Goal: Task Accomplishment & Management: Use online tool/utility

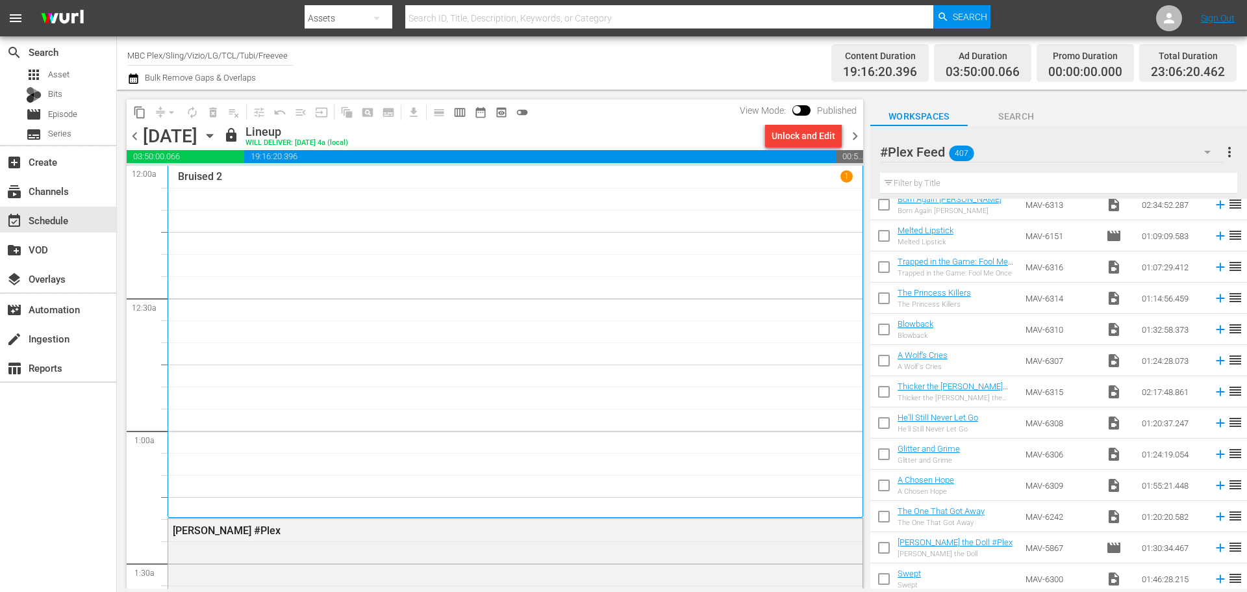
click at [854, 133] on span "chevron_right" at bounding box center [855, 136] width 16 height 16
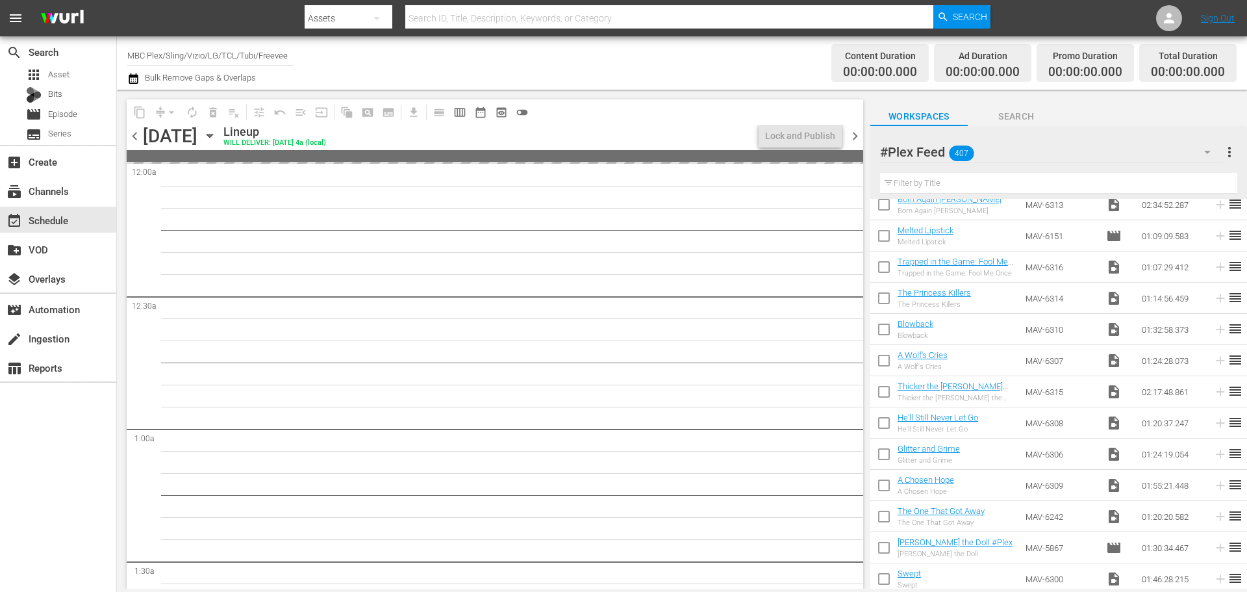
click at [140, 135] on span "chevron_left" at bounding box center [135, 136] width 16 height 16
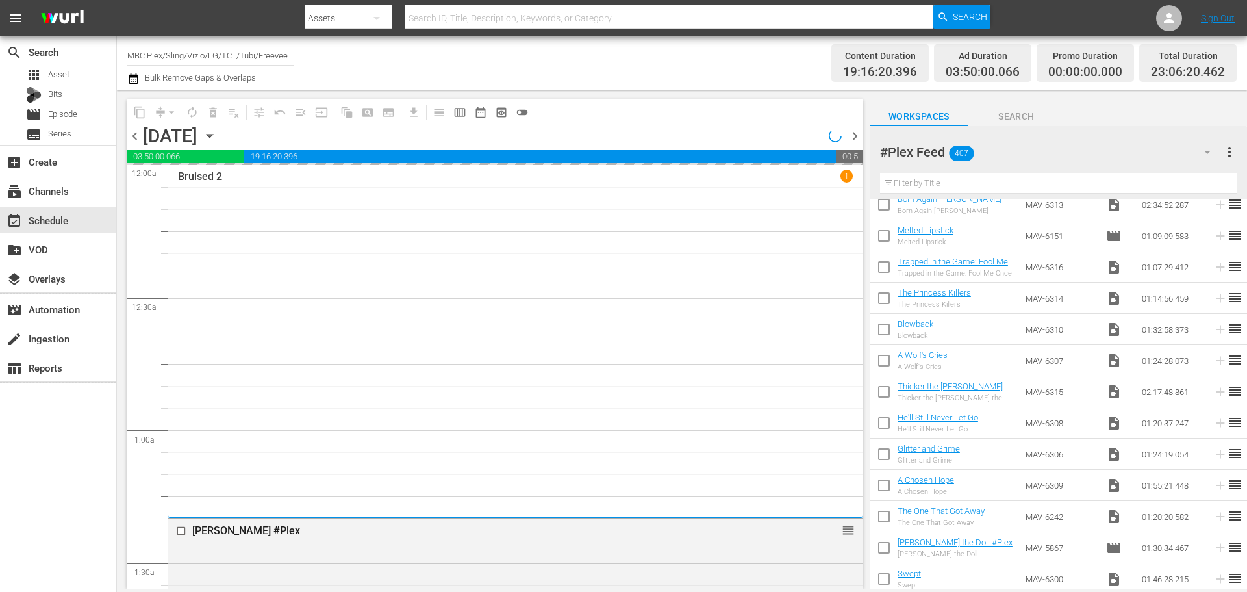
click at [853, 133] on span "chevron_right" at bounding box center [855, 136] width 16 height 16
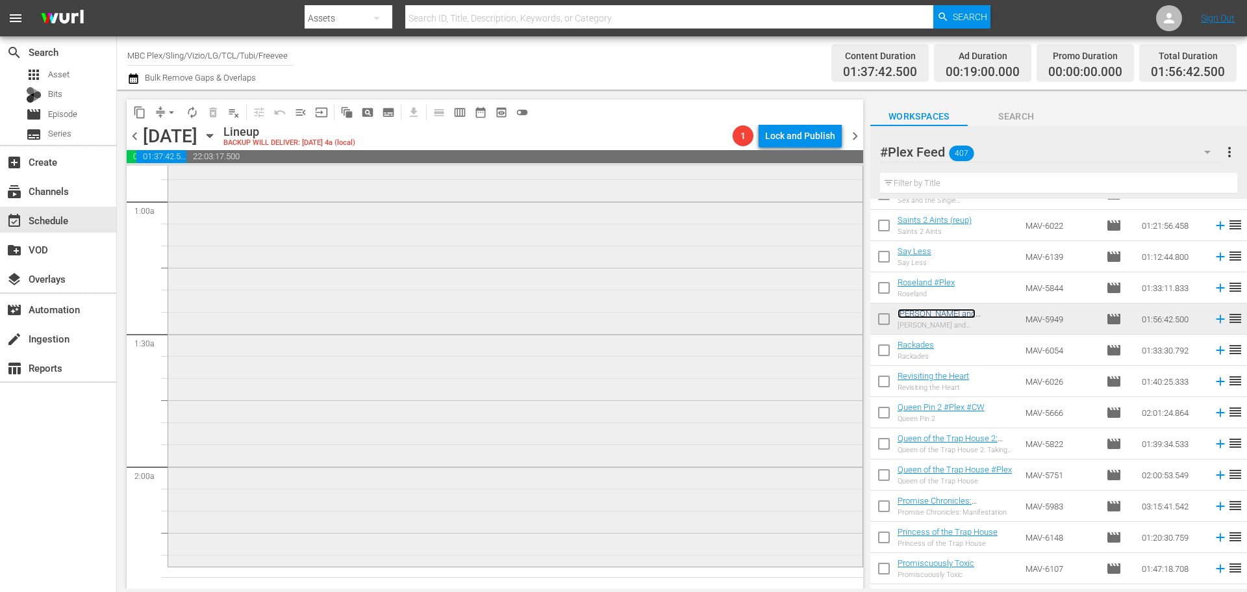
scroll to position [390, 0]
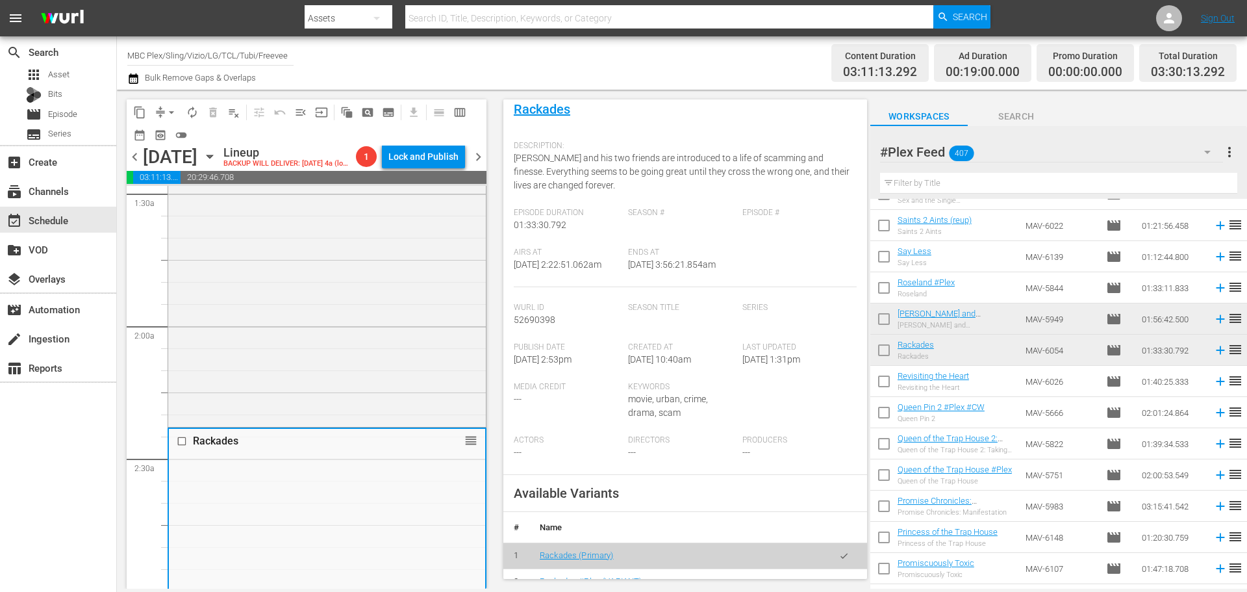
scroll to position [260, 0]
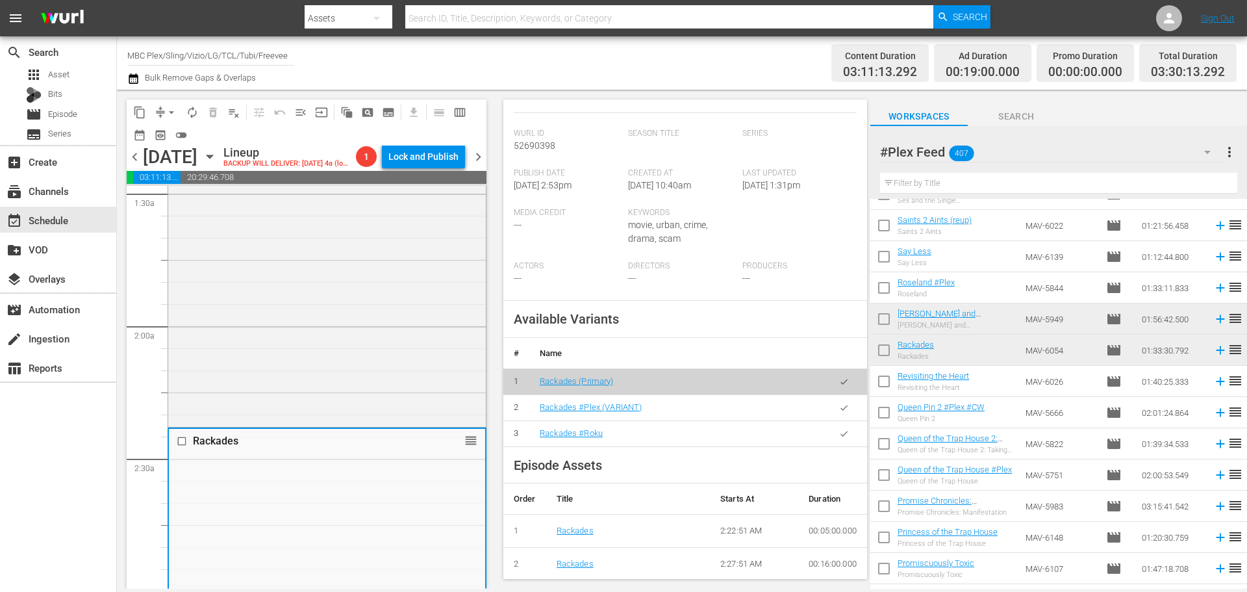
click at [831, 420] on button "button" at bounding box center [843, 407] width 25 height 25
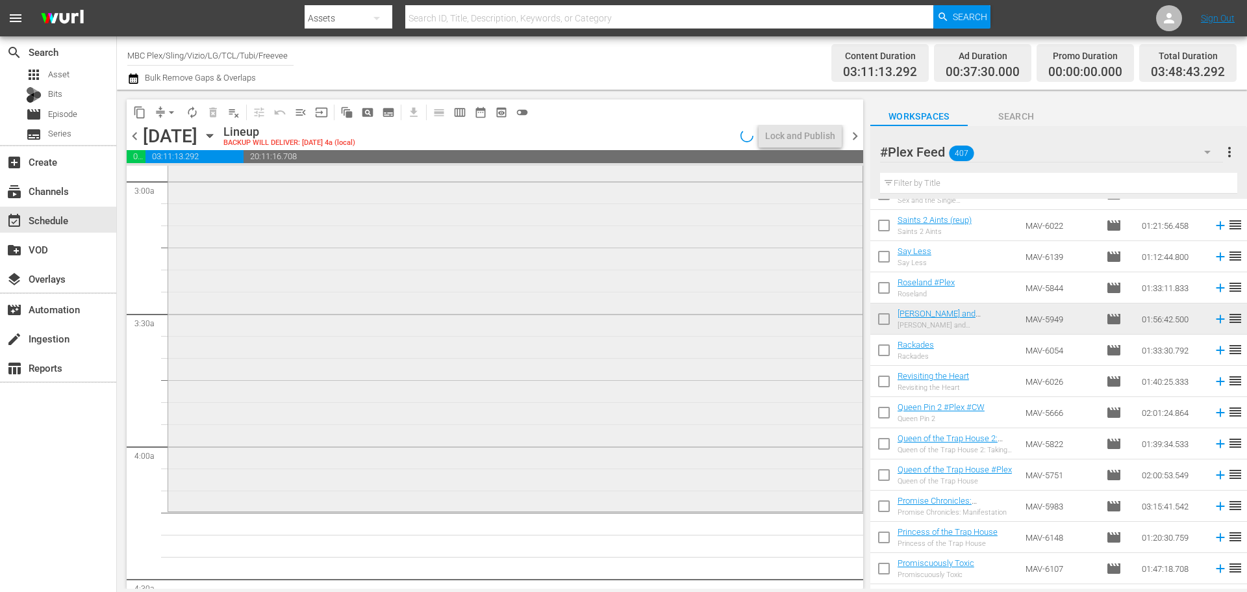
scroll to position [974, 0]
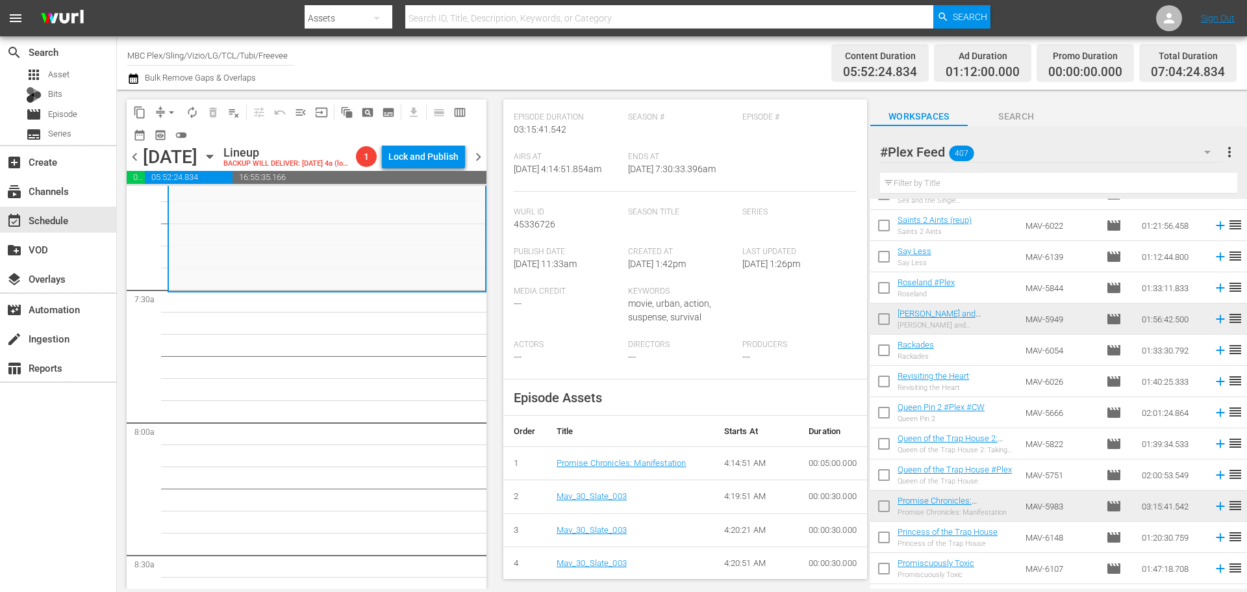
scroll to position [0, 0]
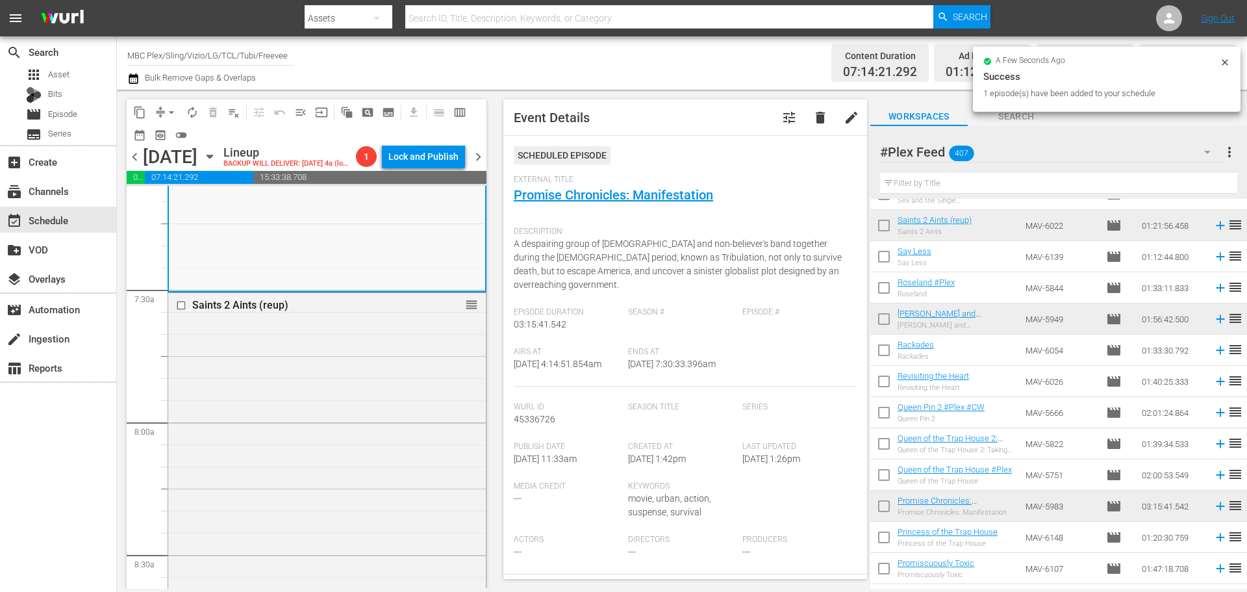
click at [306, 403] on div "Saints 2 Aints (reup) reorder" at bounding box center [327, 472] width 318 height 358
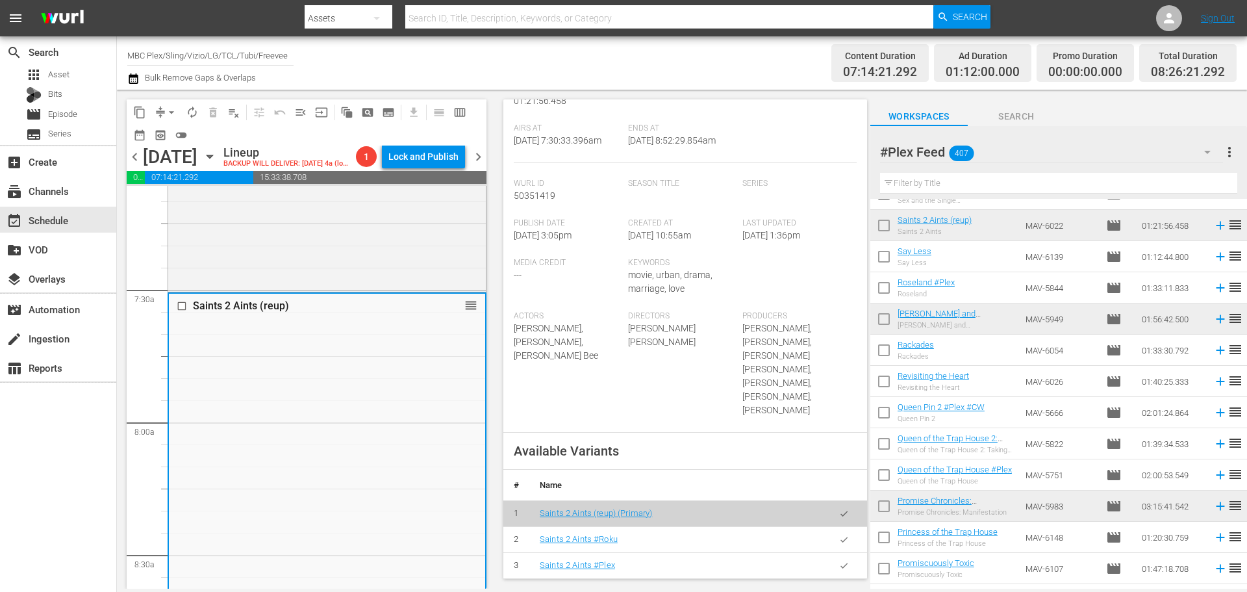
scroll to position [260, 0]
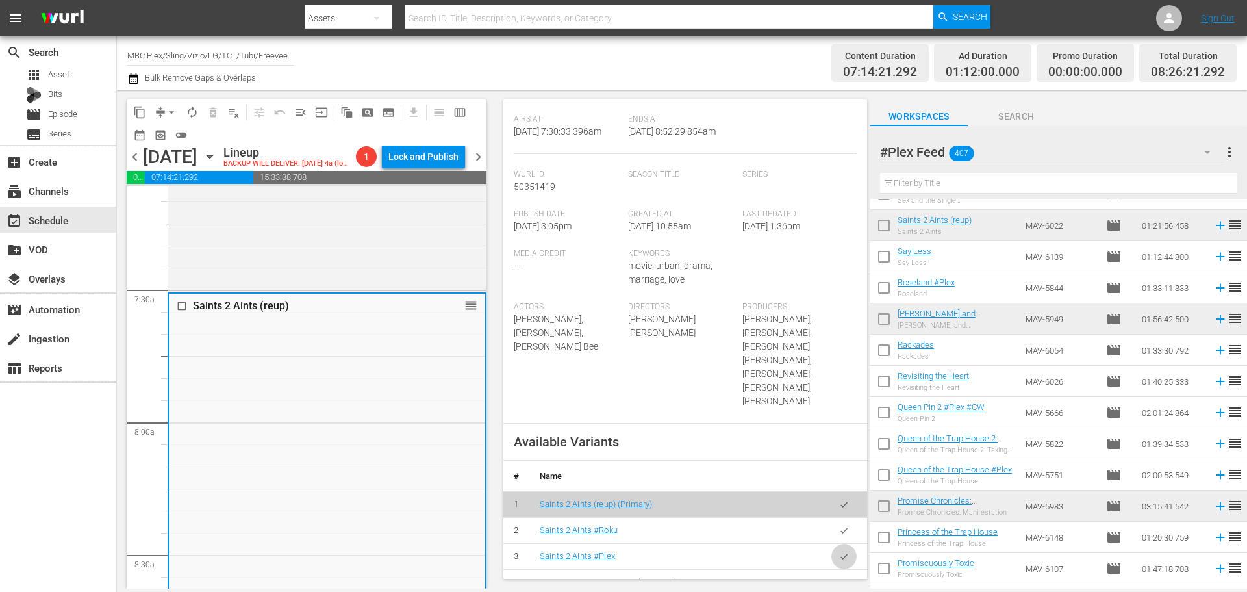
click at [839, 551] on icon "button" at bounding box center [844, 556] width 10 height 10
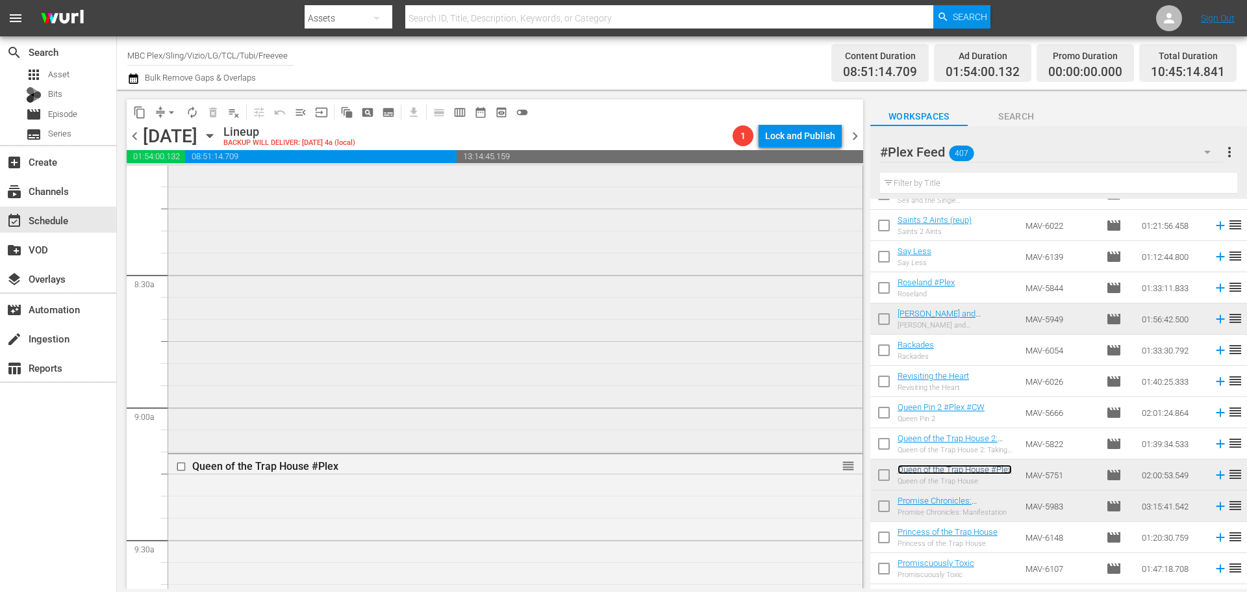
scroll to position [2273, 0]
click at [384, 393] on div "Queen of the Trap House #Plex reorder" at bounding box center [515, 589] width 694 height 530
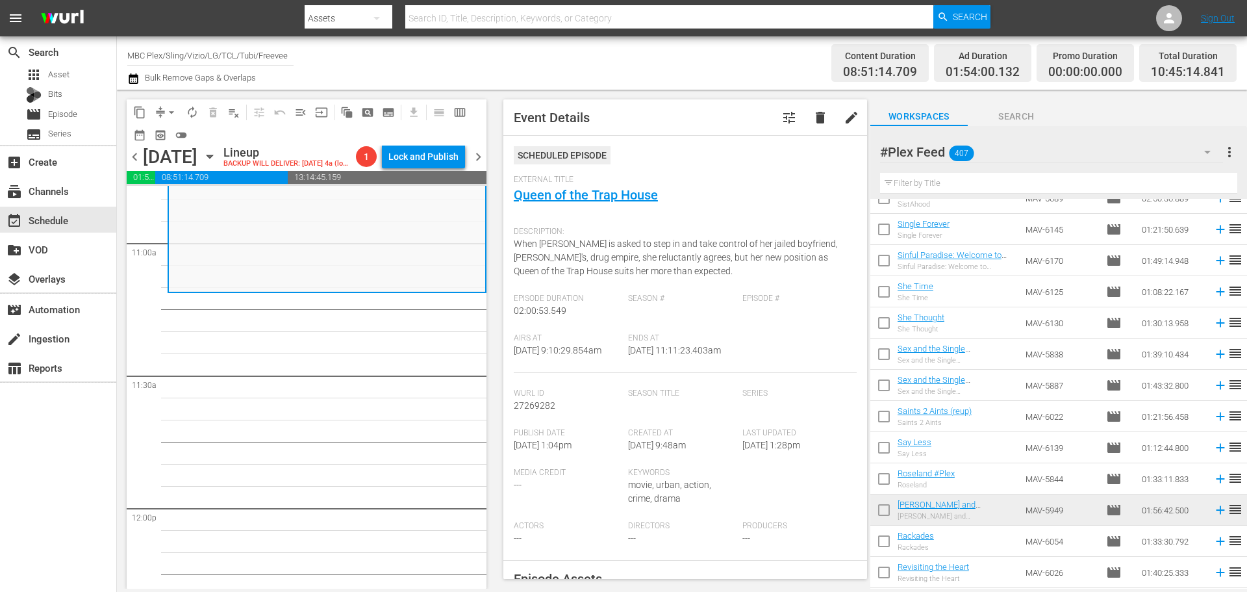
scroll to position [5780, 0]
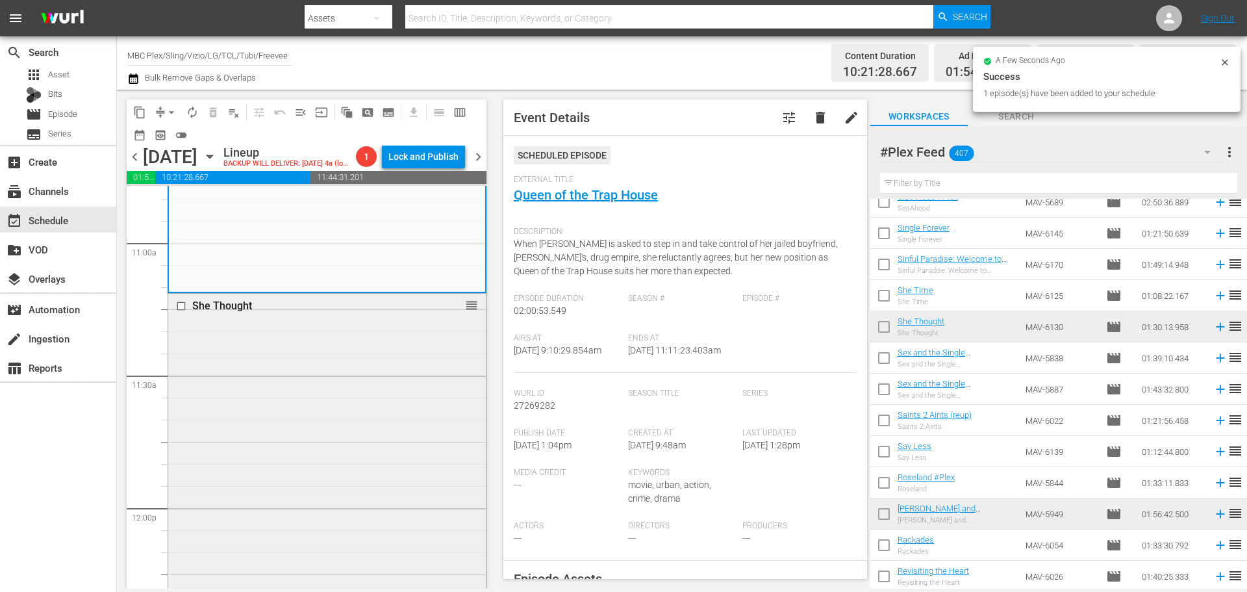
click at [223, 392] on div "She Thought reorder" at bounding box center [327, 491] width 318 height 395
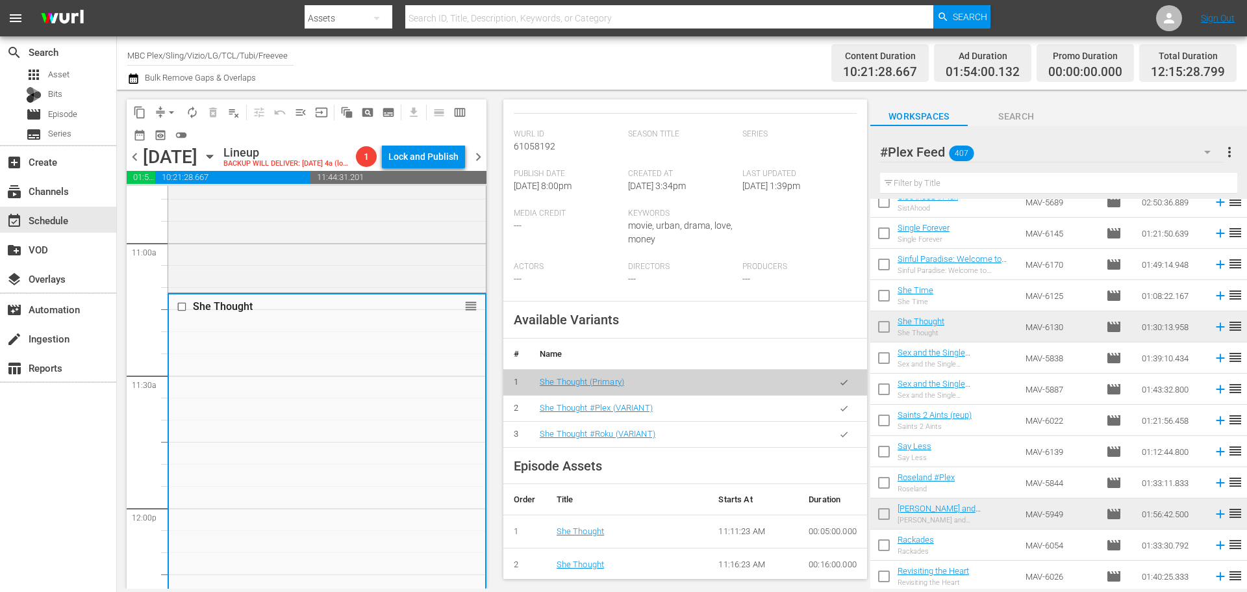
scroll to position [325, 0]
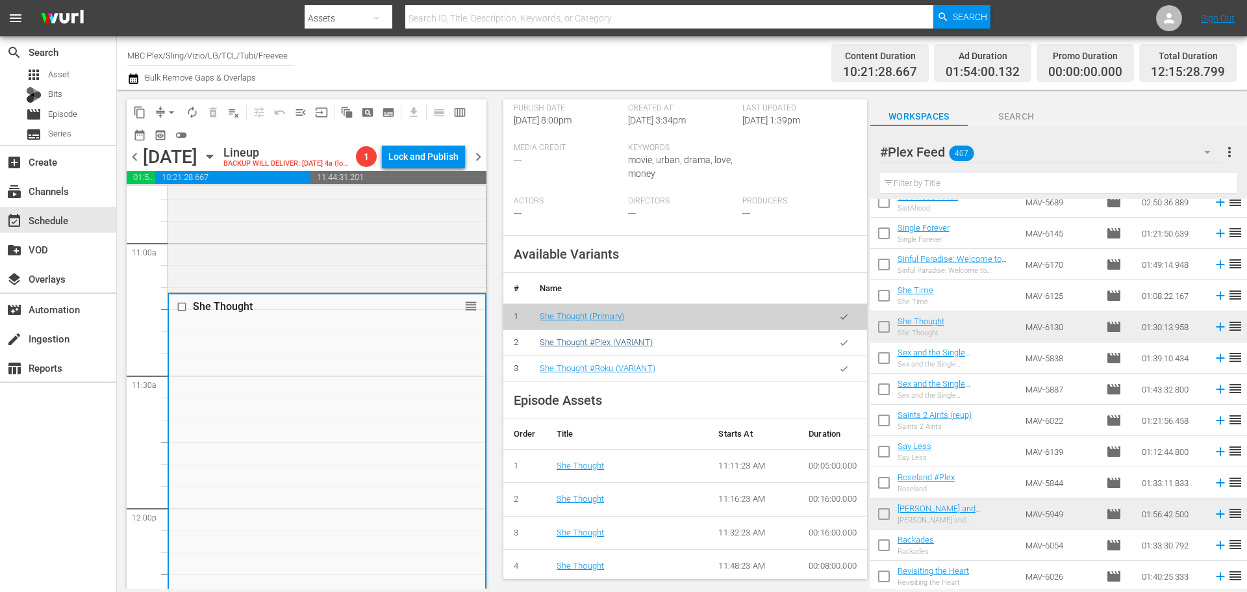
click at [839, 347] on icon "button" at bounding box center [844, 343] width 10 height 10
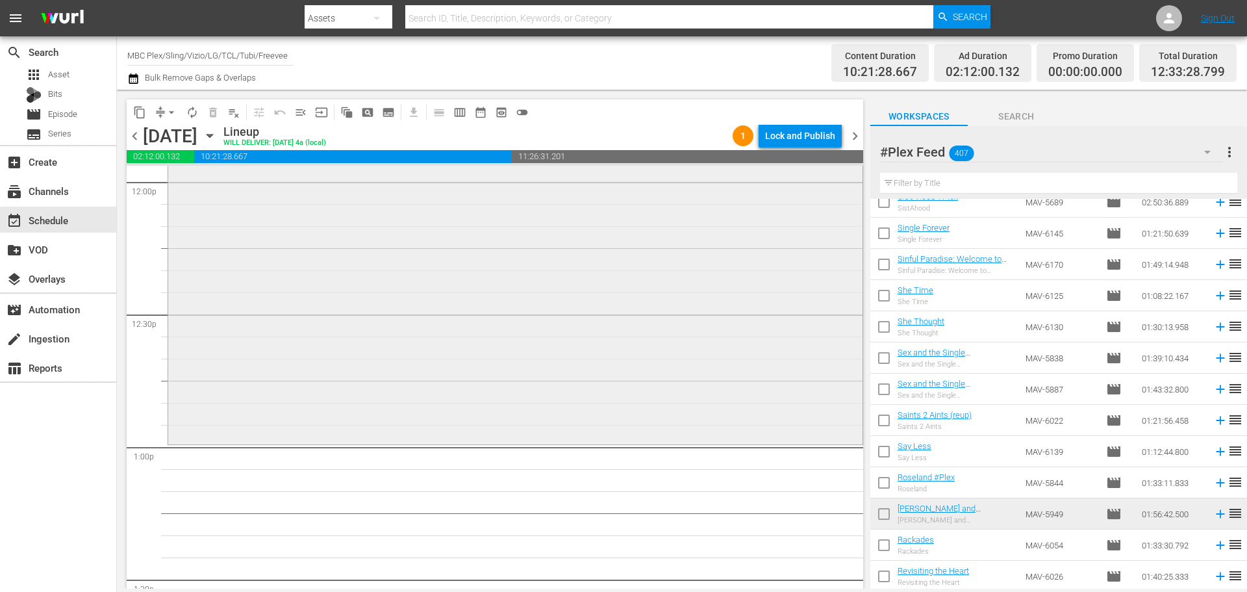
scroll to position [3247, 0]
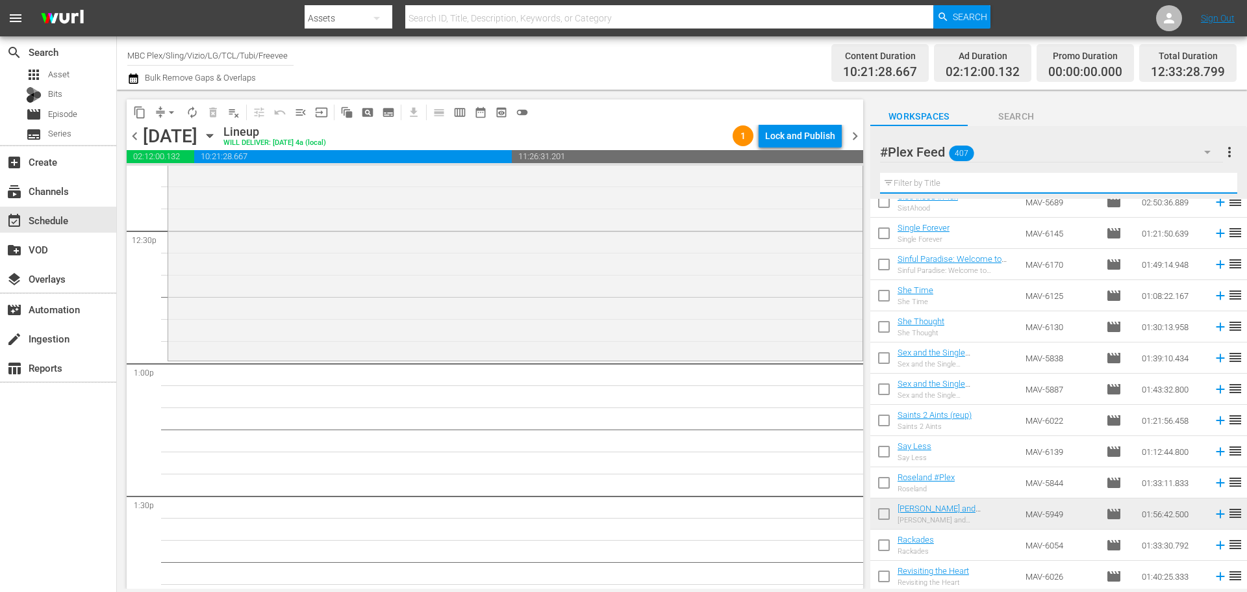
click at [1025, 176] on input "text" at bounding box center [1058, 183] width 357 height 21
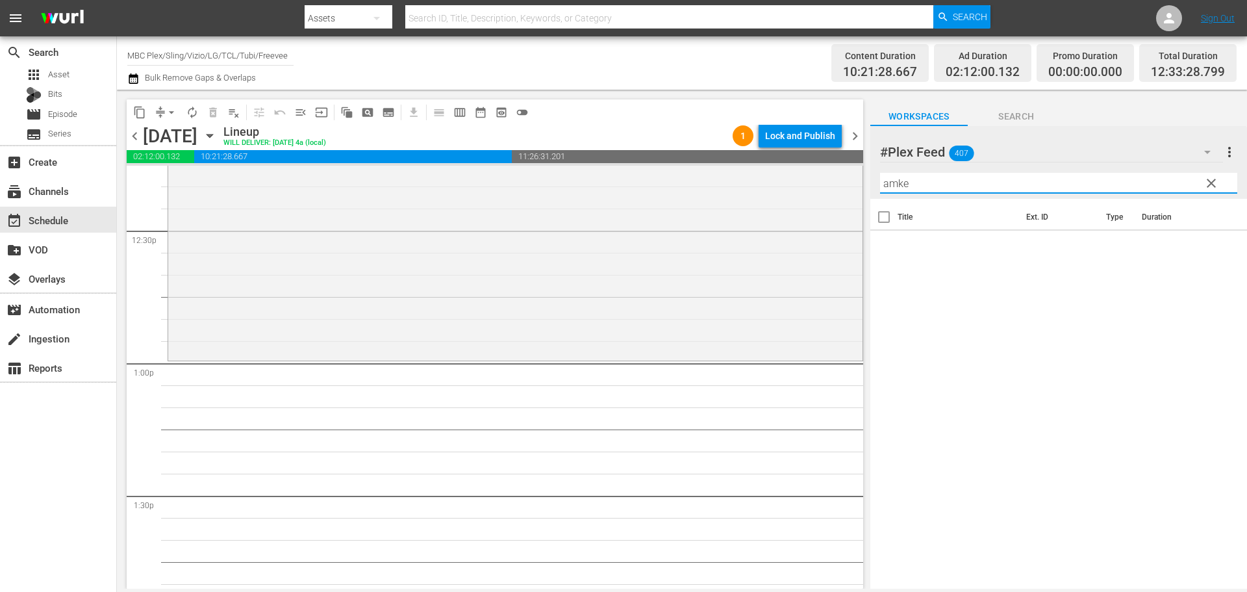
scroll to position [0, 0]
type input "a"
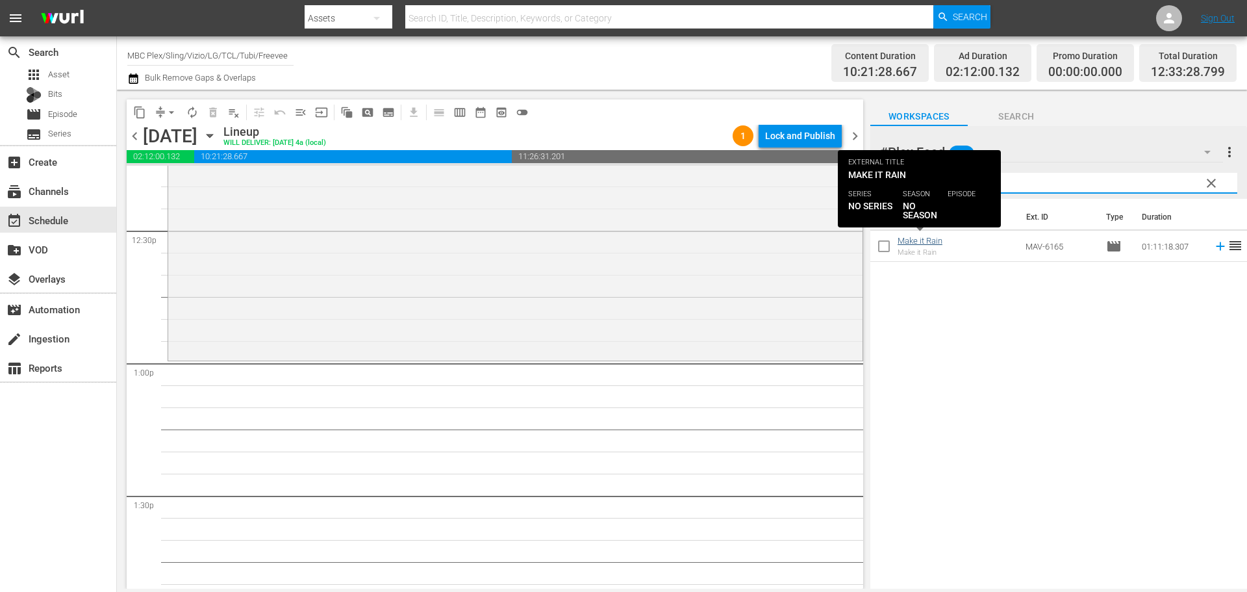
type input "make"
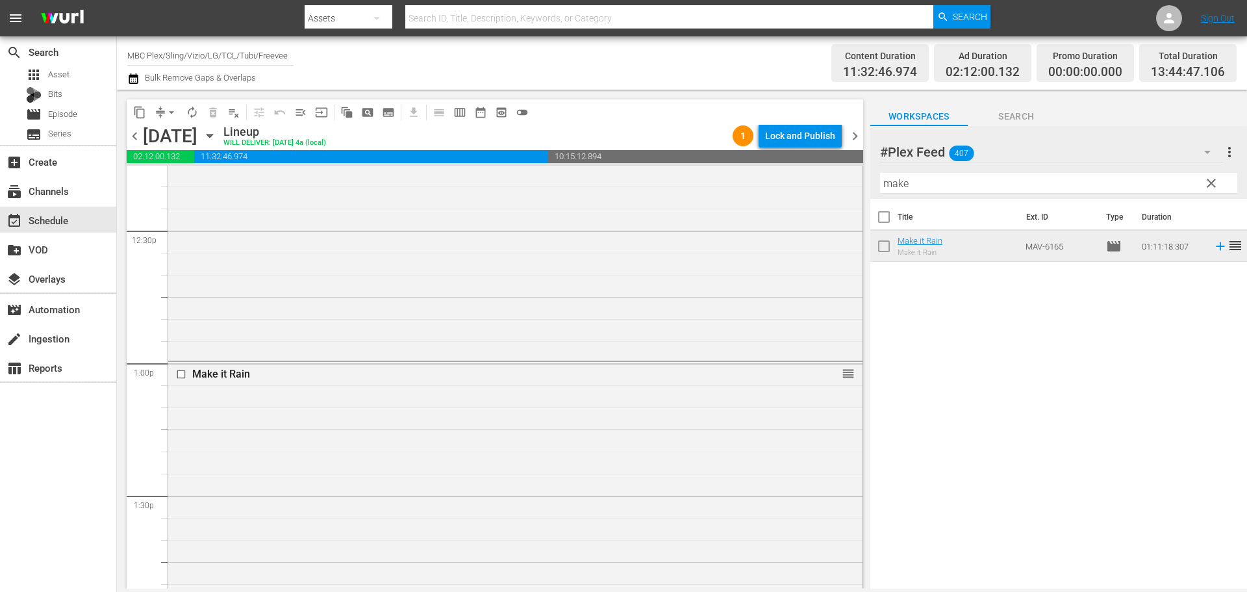
click at [358, 416] on div "Make it Rain reorder" at bounding box center [515, 517] width 694 height 311
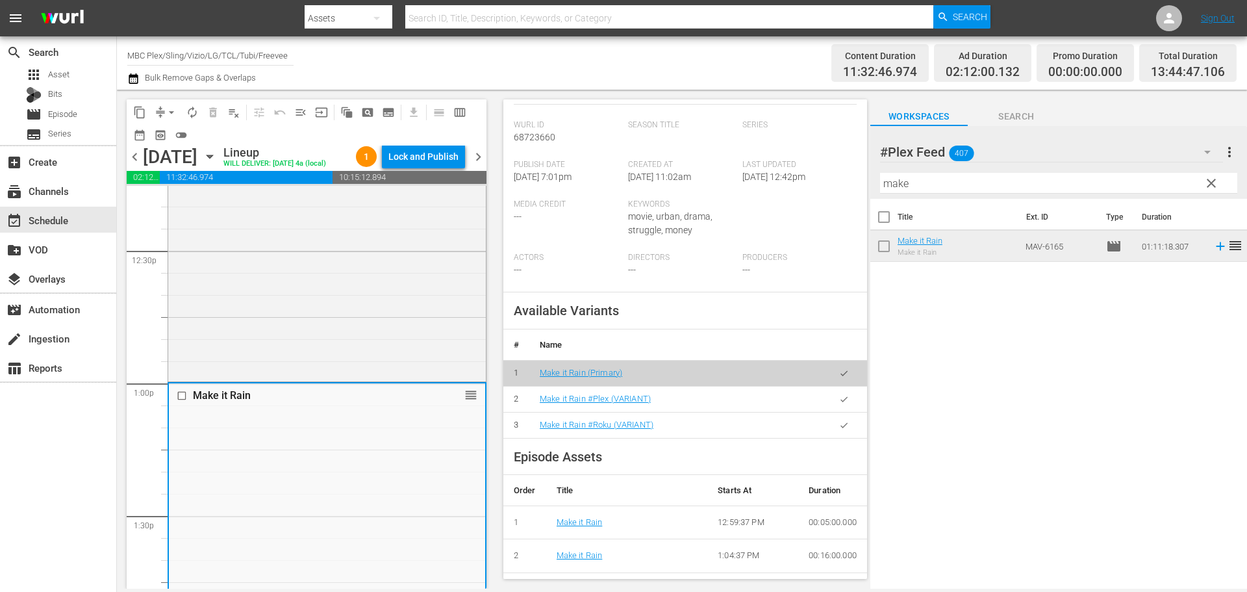
scroll to position [325, 0]
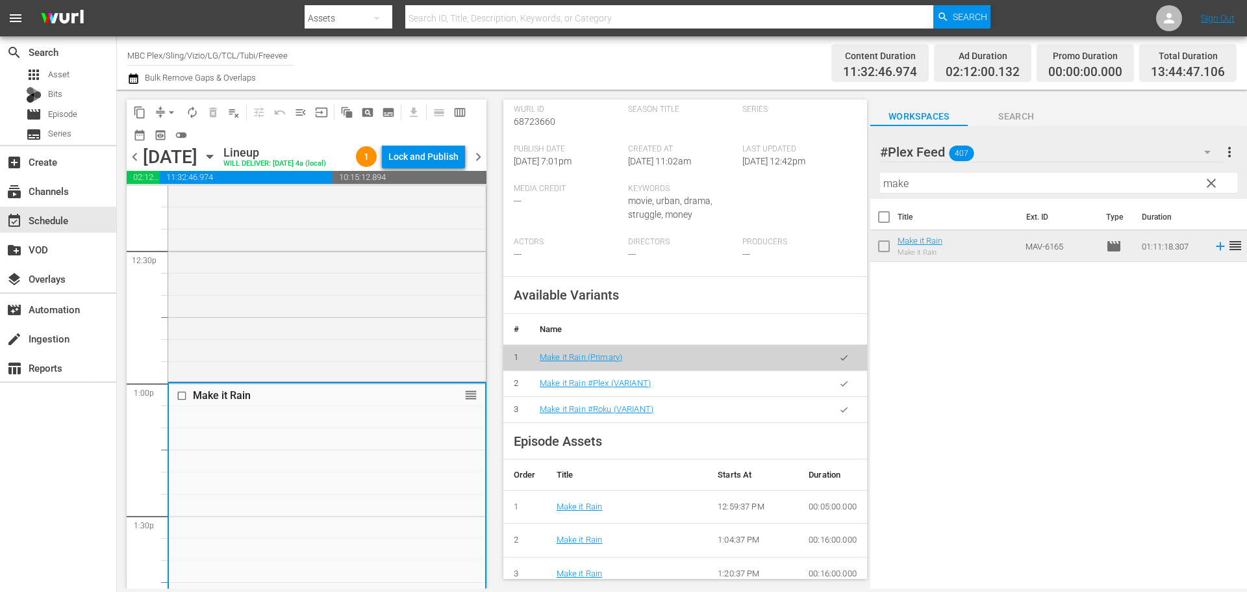
click at [840, 385] on icon "button" at bounding box center [843, 383] width 7 height 5
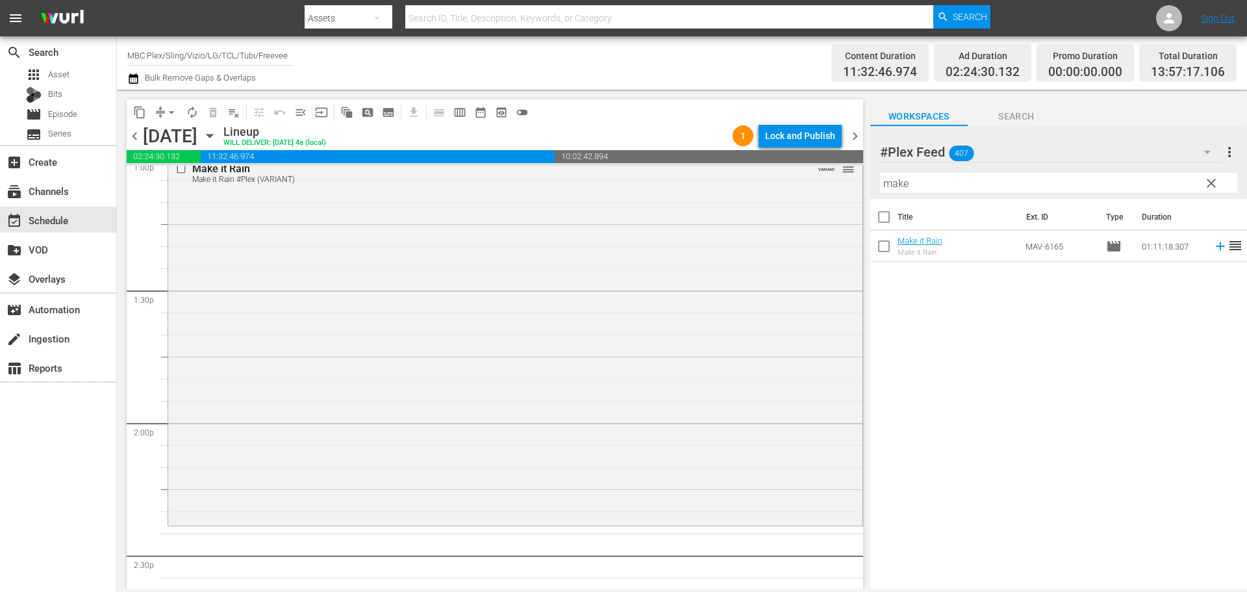
scroll to position [3702, 0]
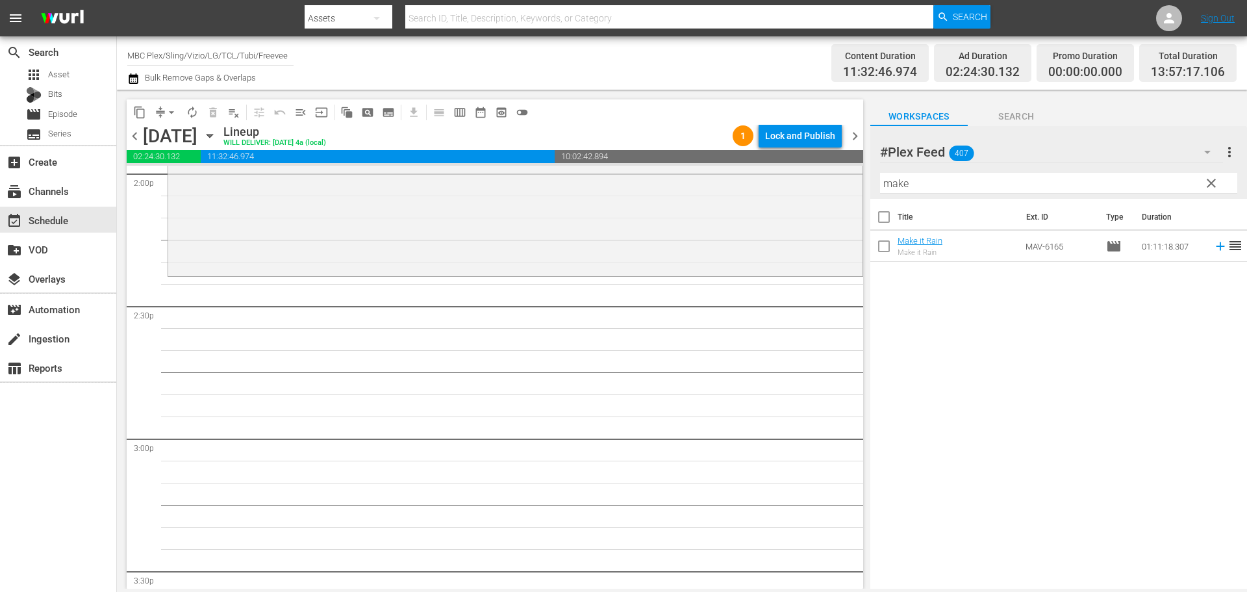
click at [1213, 188] on span "clear" at bounding box center [1211, 183] width 16 height 16
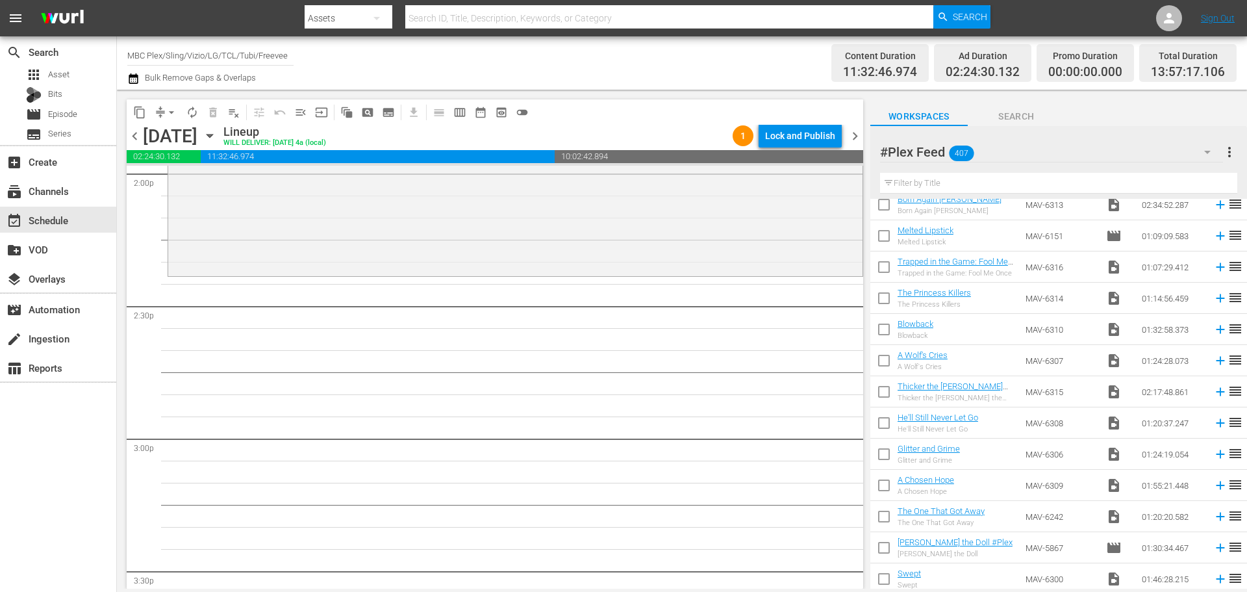
scroll to position [325, 0]
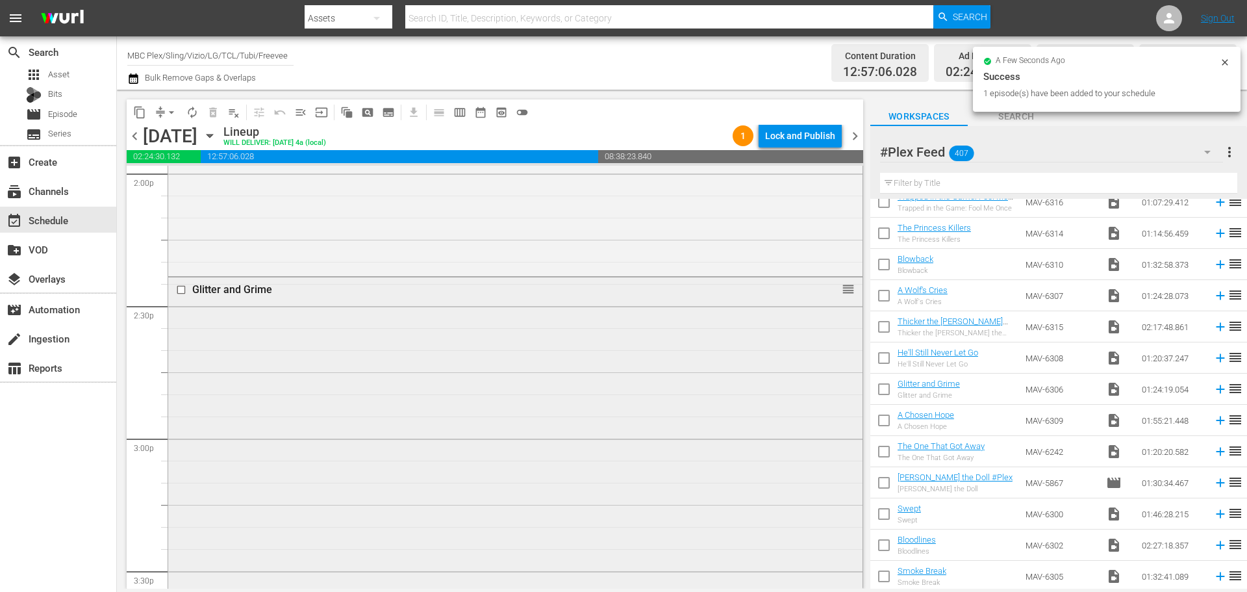
click at [499, 338] on div "Glitter and Grime reorder" at bounding box center [515, 461] width 694 height 368
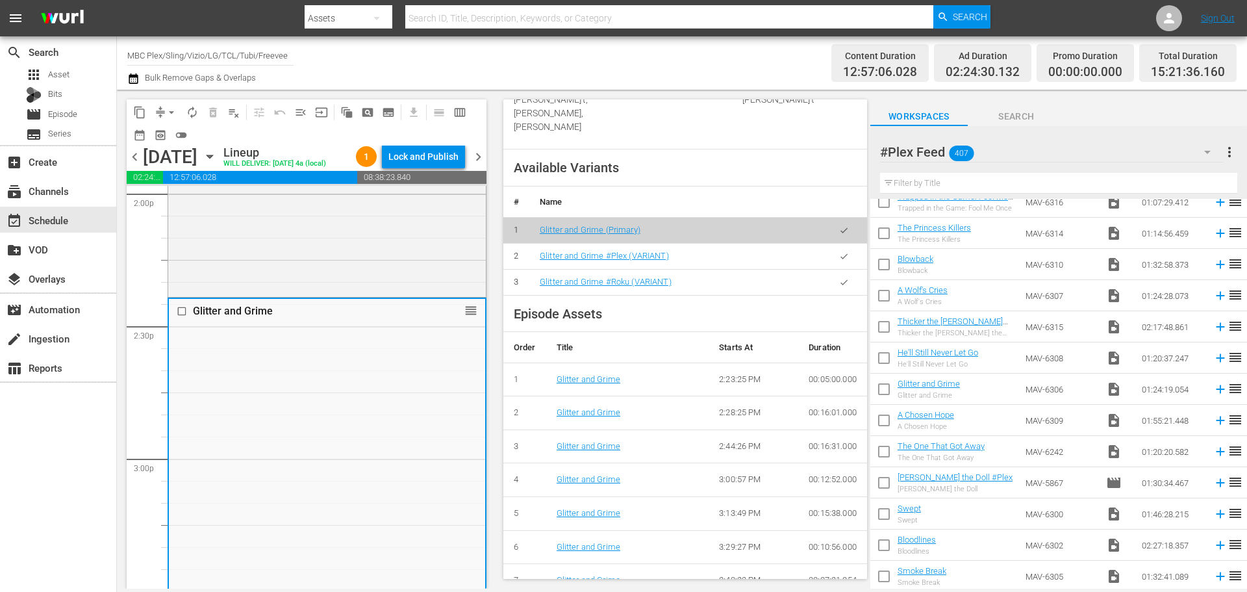
scroll to position [455, 0]
click at [831, 262] on button "button" at bounding box center [843, 253] width 25 height 25
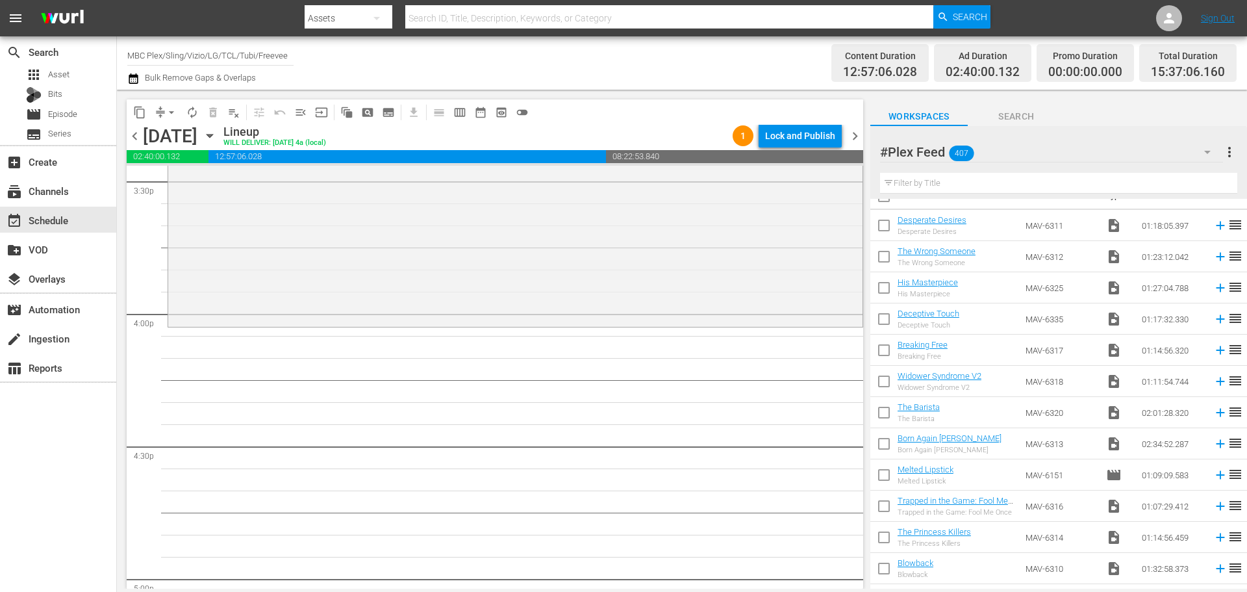
scroll to position [0, 0]
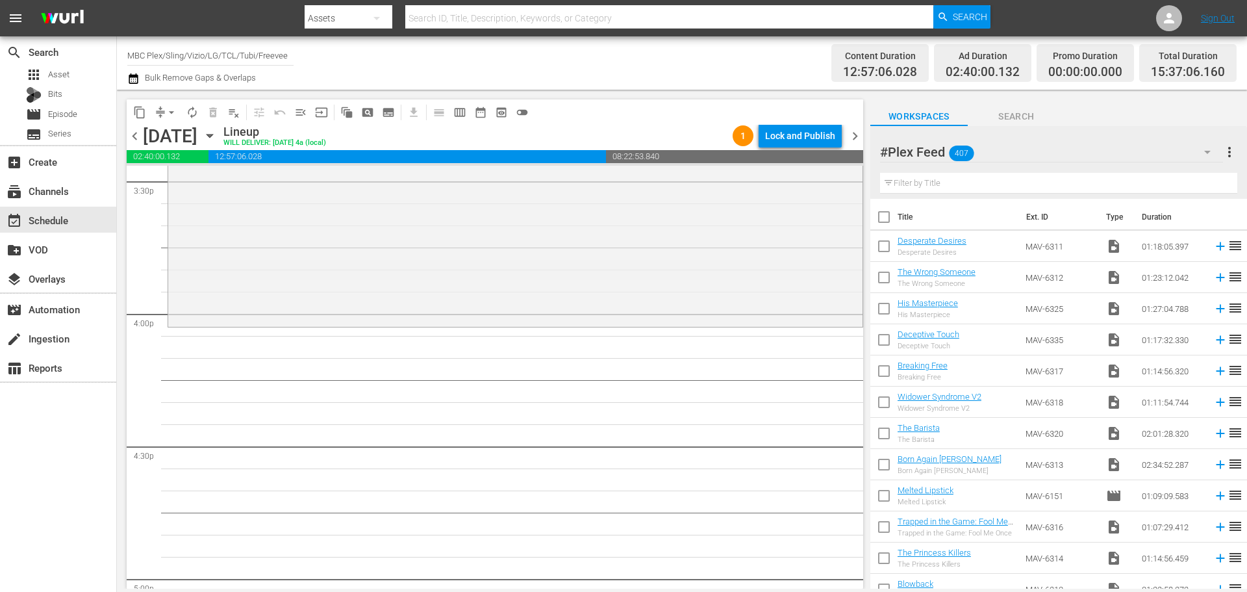
click at [1074, 182] on input "text" at bounding box center [1058, 183] width 357 height 21
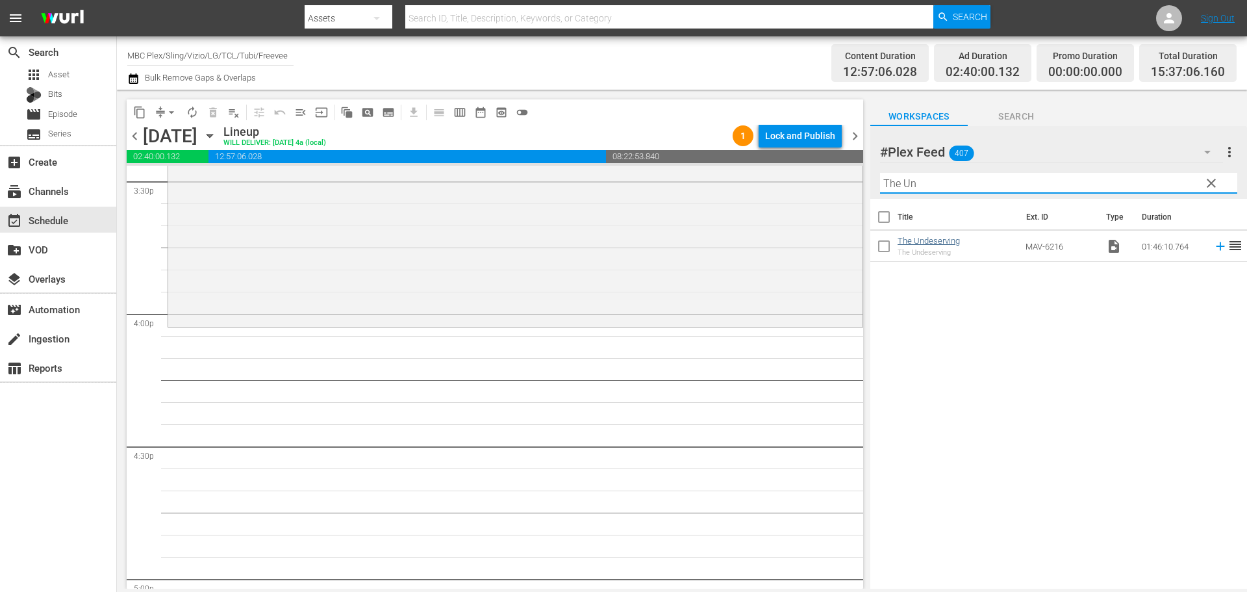
type input "The Un"
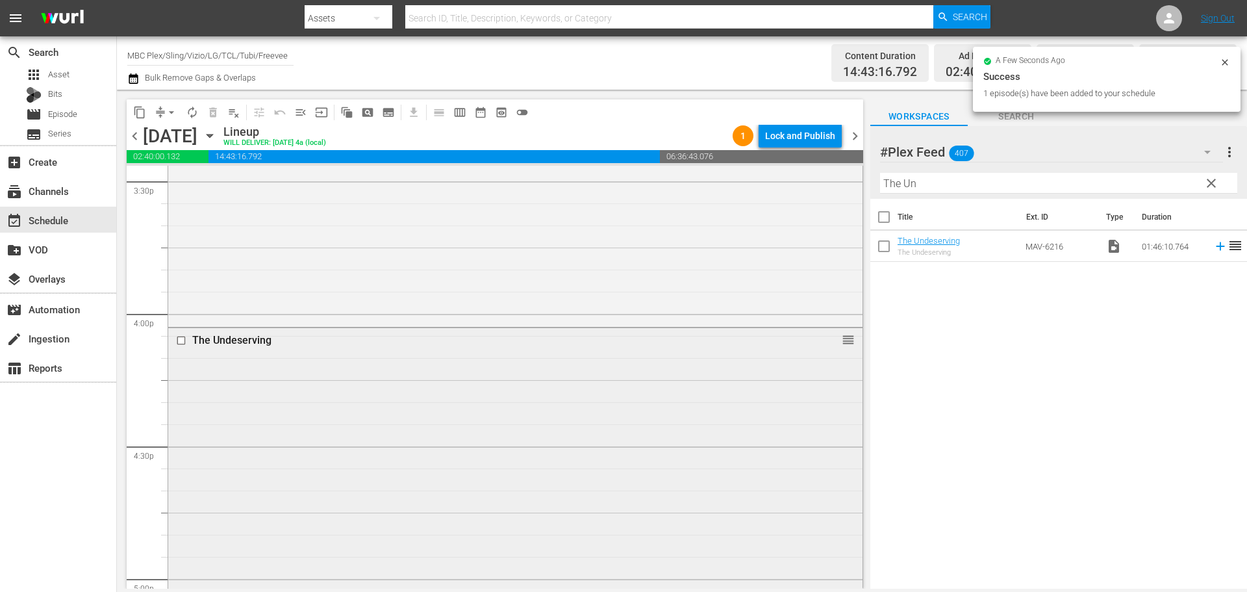
click at [384, 407] on div "The Undeserving reorder" at bounding box center [515, 560] width 694 height 465
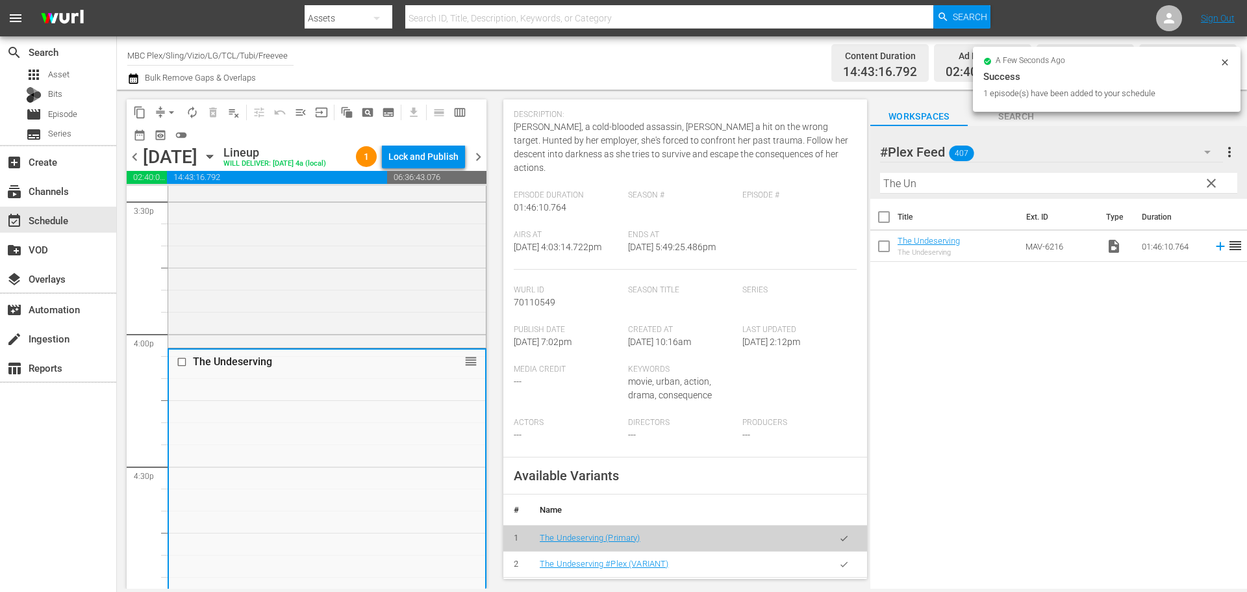
scroll to position [325, 0]
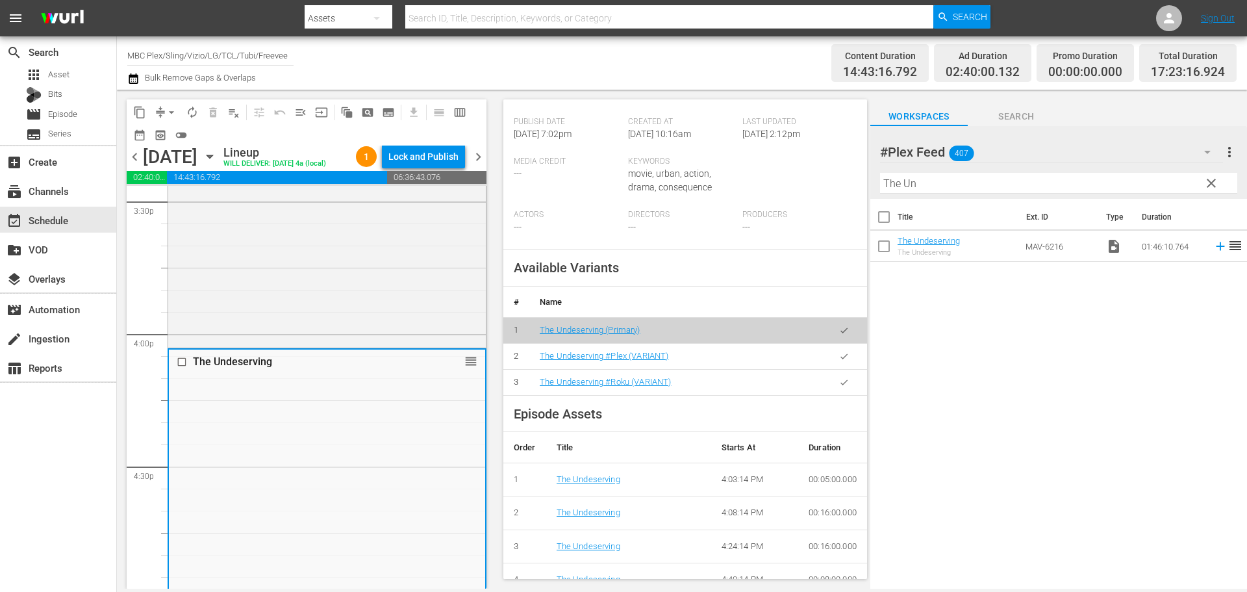
click at [840, 355] on icon "button" at bounding box center [843, 355] width 7 height 5
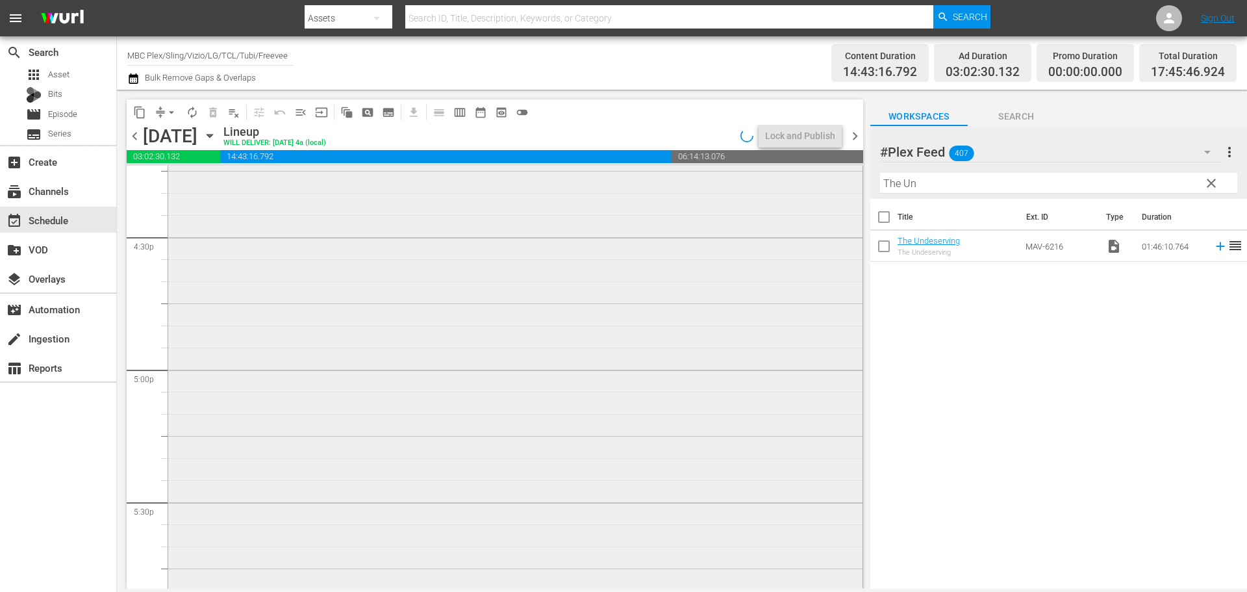
scroll to position [4611, 0]
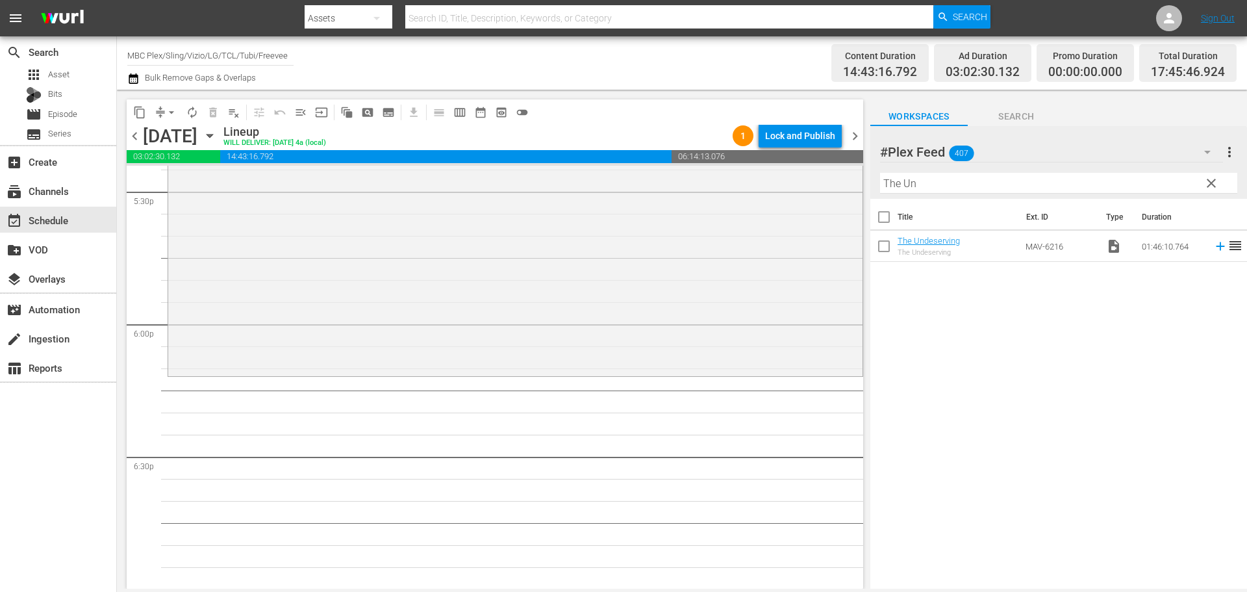
click at [1213, 182] on span "clear" at bounding box center [1211, 183] width 16 height 16
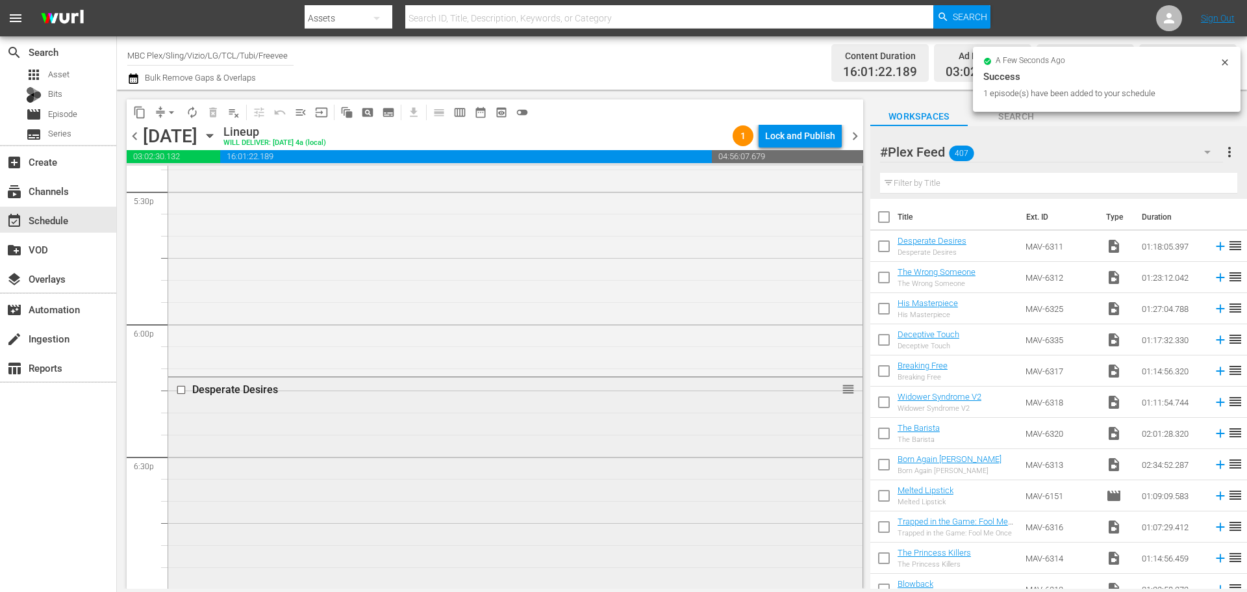
click at [324, 434] on div "Desperate Desires reorder" at bounding box center [515, 547] width 694 height 341
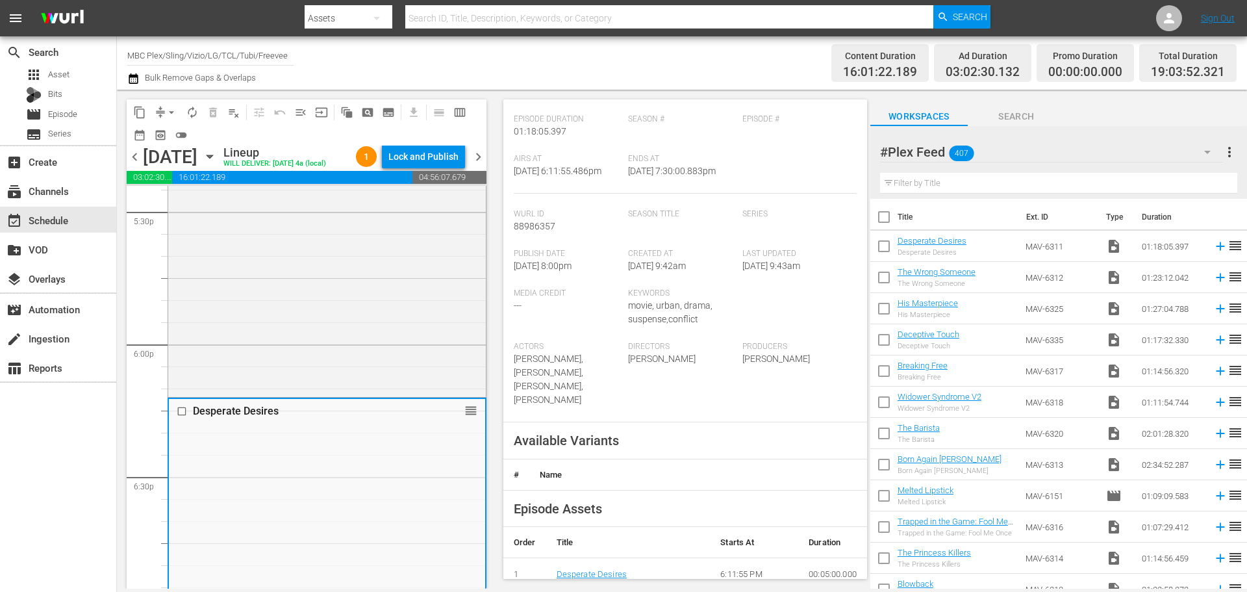
scroll to position [260, 0]
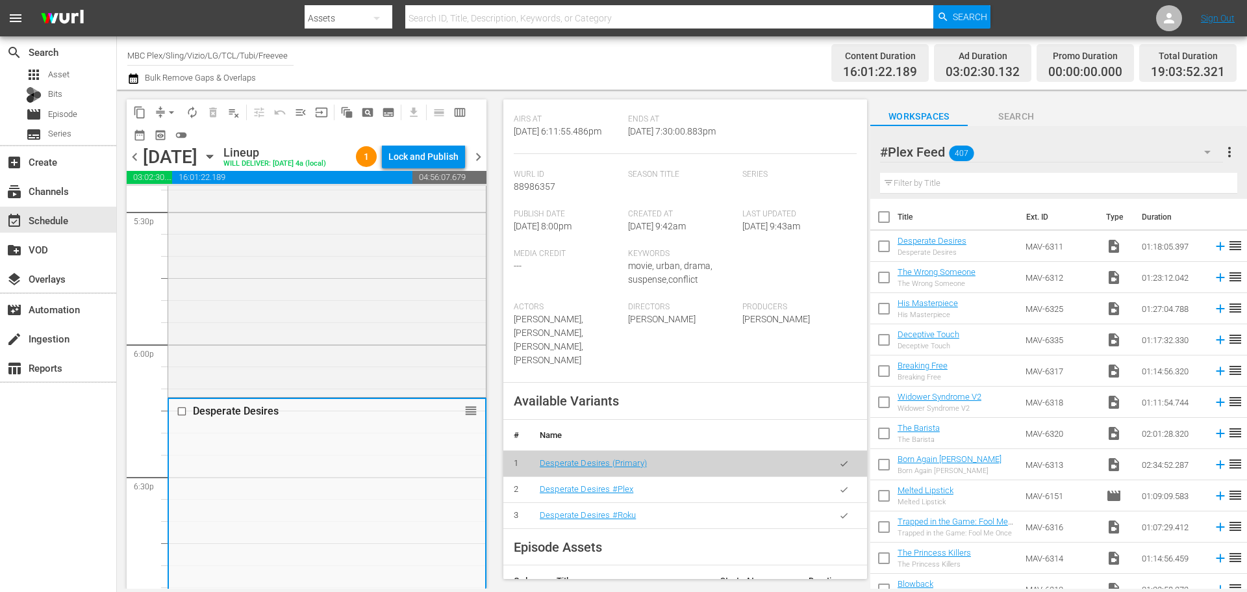
click at [841, 477] on button "button" at bounding box center [843, 489] width 25 height 25
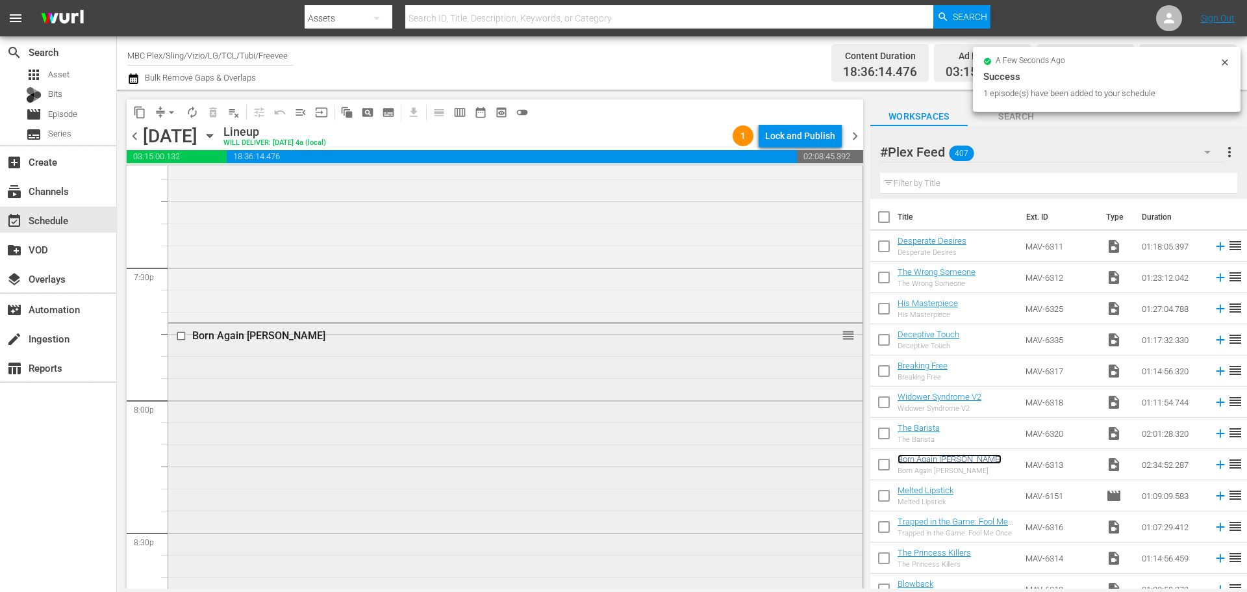
scroll to position [5066, 0]
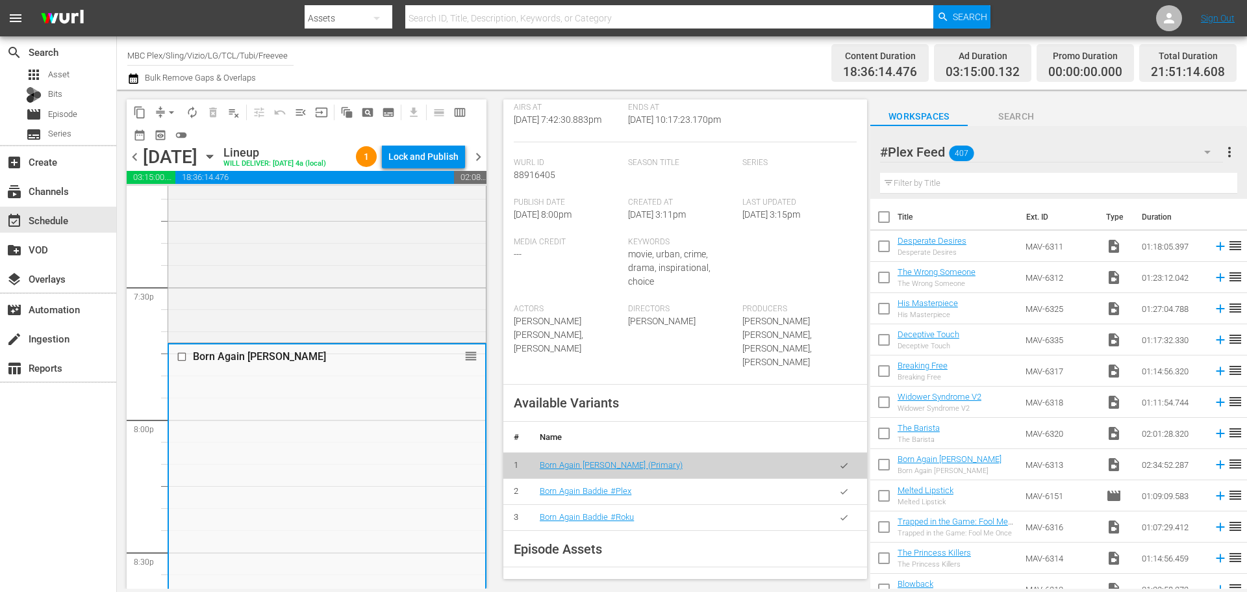
scroll to position [325, 0]
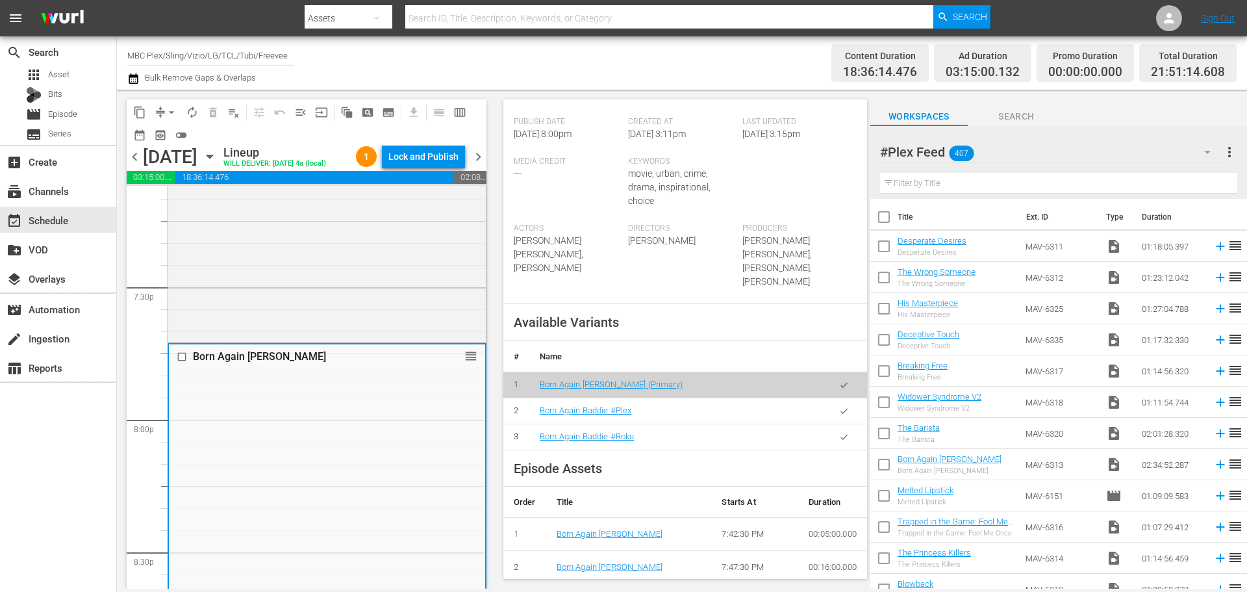
click at [839, 411] on icon "button" at bounding box center [844, 411] width 10 height 10
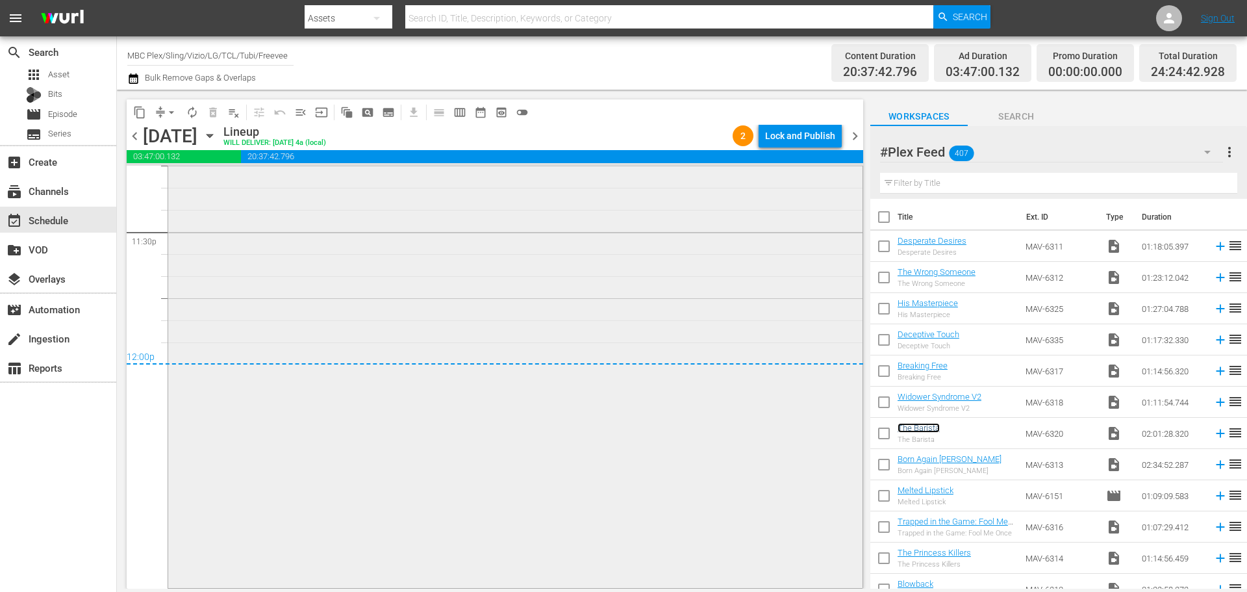
scroll to position [5901, 0]
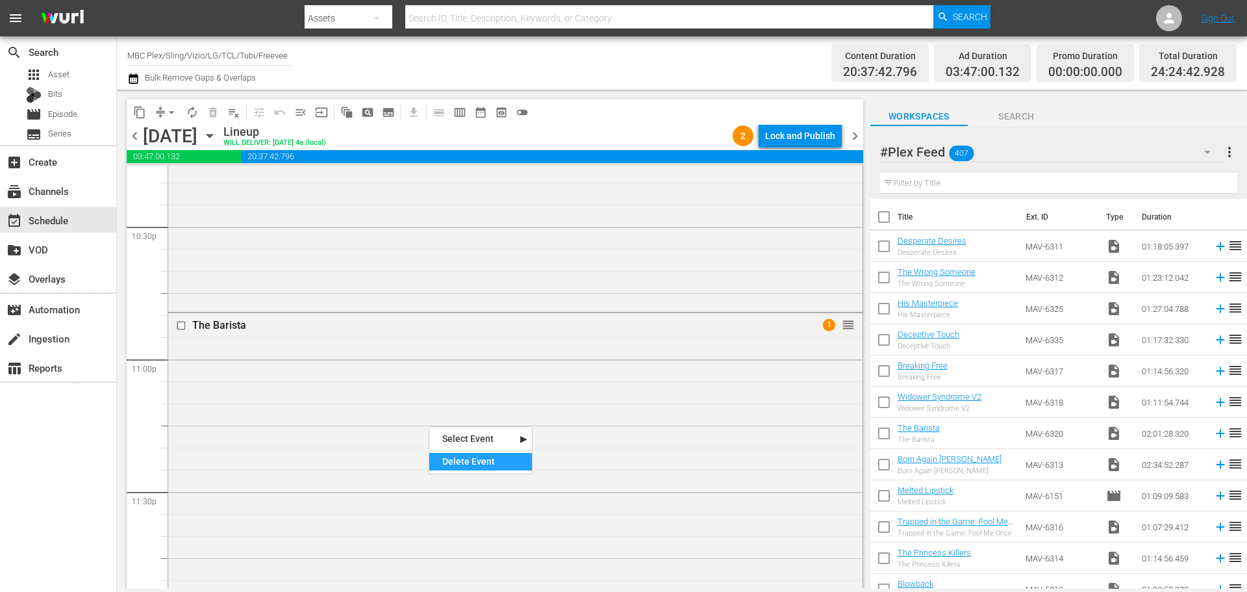
click at [461, 454] on div "Delete Event" at bounding box center [480, 462] width 103 height 18
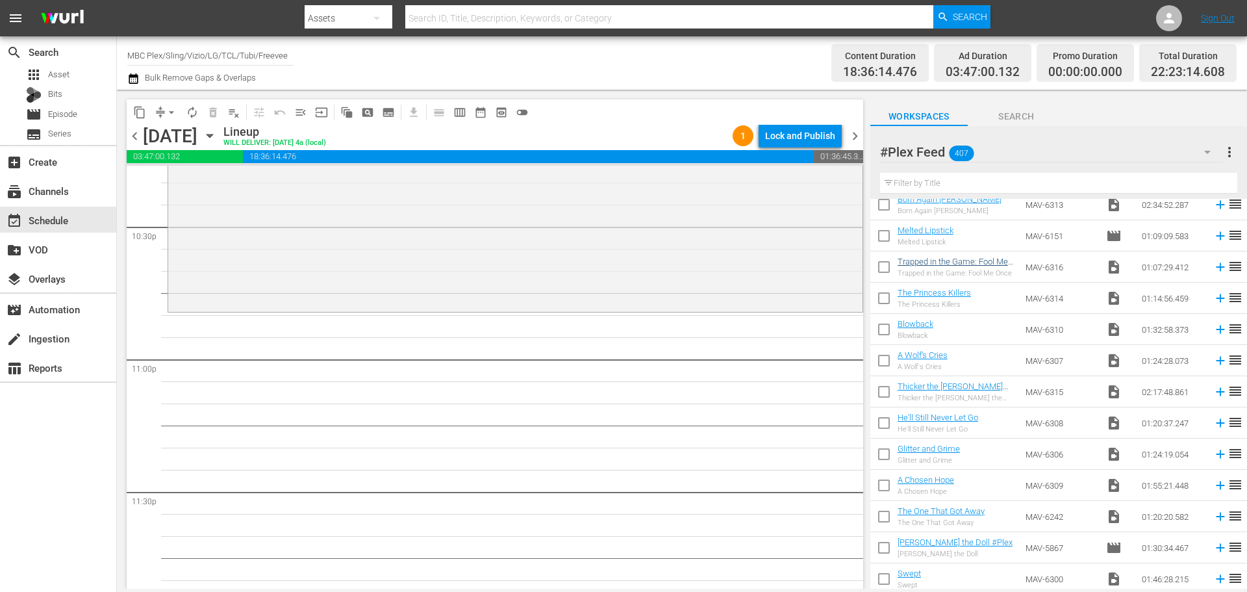
scroll to position [325, 0]
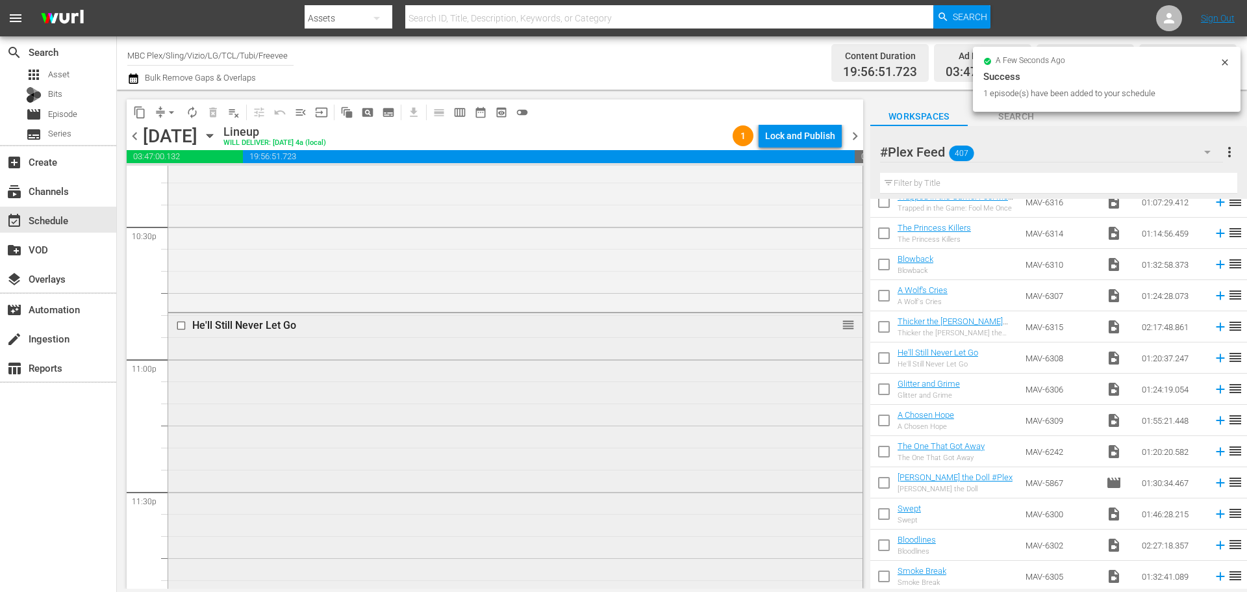
click at [374, 421] on div "He'll Still Never Let Go reorder" at bounding box center [515, 489] width 694 height 352
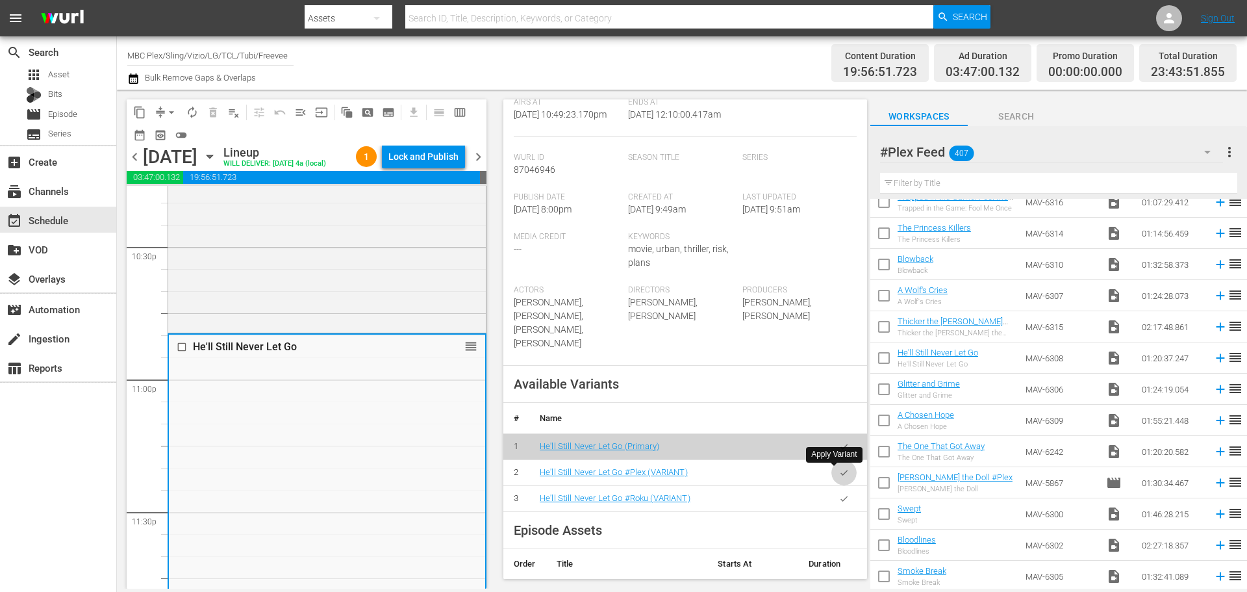
click at [839, 473] on icon "button" at bounding box center [844, 473] width 10 height 10
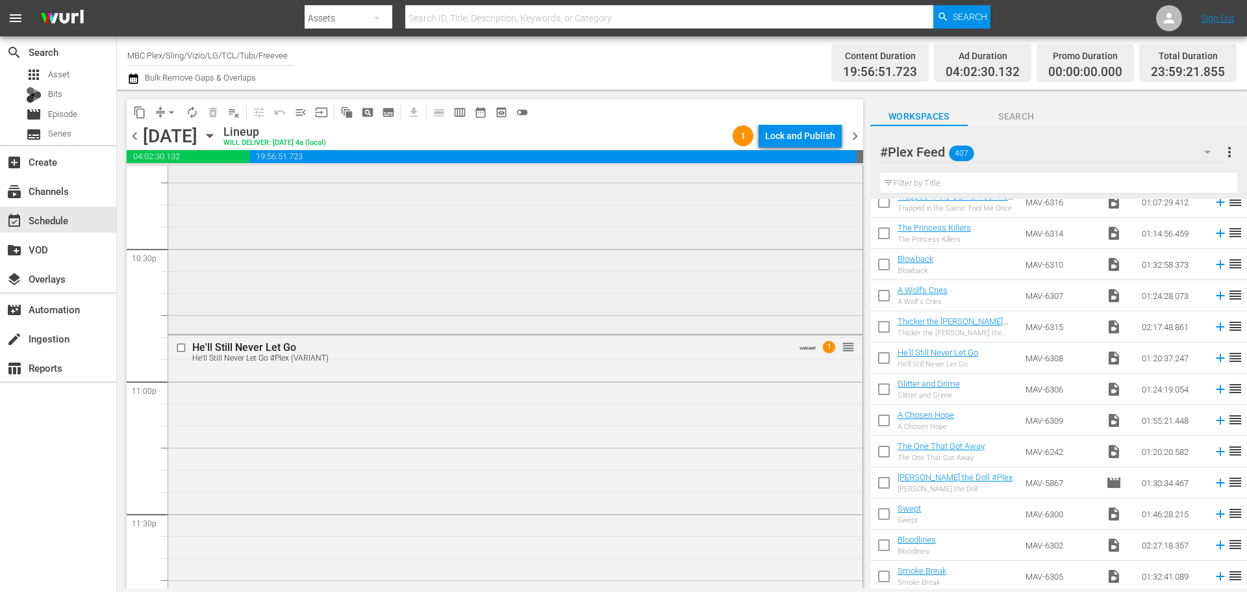
scroll to position [5594, 0]
click at [810, 138] on div "Lock and Publish" at bounding box center [800, 135] width 70 height 23
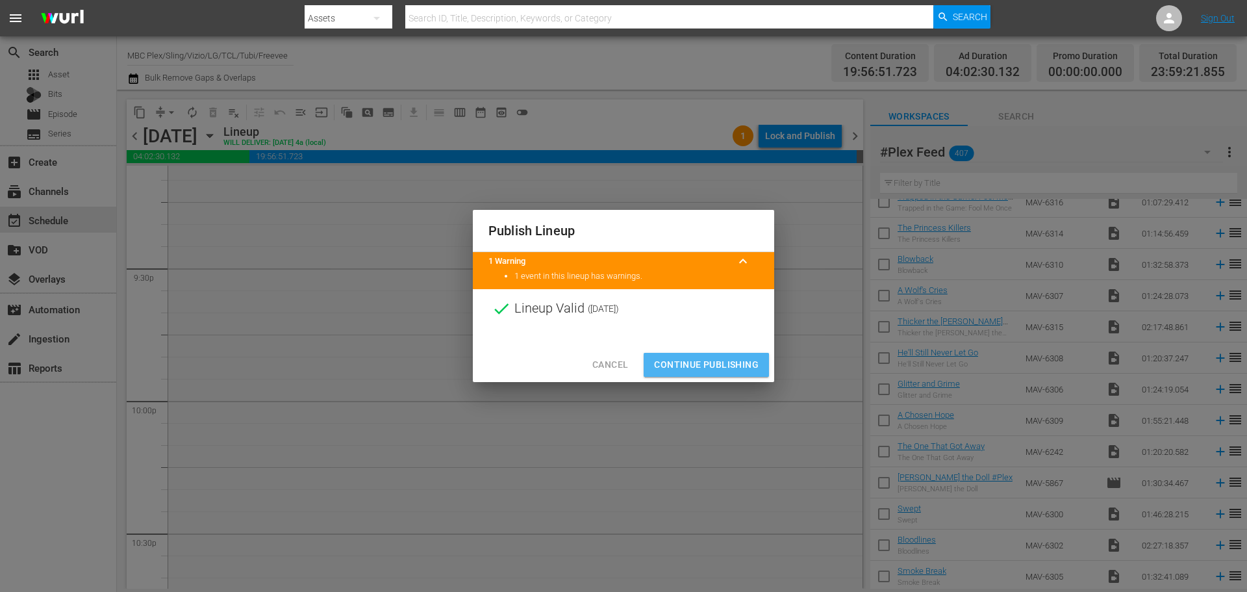
click at [684, 366] on span "Continue Publishing" at bounding box center [706, 365] width 105 height 16
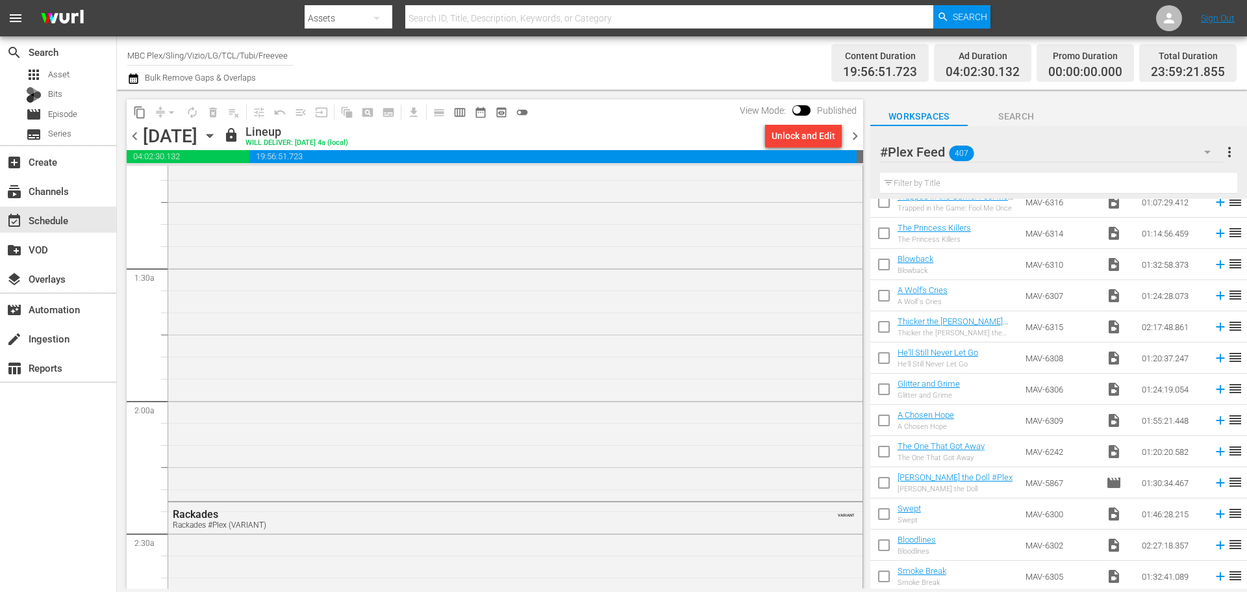
scroll to position [0, 0]
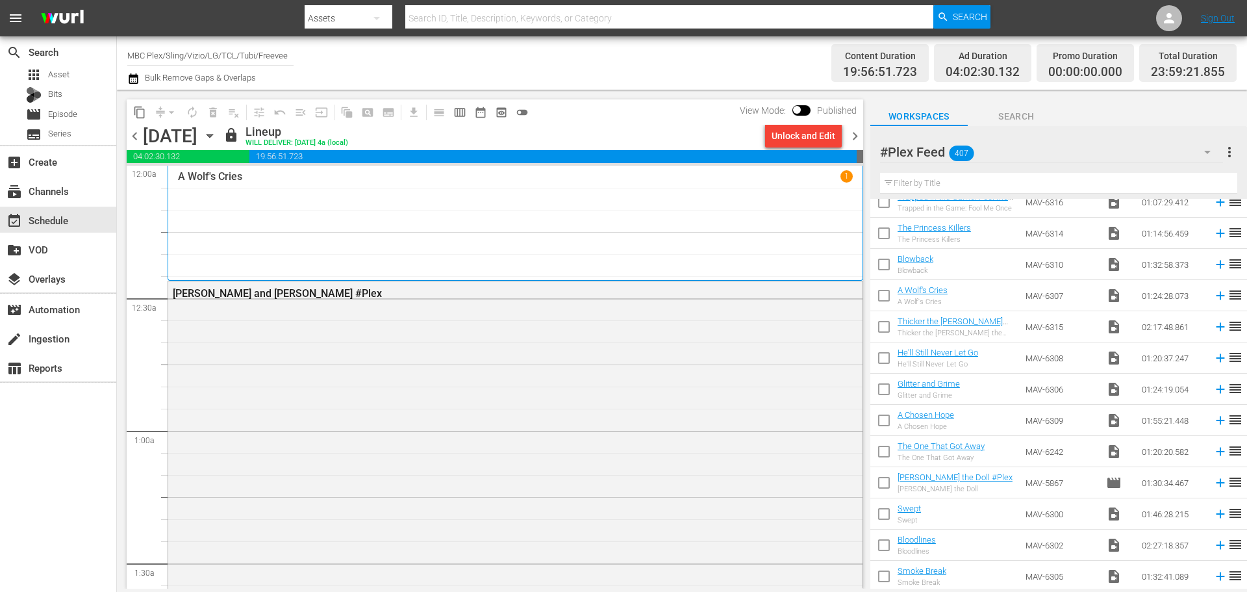
click at [859, 132] on span "chevron_right" at bounding box center [855, 136] width 16 height 16
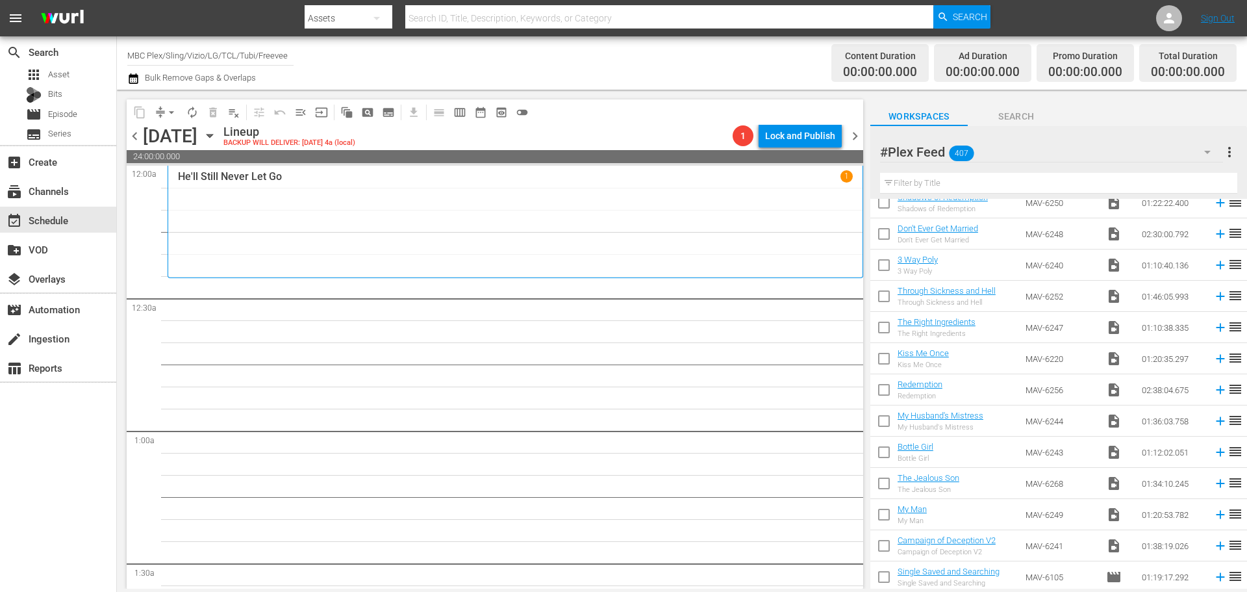
scroll to position [2663, 0]
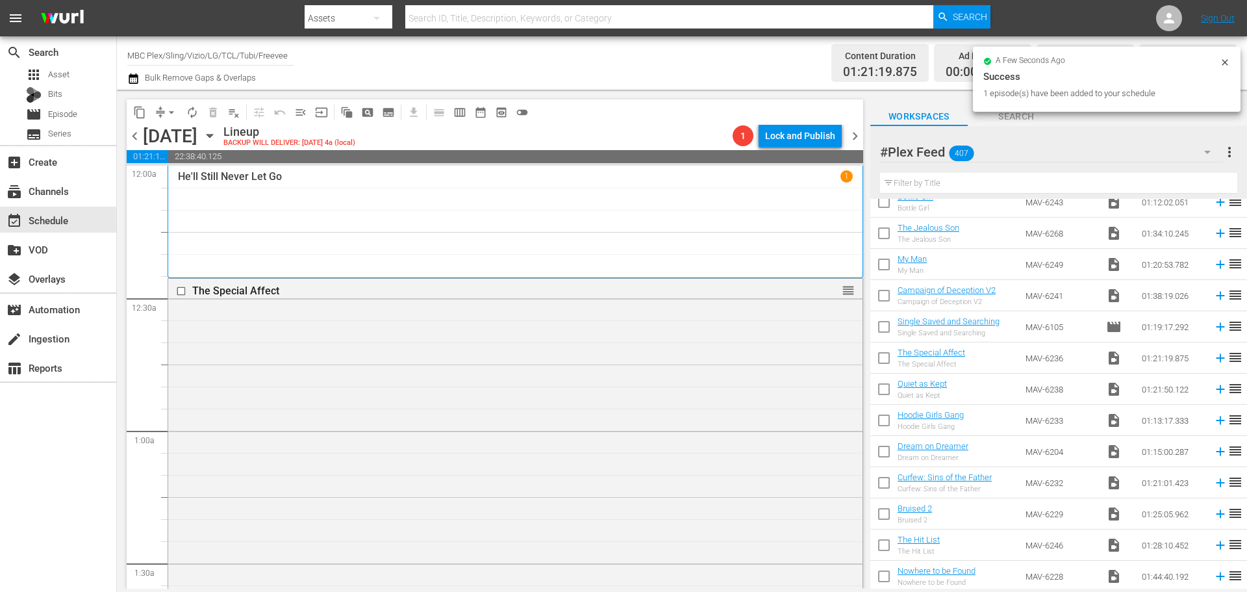
drag, startPoint x: 342, startPoint y: 336, endPoint x: 516, endPoint y: 347, distance: 174.4
click at [342, 336] on div "The Special Affect reorder" at bounding box center [515, 456] width 694 height 355
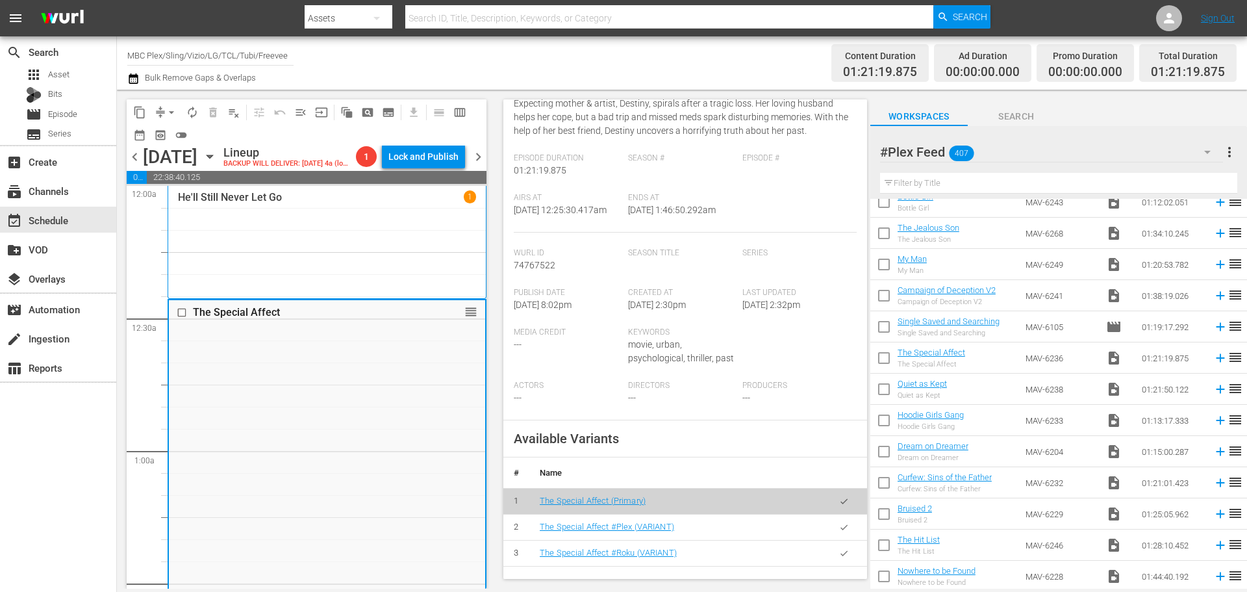
scroll to position [195, 0]
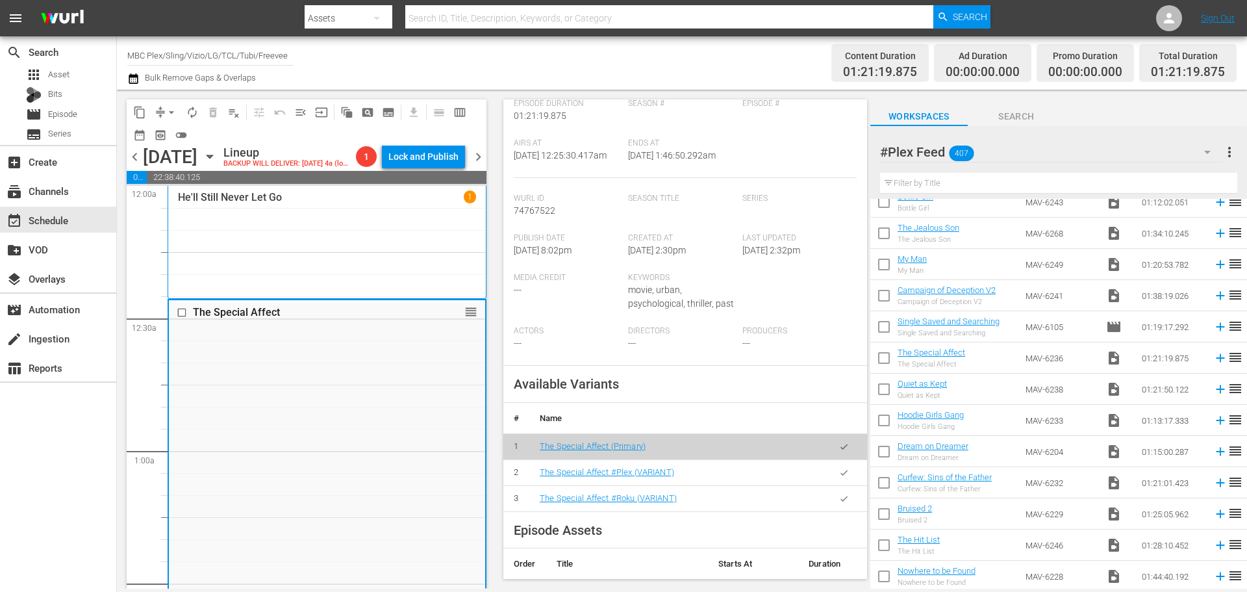
click at [839, 477] on icon "button" at bounding box center [844, 473] width 10 height 10
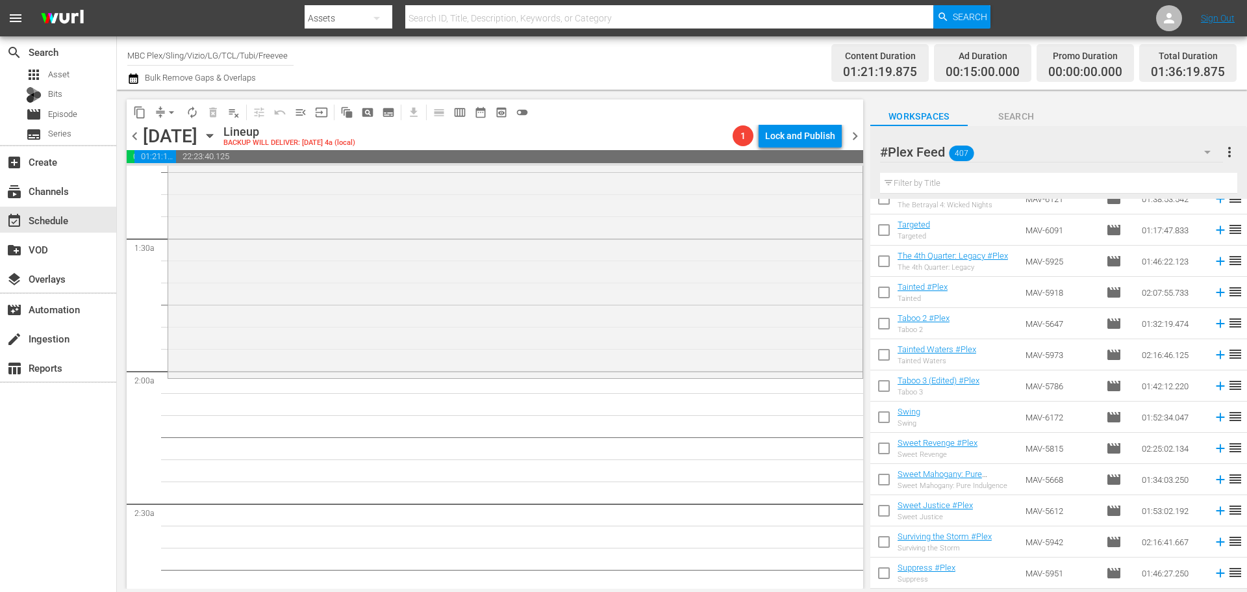
scroll to position [5326, 0]
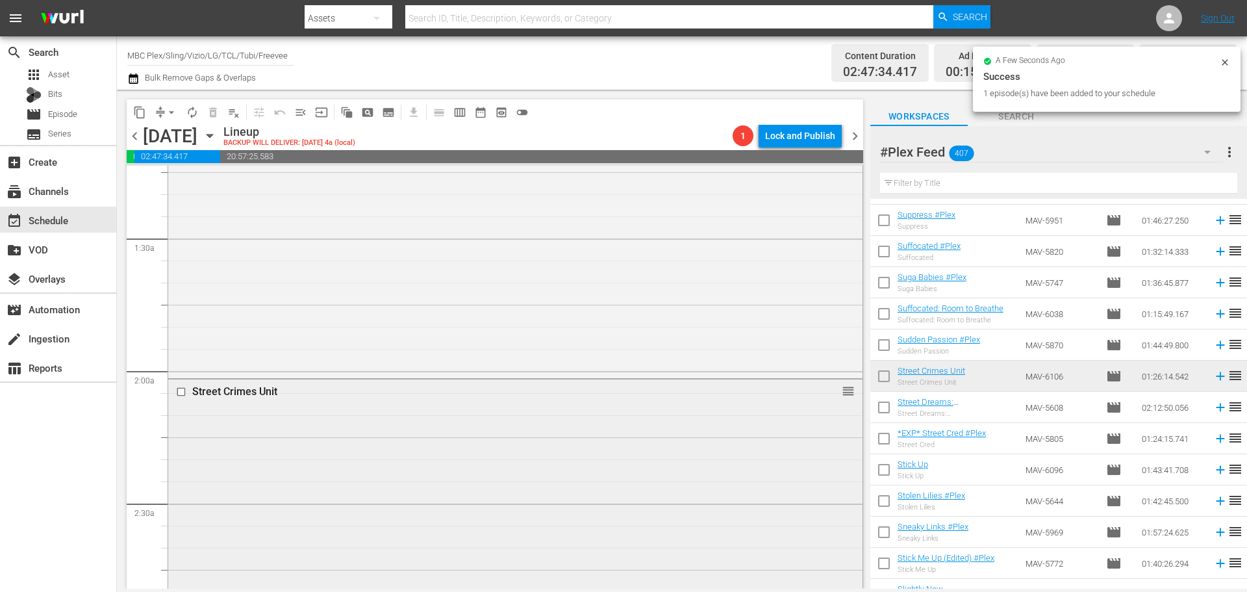
click at [615, 446] on div "Street Crimes Unit reorder" at bounding box center [515, 567] width 694 height 377
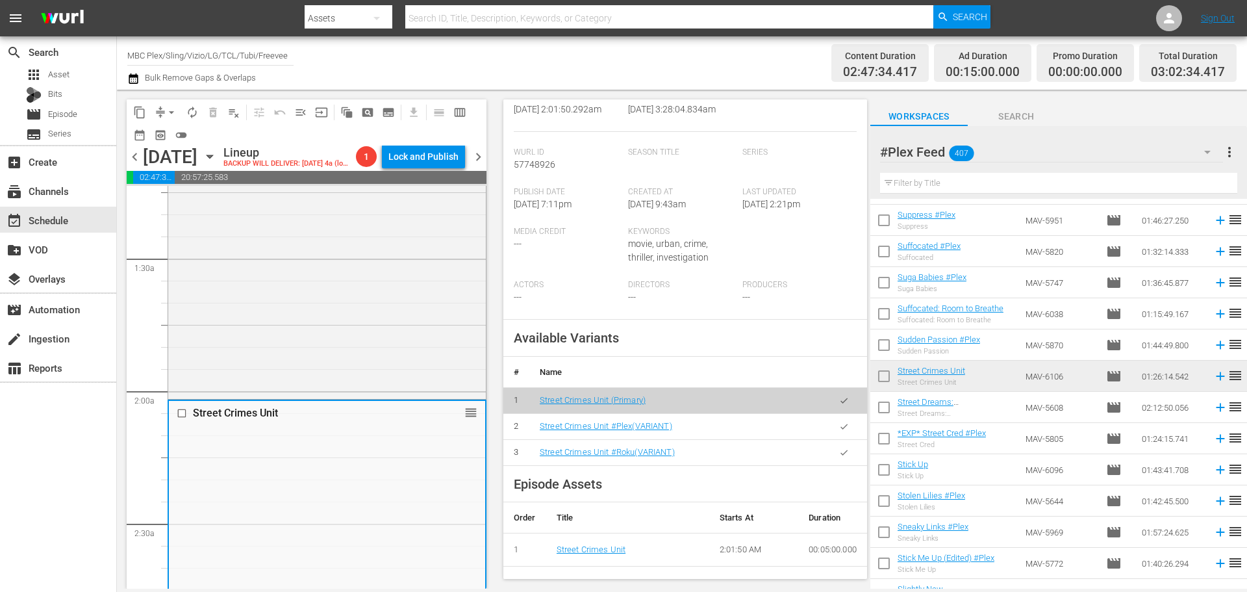
scroll to position [325, 0]
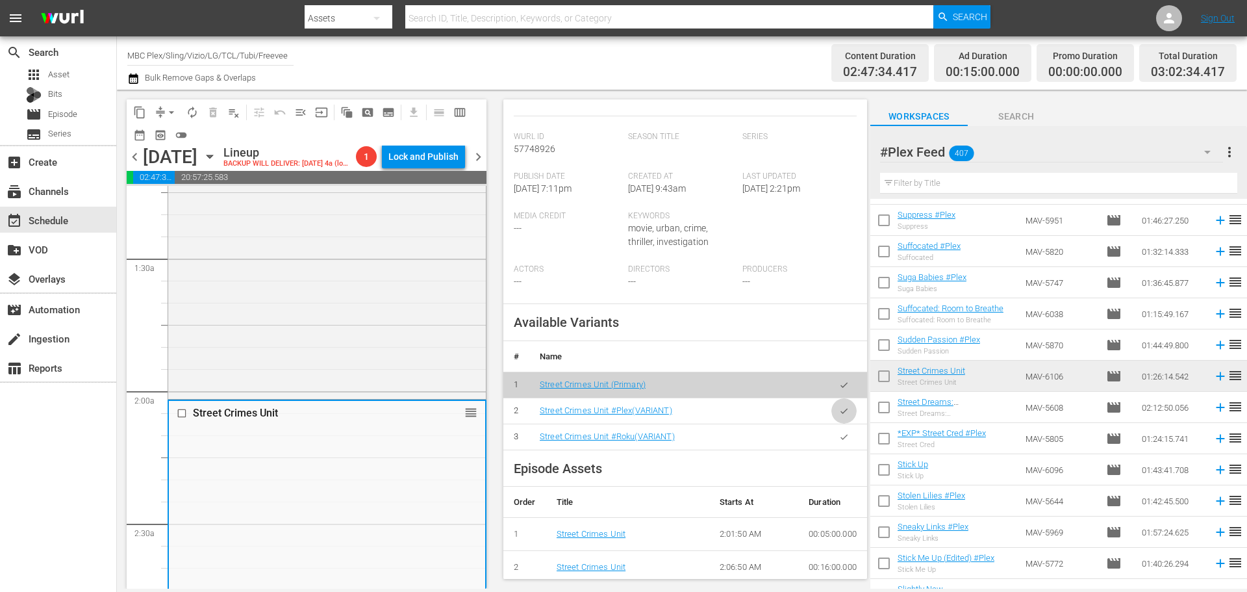
click at [839, 406] on icon "button" at bounding box center [844, 411] width 10 height 10
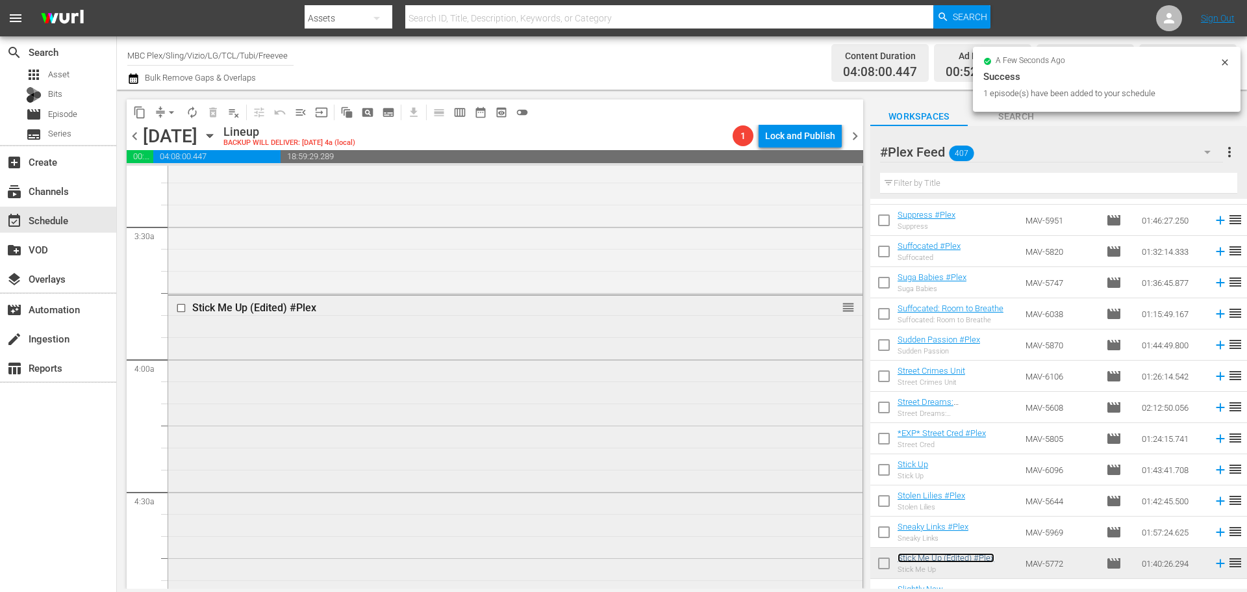
scroll to position [1169, 0]
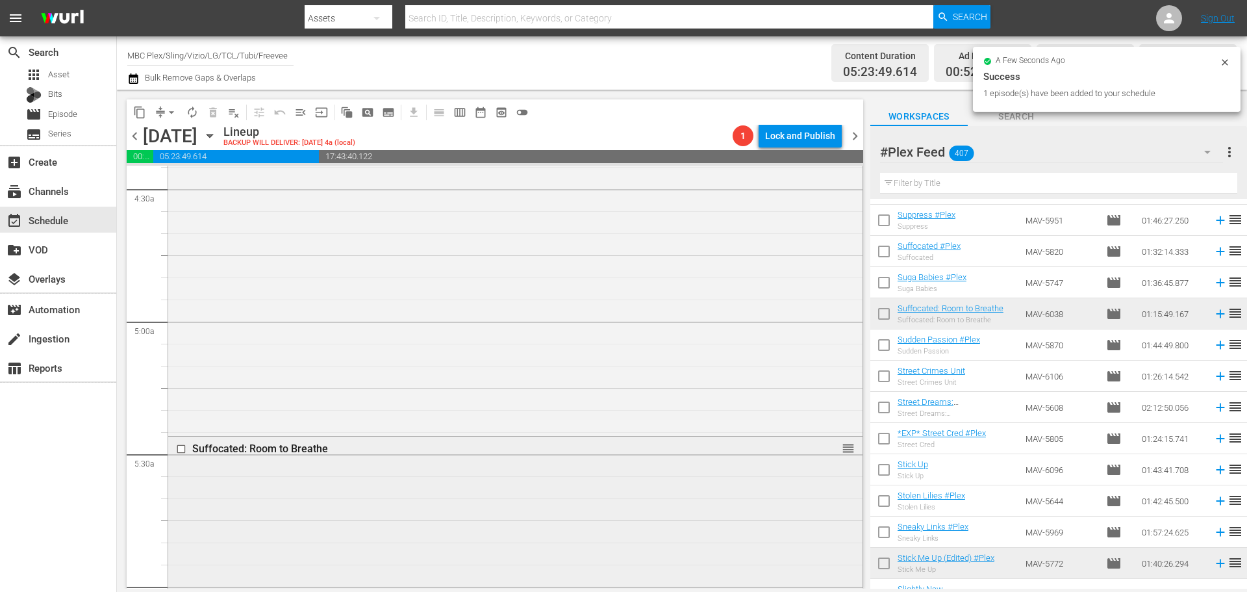
click at [457, 477] on div "Suffocated: Room to Breathe reorder" at bounding box center [515, 601] width 694 height 331
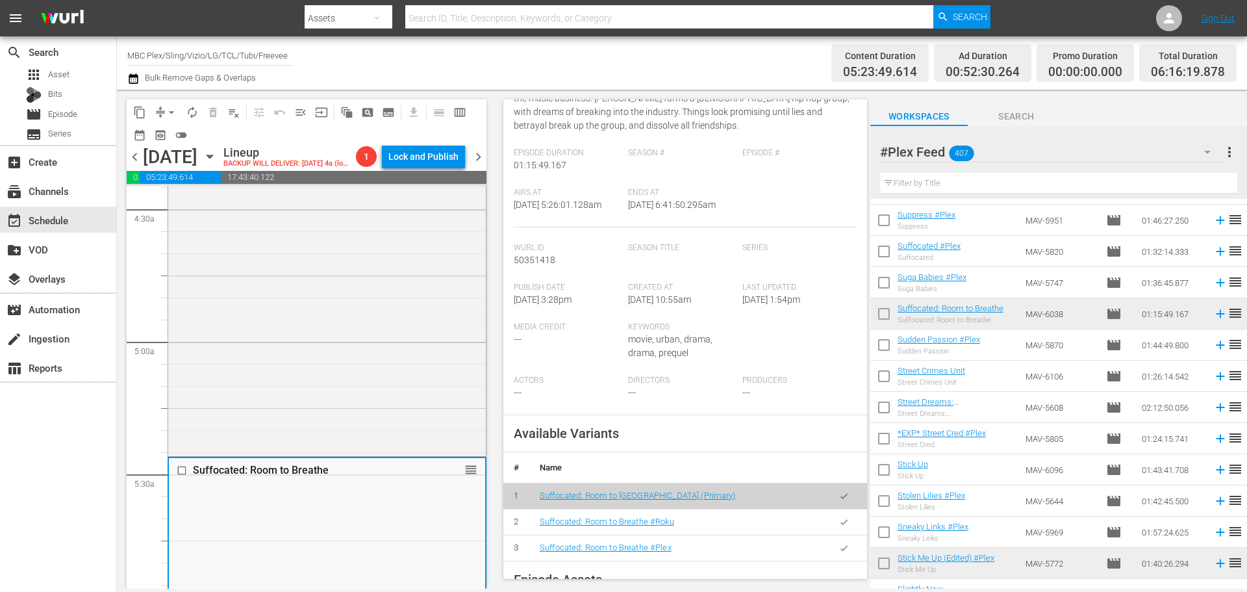
scroll to position [195, 0]
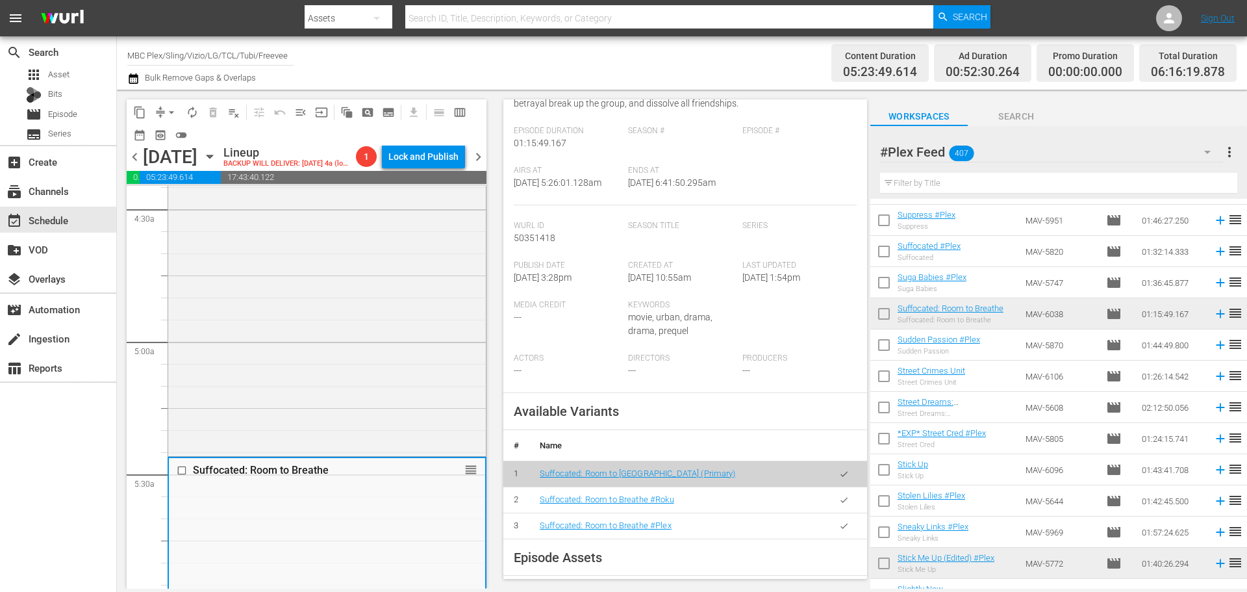
click at [839, 531] on icon "button" at bounding box center [844, 526] width 10 height 10
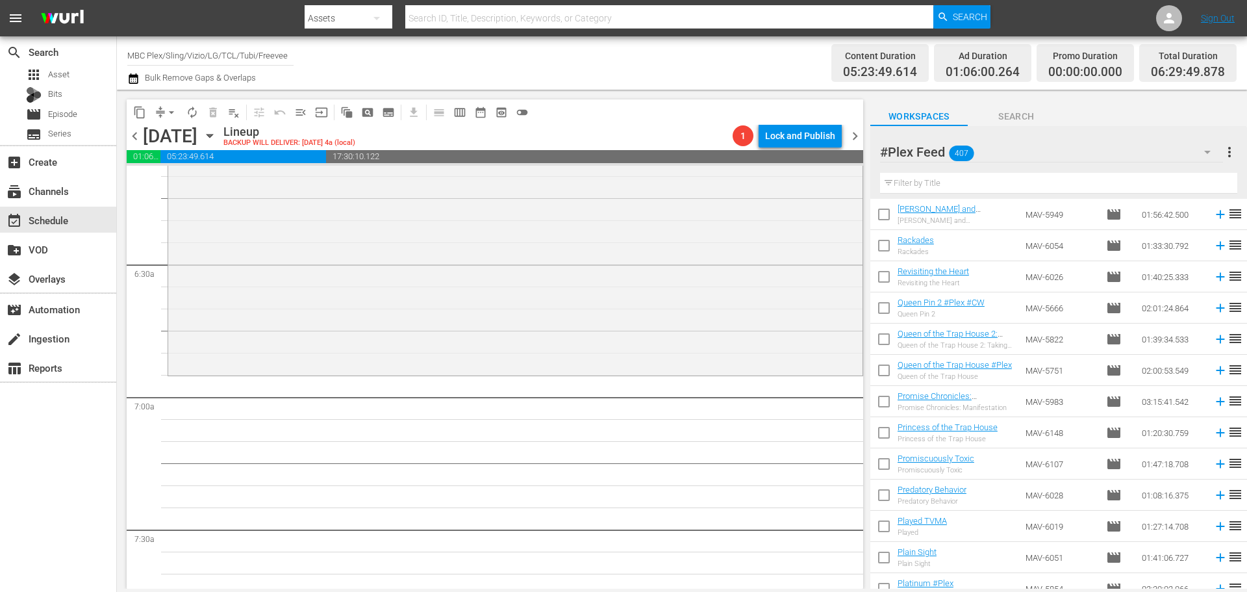
scroll to position [6105, 0]
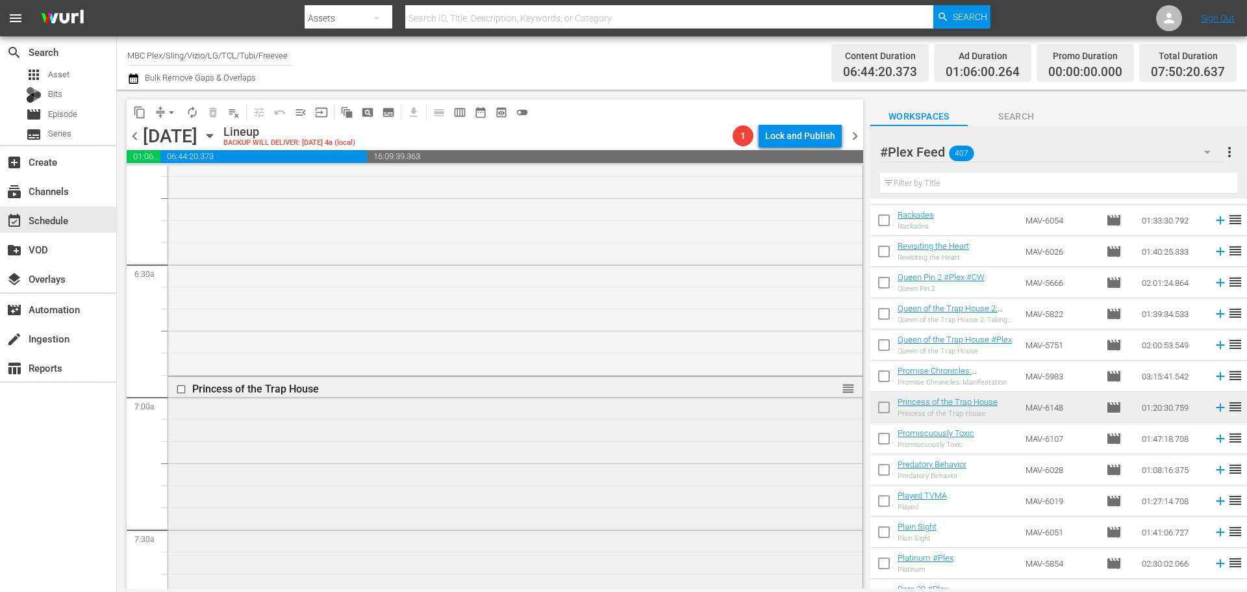
click at [435, 412] on div "Princess of the Trap House reorder" at bounding box center [515, 552] width 694 height 351
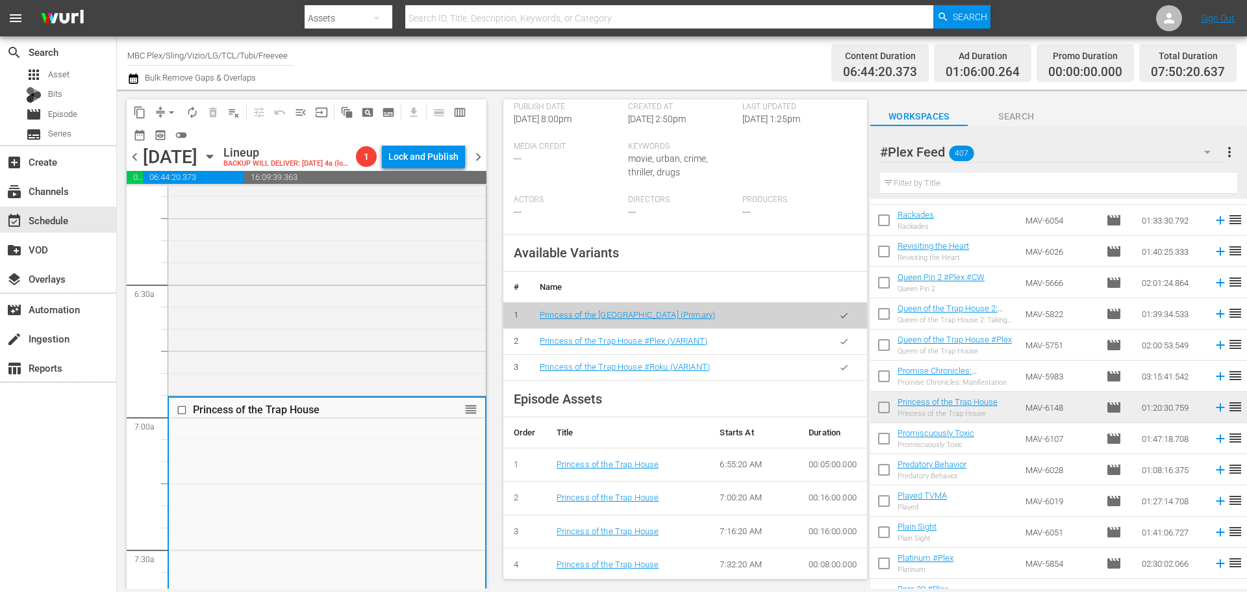
scroll to position [390, 0]
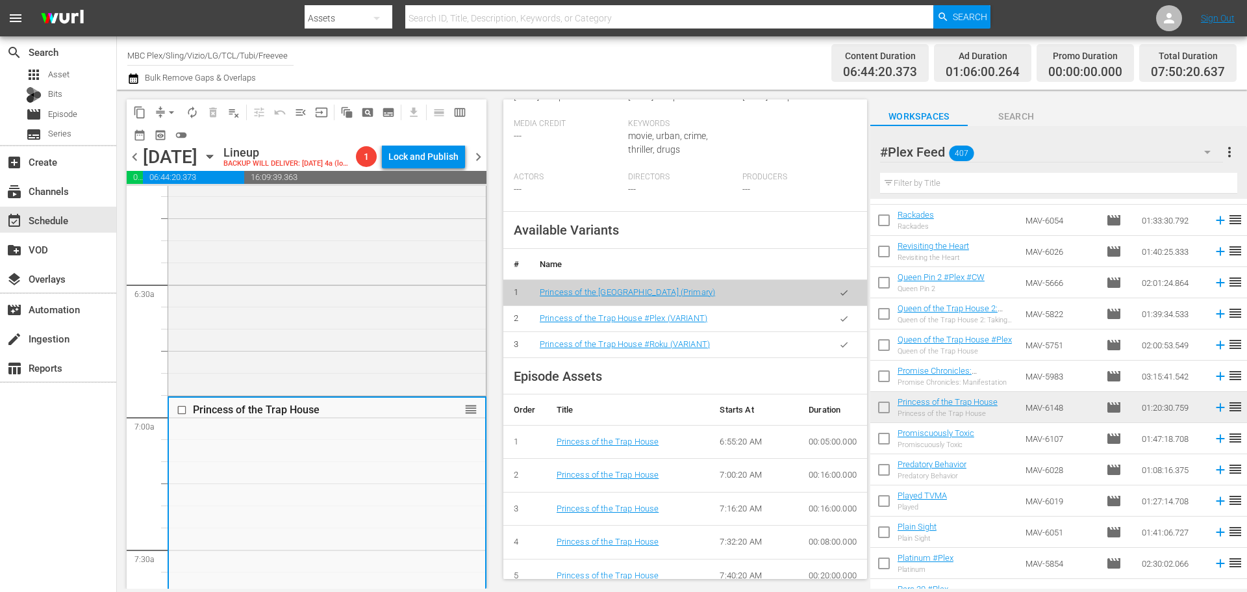
click at [839, 323] on icon "button" at bounding box center [844, 319] width 10 height 10
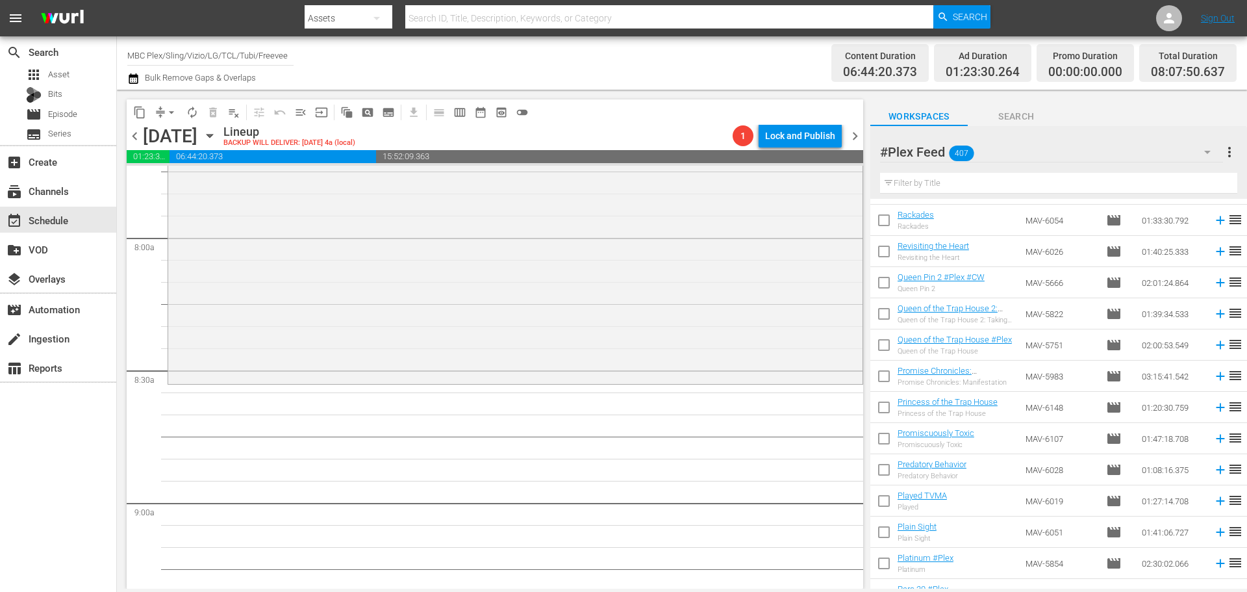
scroll to position [2143, 0]
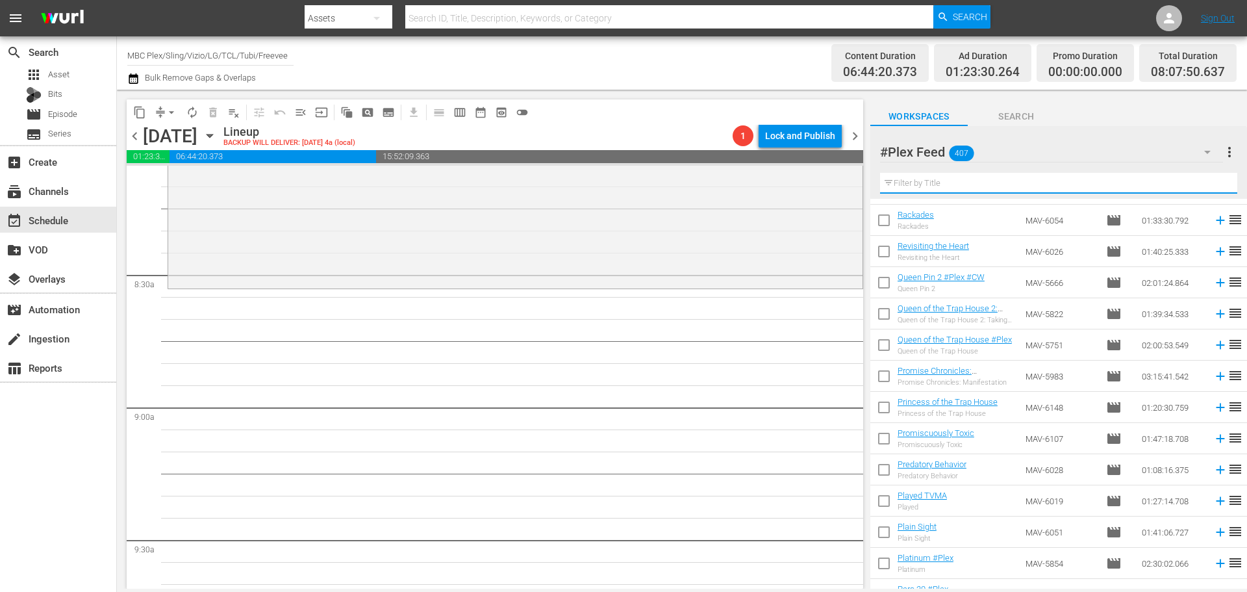
click at [935, 179] on input "text" at bounding box center [1058, 183] width 357 height 21
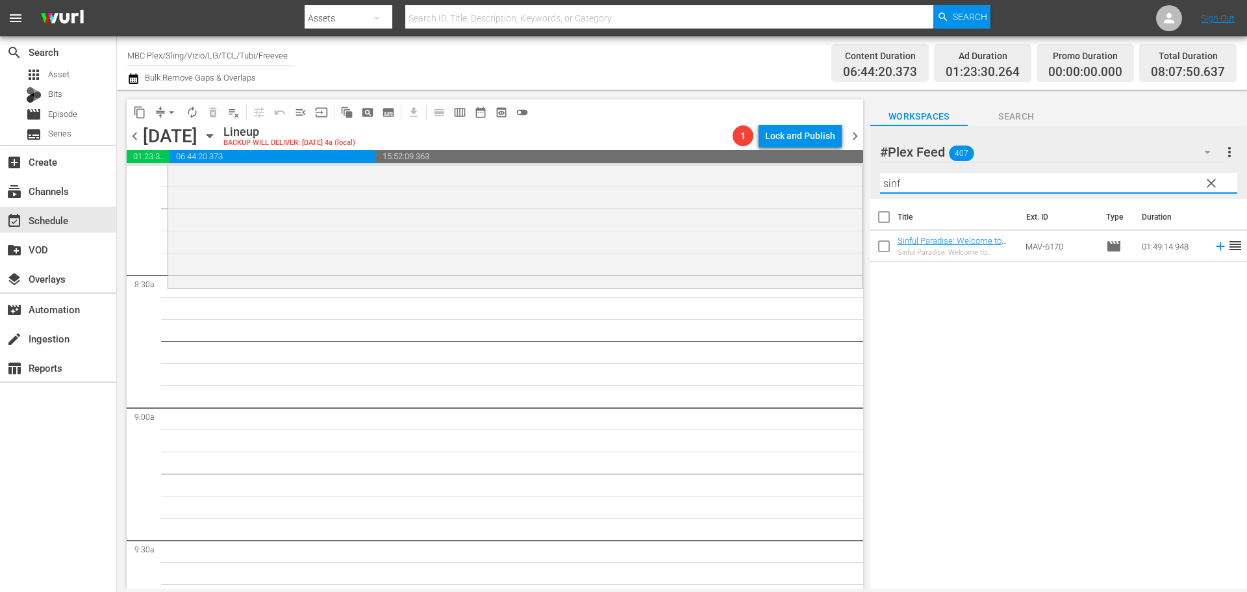
scroll to position [0, 0]
type input "sinful"
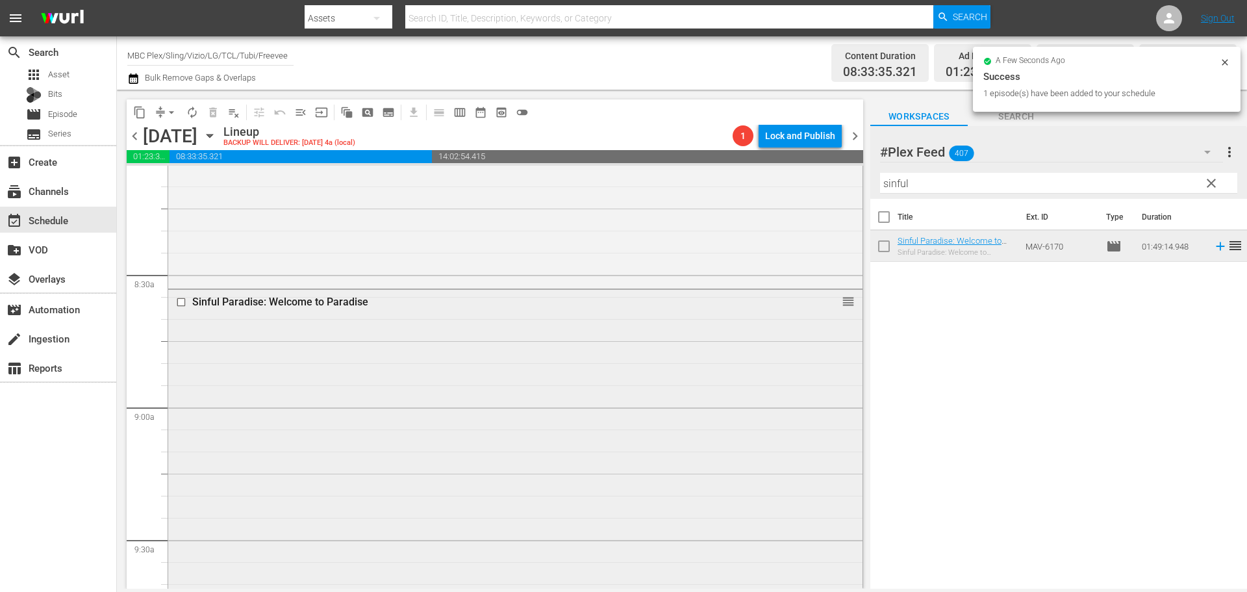
click at [439, 329] on div "Sinful Paradise: Welcome to Paradise reorder" at bounding box center [515, 529] width 694 height 479
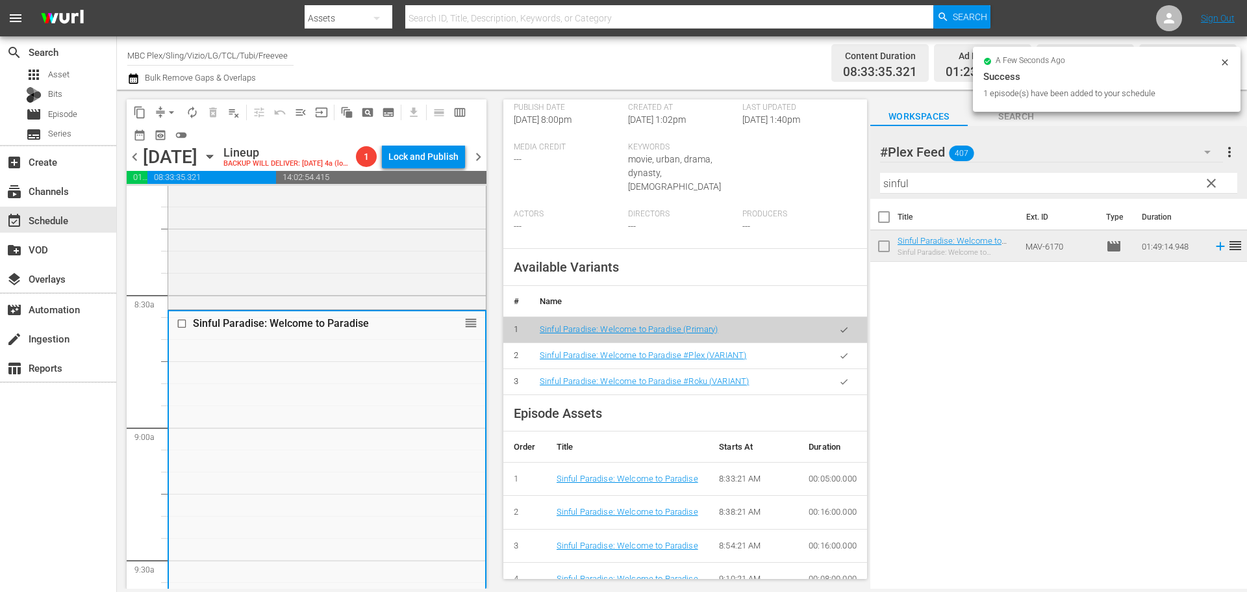
scroll to position [390, 0]
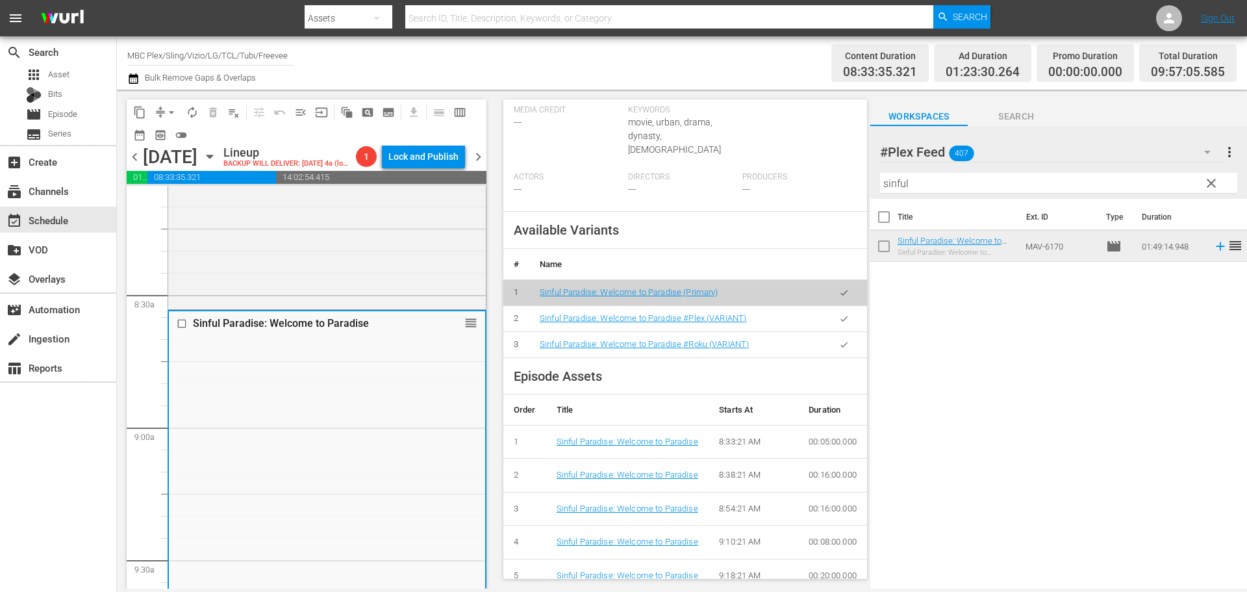
click at [839, 314] on icon "button" at bounding box center [844, 319] width 10 height 10
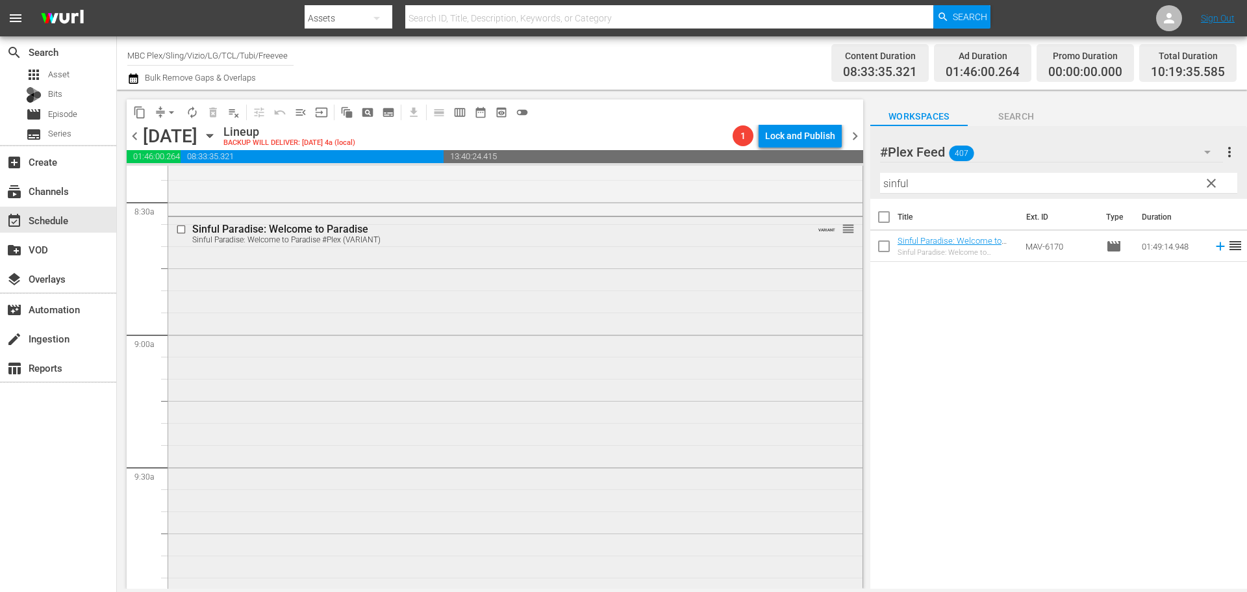
scroll to position [2468, 0]
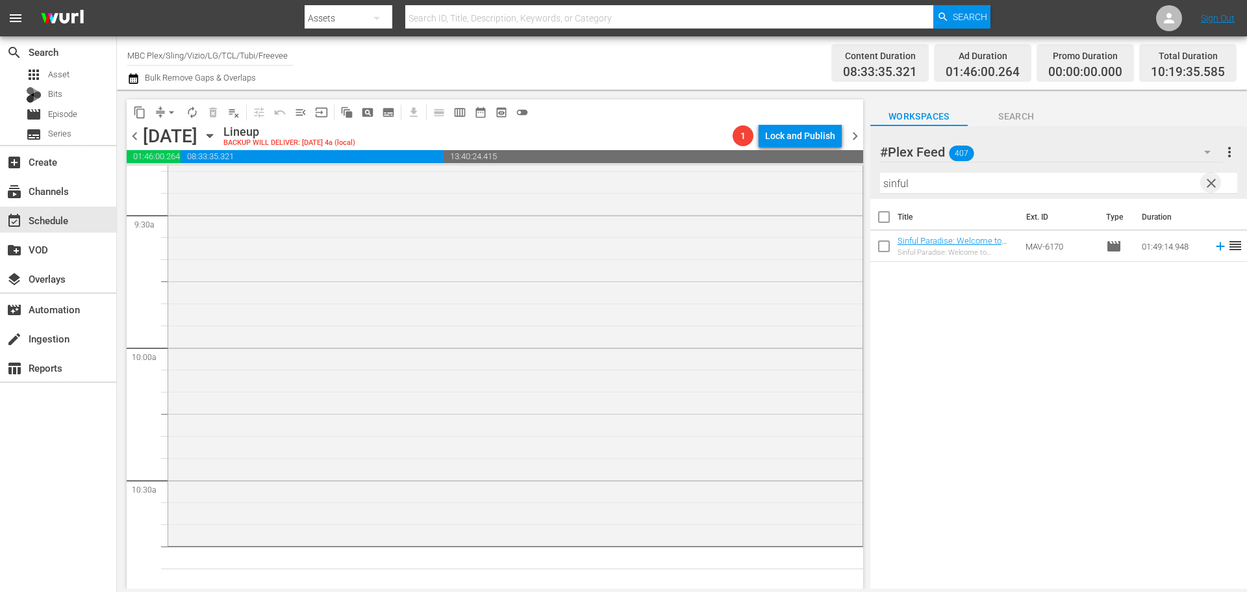
click at [1213, 182] on span "clear" at bounding box center [1211, 183] width 16 height 16
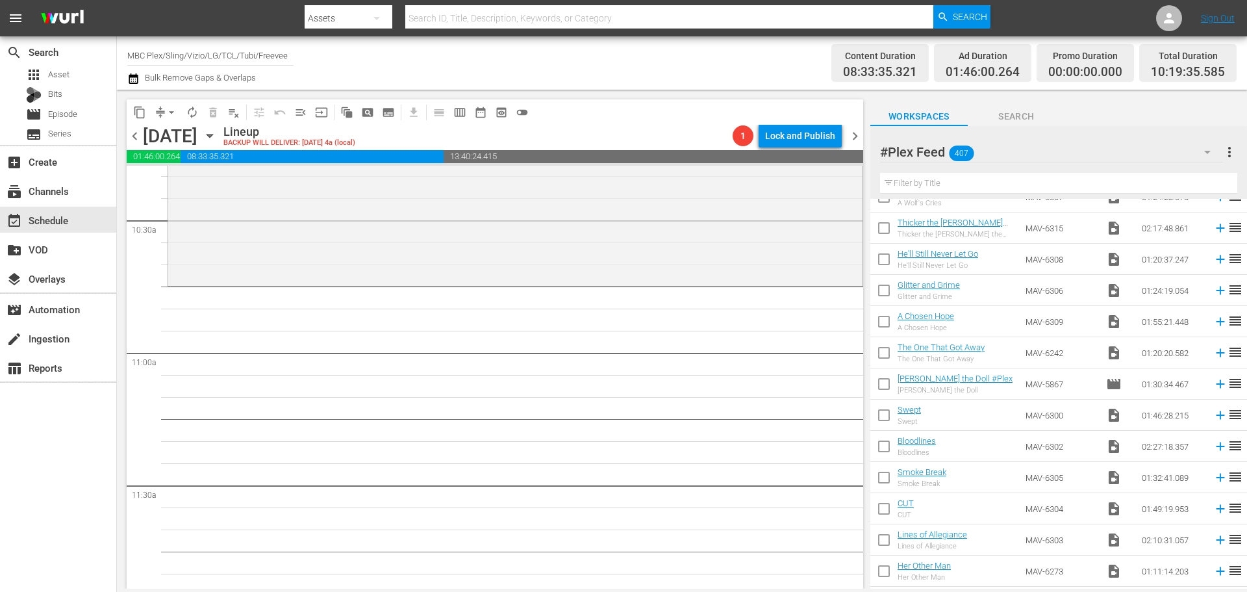
scroll to position [455, 0]
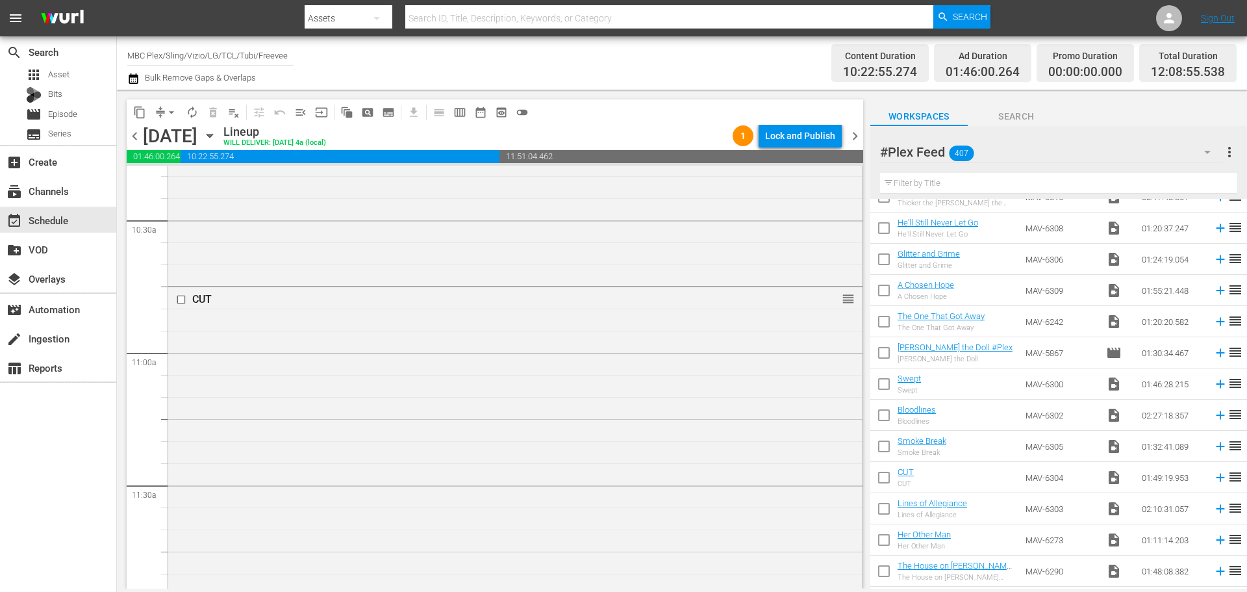
drag, startPoint x: 473, startPoint y: 360, endPoint x: 661, endPoint y: 360, distance: 187.7
click at [473, 359] on div "CUT reorder" at bounding box center [515, 526] width 694 height 479
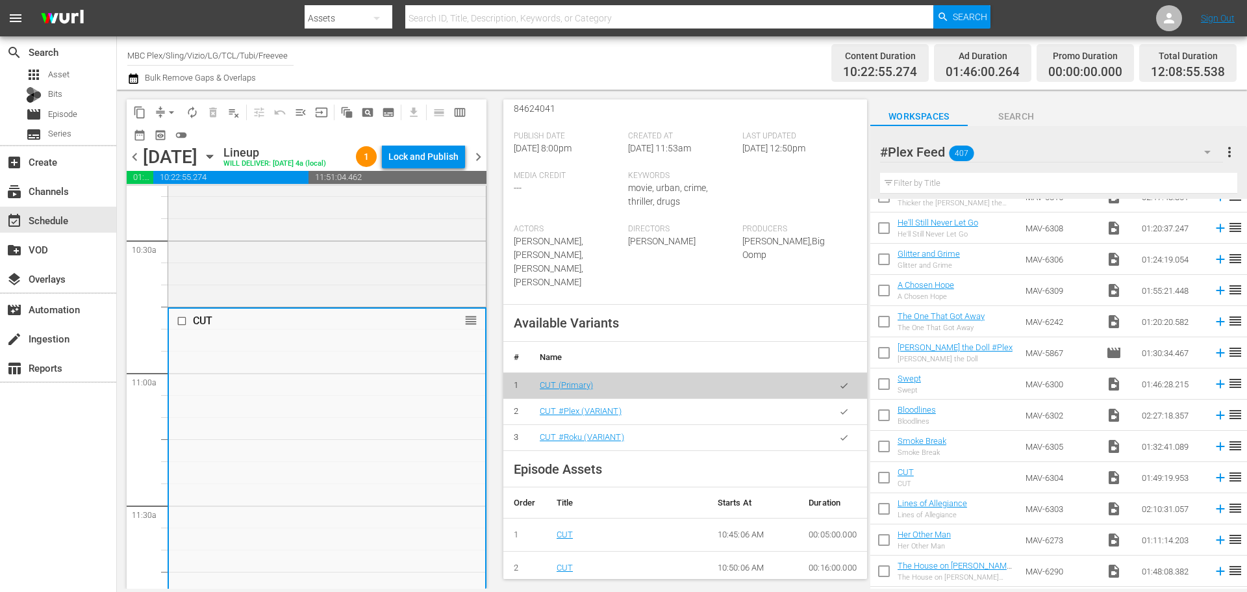
scroll to position [325, 0]
click at [834, 403] on button "button" at bounding box center [843, 410] width 25 height 25
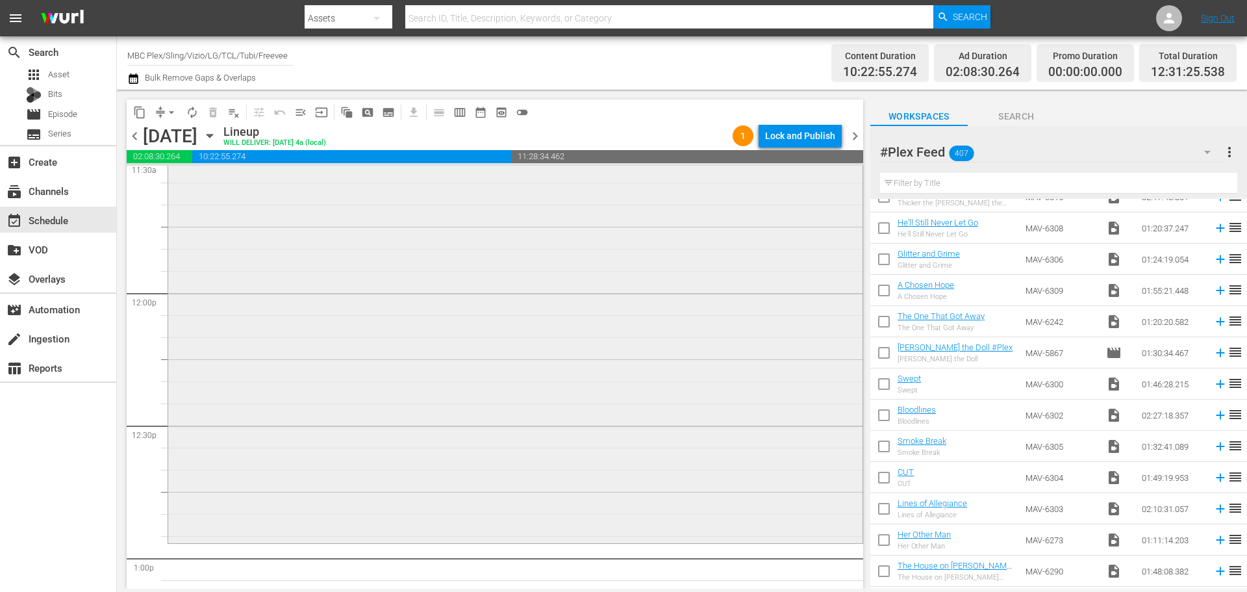
scroll to position [3312, 0]
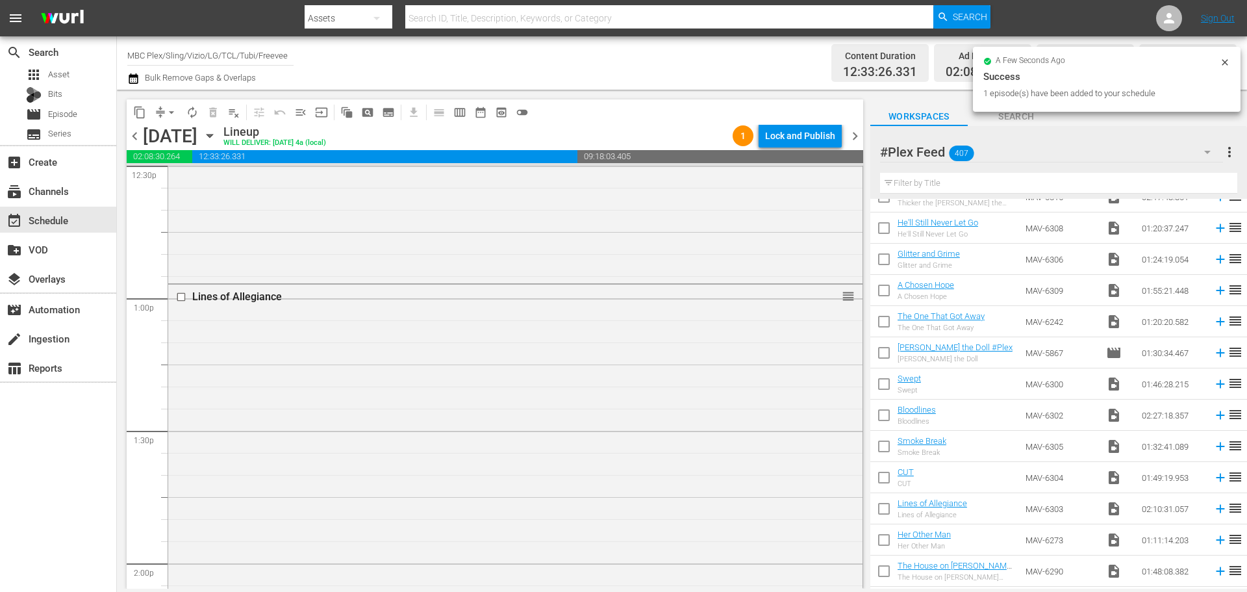
drag, startPoint x: 491, startPoint y: 450, endPoint x: 507, endPoint y: 438, distance: 20.0
click at [492, 449] on div "Lines of Allegiance reorder" at bounding box center [515, 570] width 694 height 573
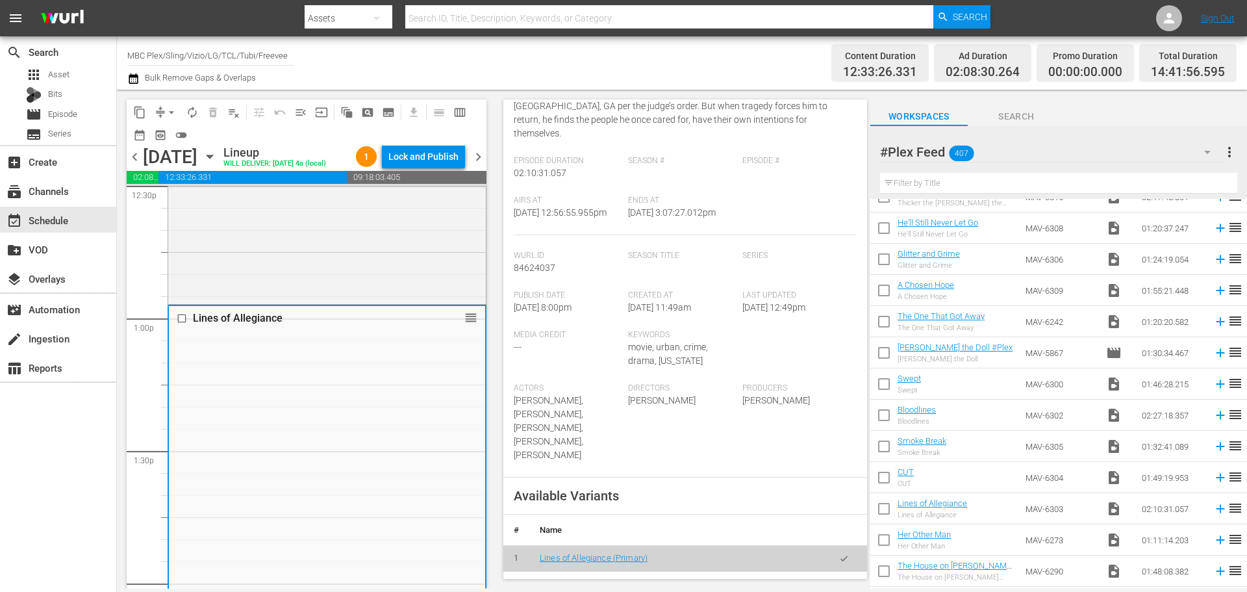
scroll to position [325, 0]
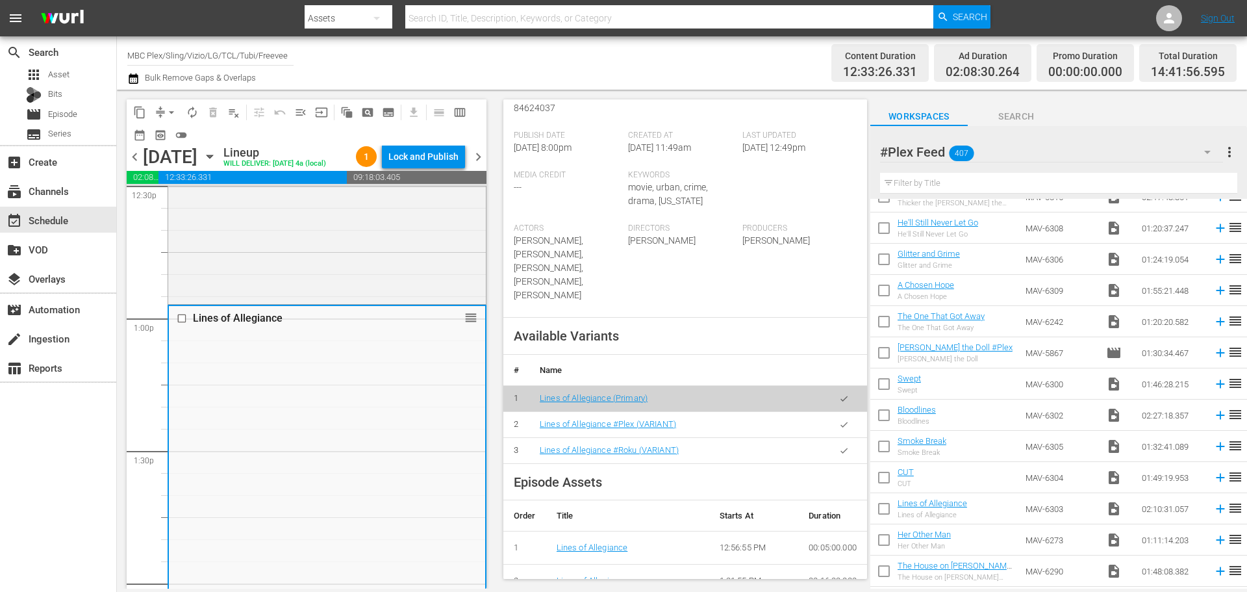
click at [831, 412] on button "button" at bounding box center [843, 424] width 25 height 25
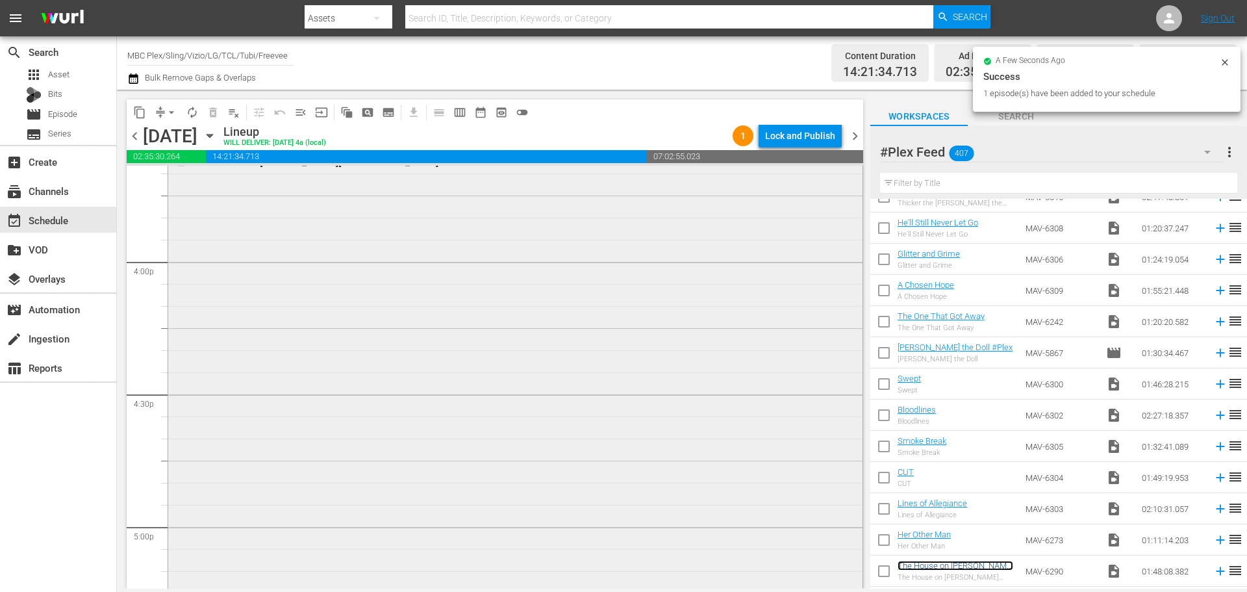
scroll to position [4156, 0]
click at [562, 342] on div "The House on Adams Drive reorder" at bounding box center [515, 372] width 694 height 473
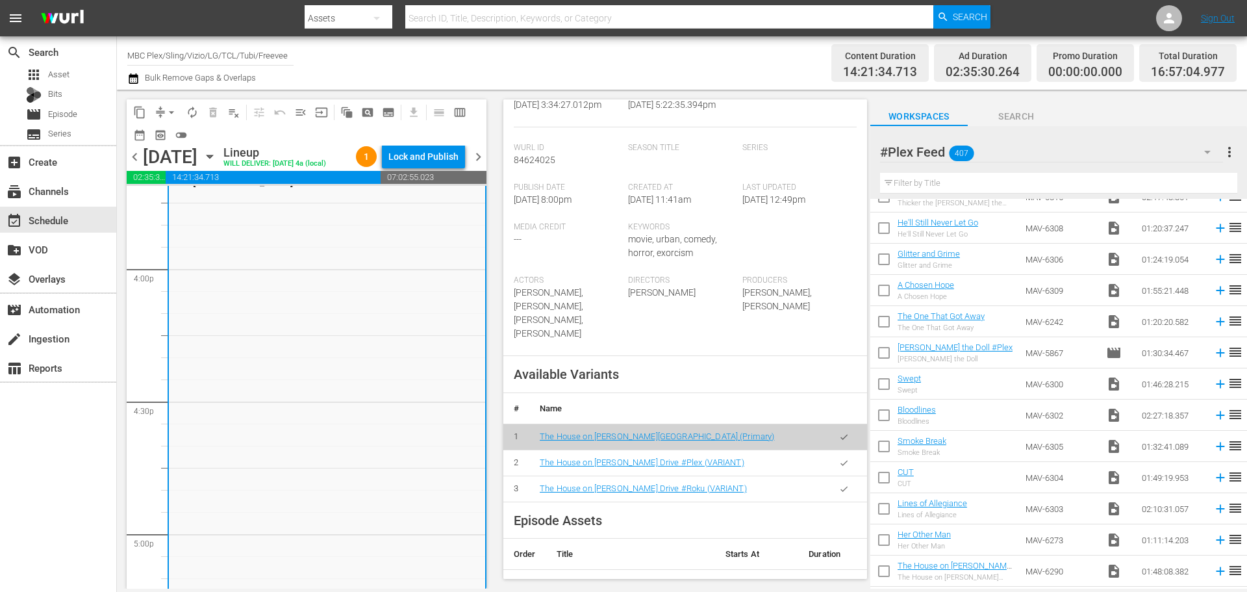
scroll to position [260, 0]
click at [831, 465] on button "button" at bounding box center [843, 461] width 25 height 25
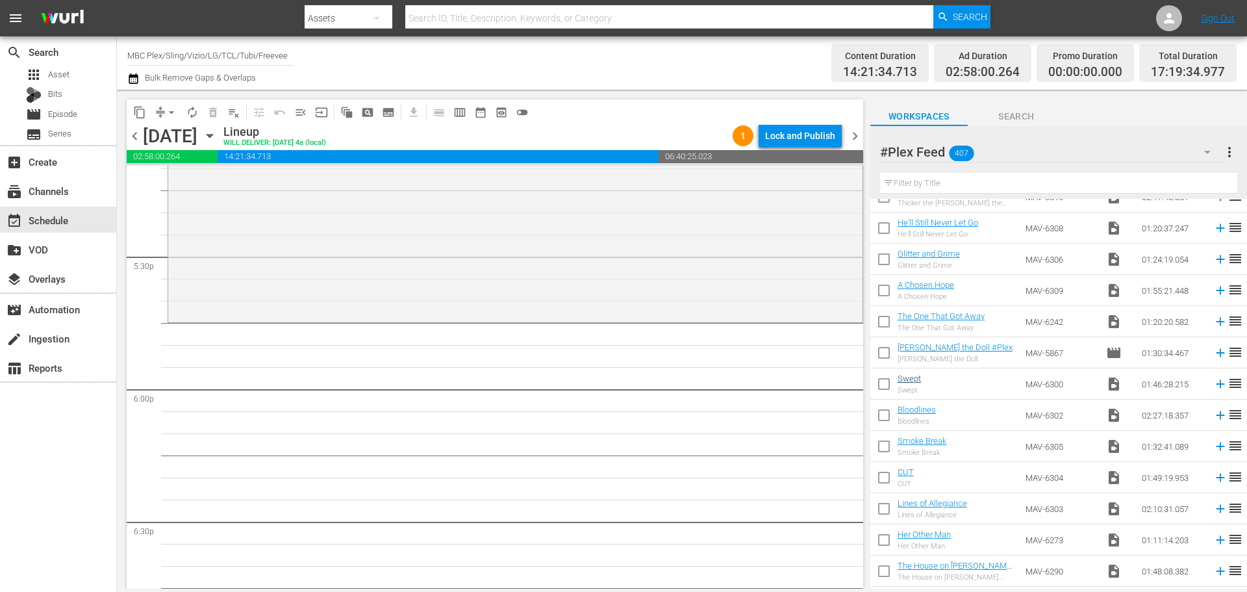
scroll to position [284, 0]
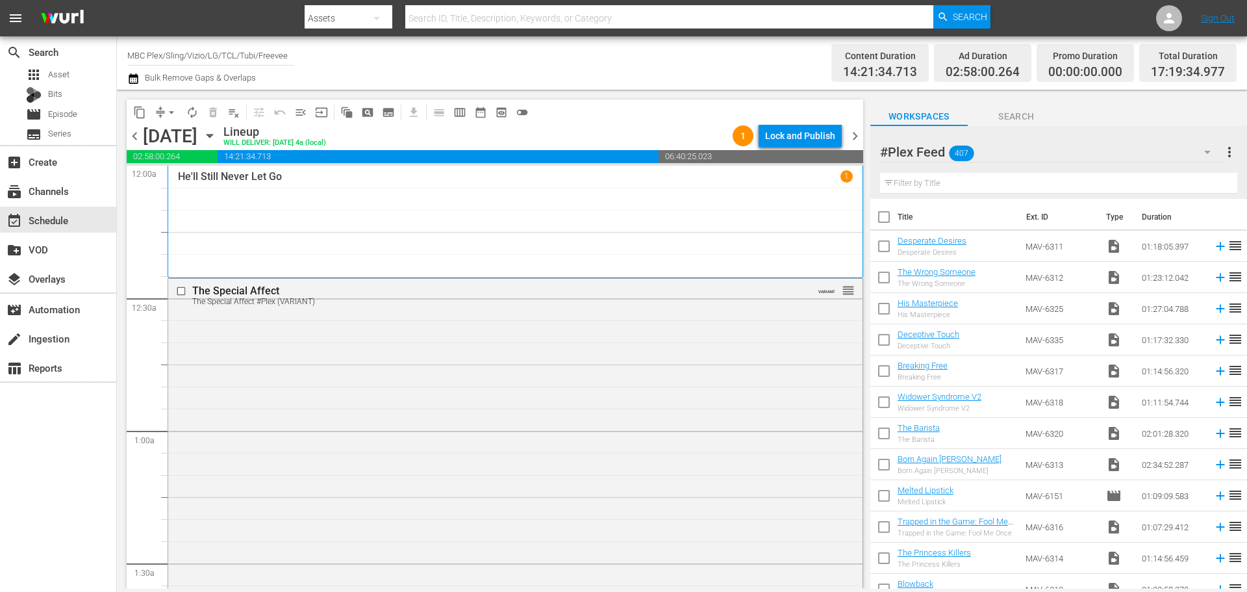
scroll to position [4546, 0]
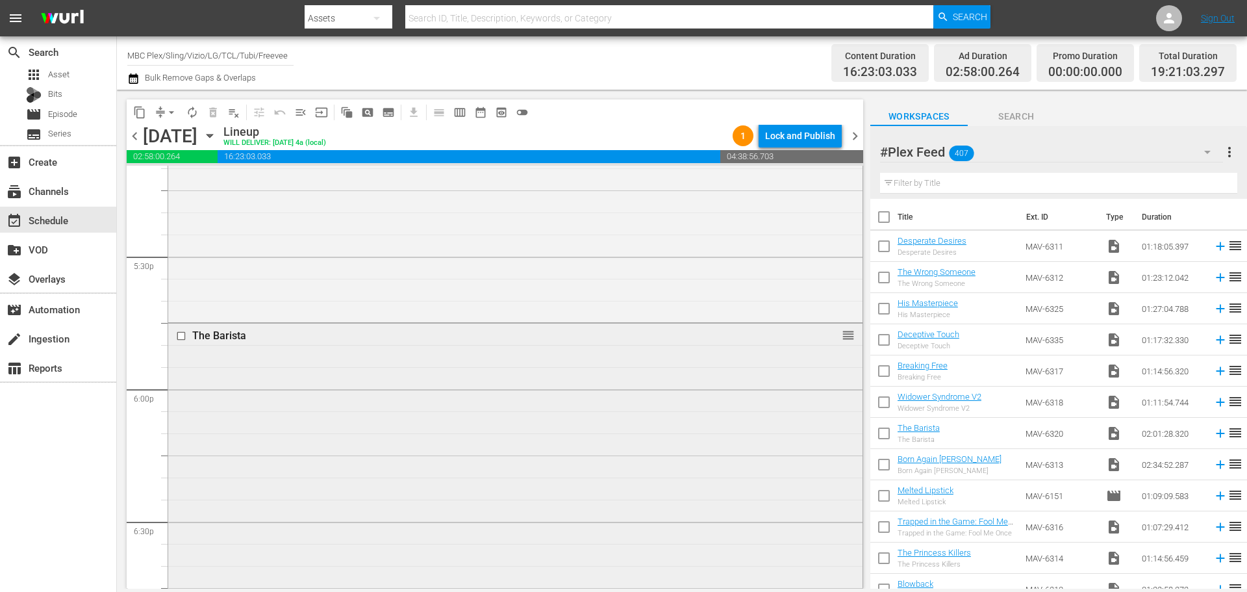
click at [509, 371] on div "The Barista reorder" at bounding box center [515, 589] width 694 height 533
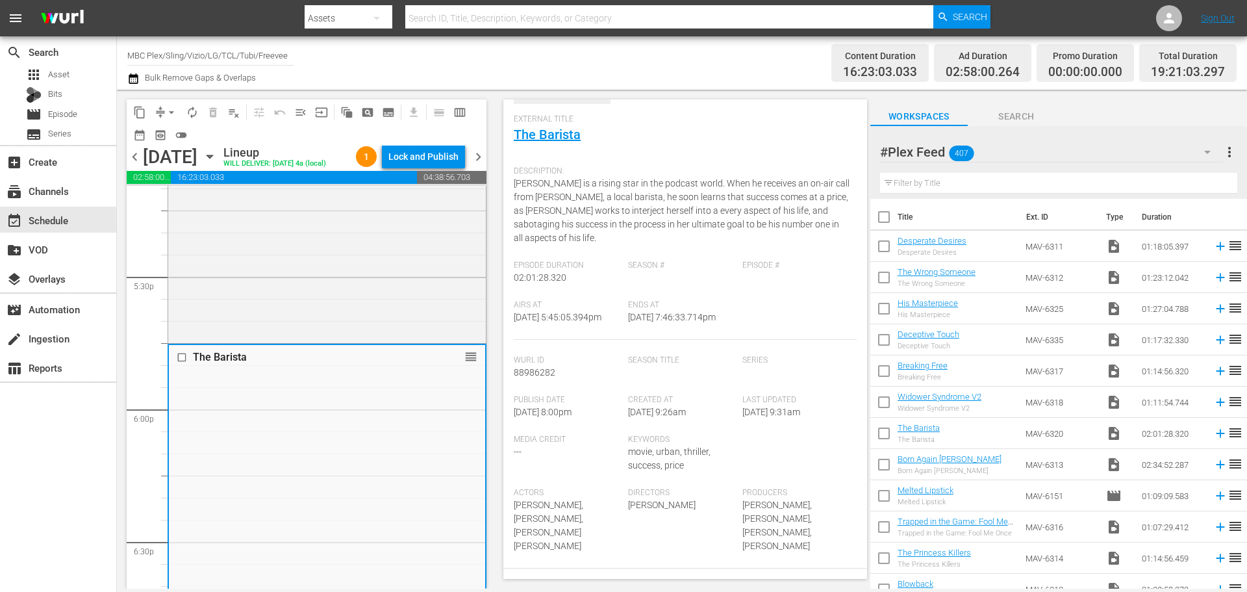
scroll to position [325, 0]
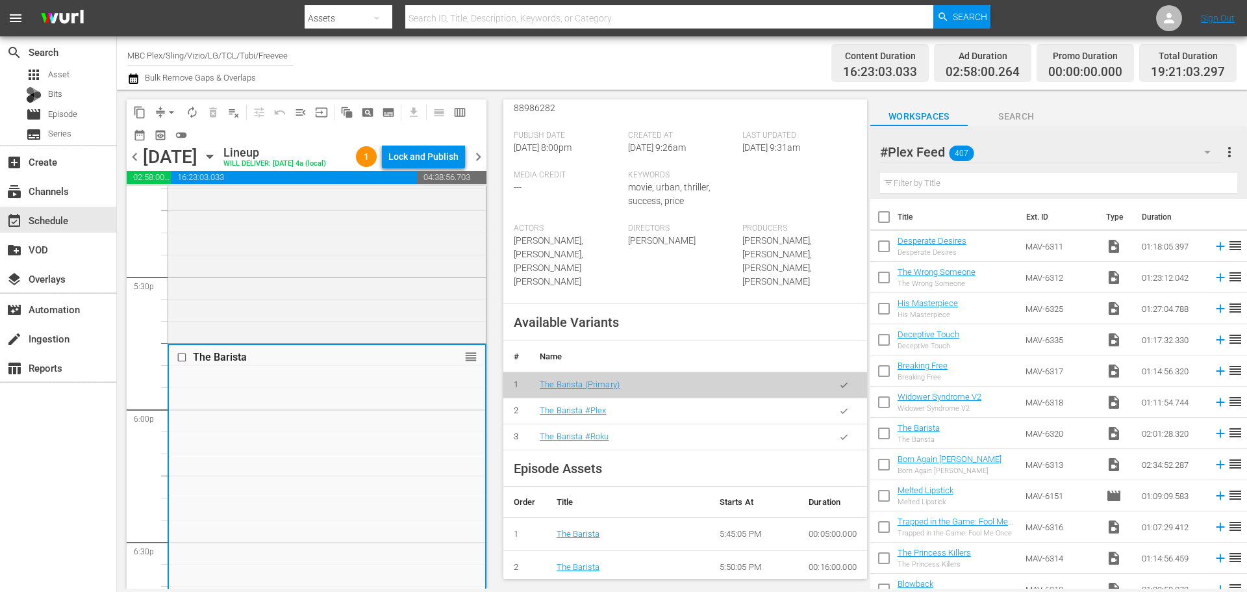
click at [831, 423] on button "button" at bounding box center [843, 410] width 25 height 25
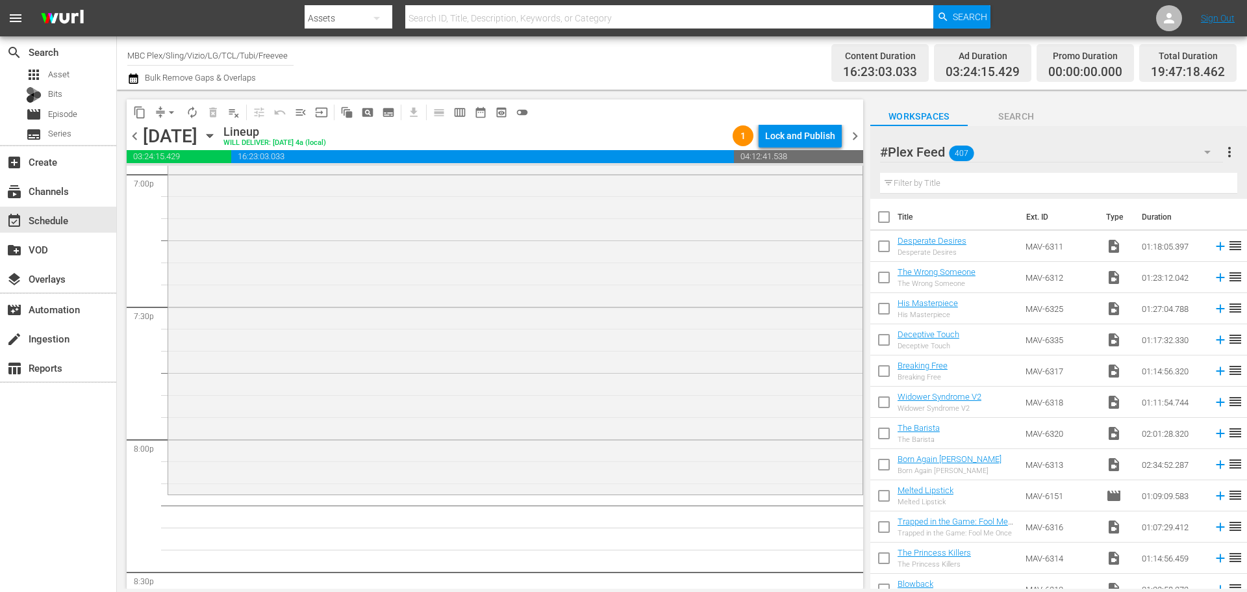
scroll to position [5131, 0]
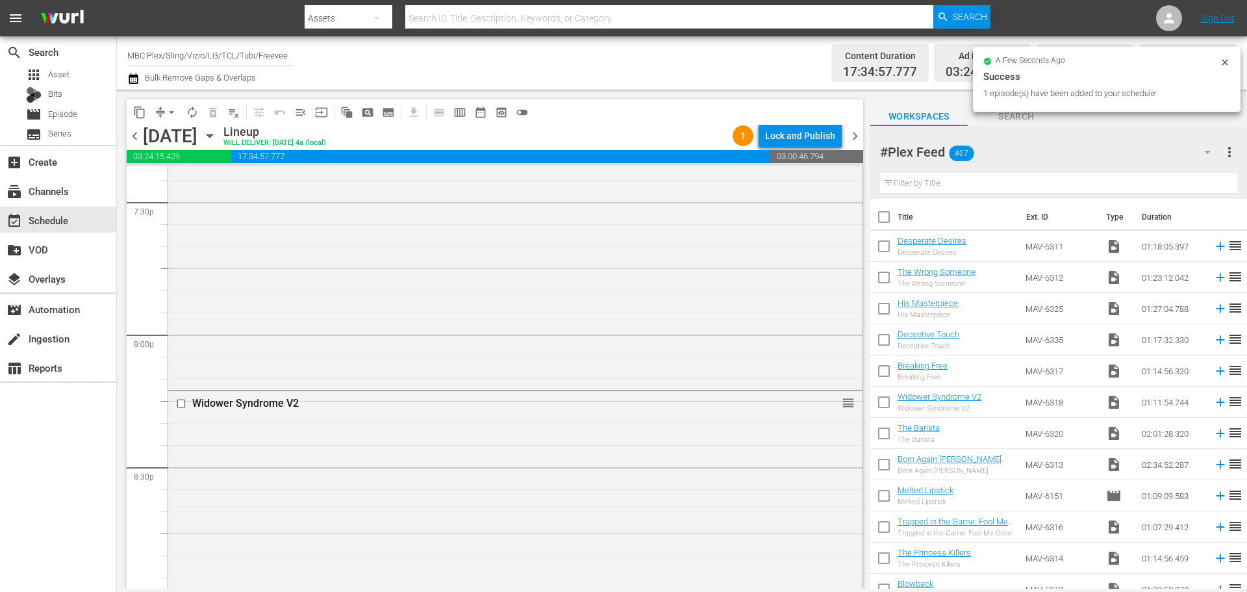
click at [468, 435] on div "Widower Syndrome V2 reorder" at bounding box center [515, 548] width 694 height 314
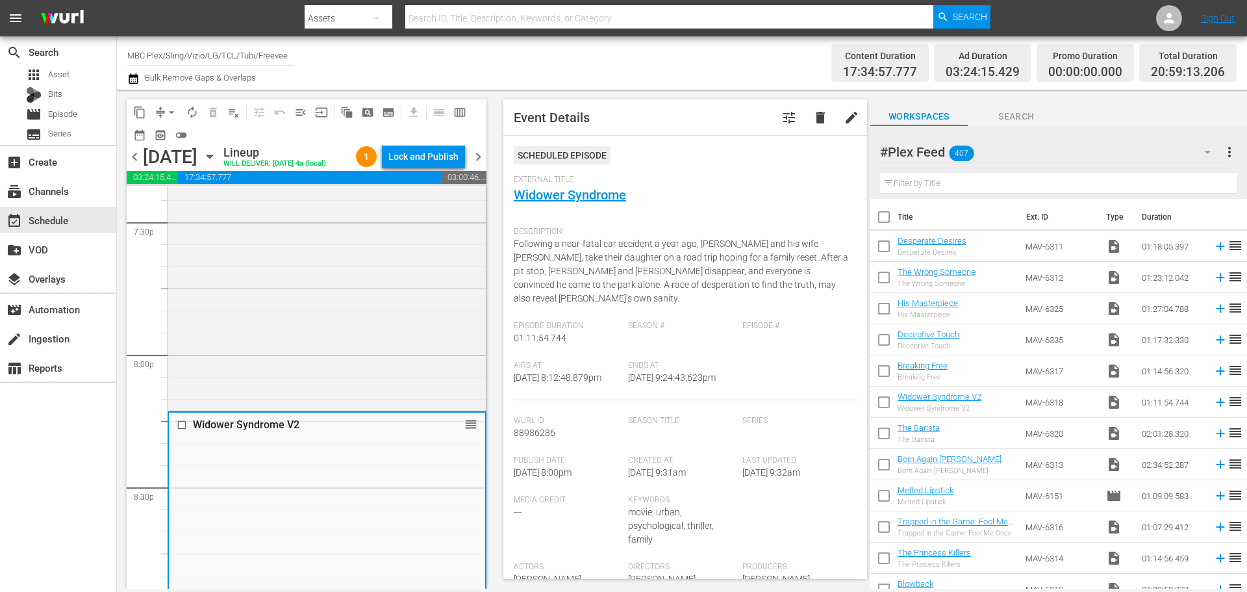
scroll to position [260, 0]
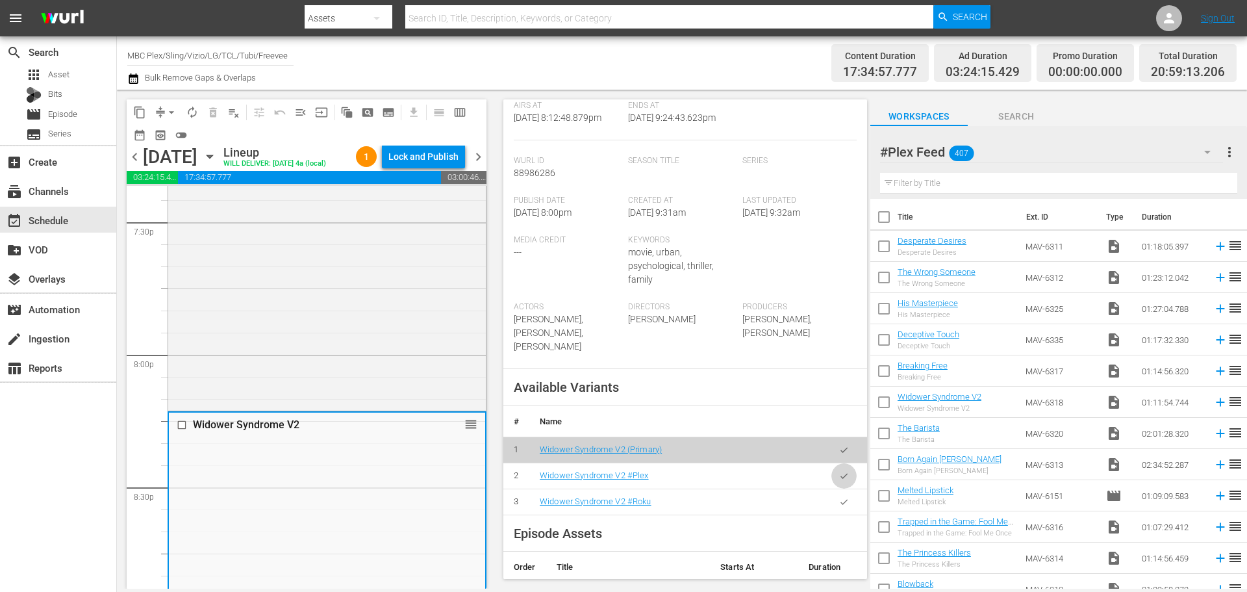
drag, startPoint x: 825, startPoint y: 462, endPoint x: 805, endPoint y: 463, distance: 20.1
click at [831, 463] on button "button" at bounding box center [843, 475] width 25 height 25
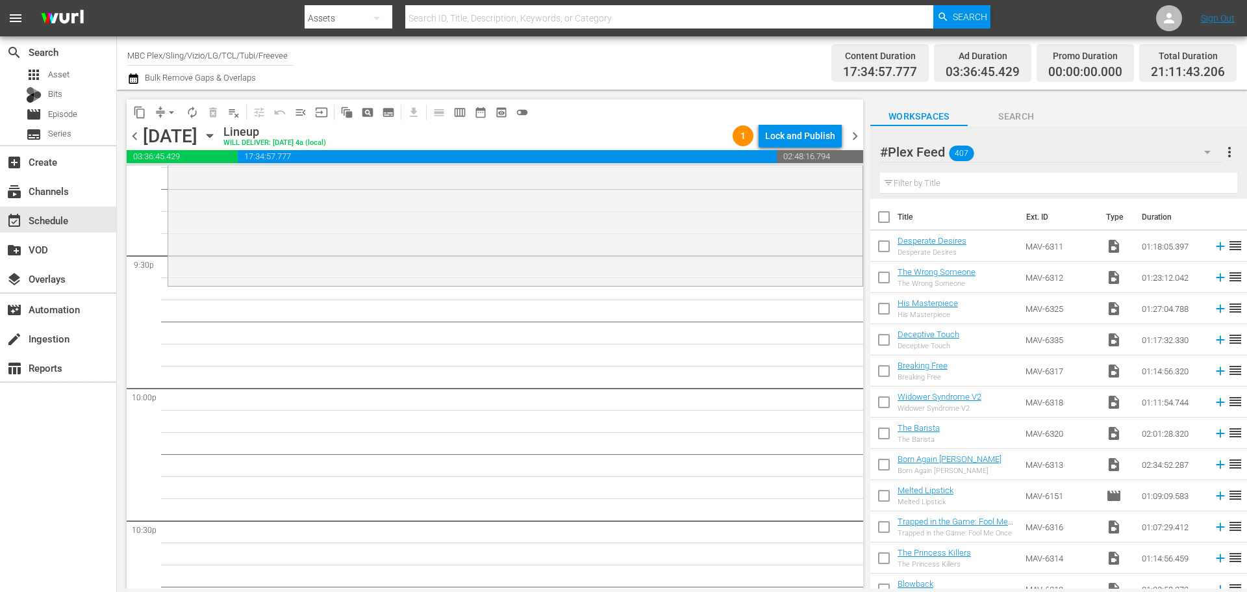
scroll to position [5612, 0]
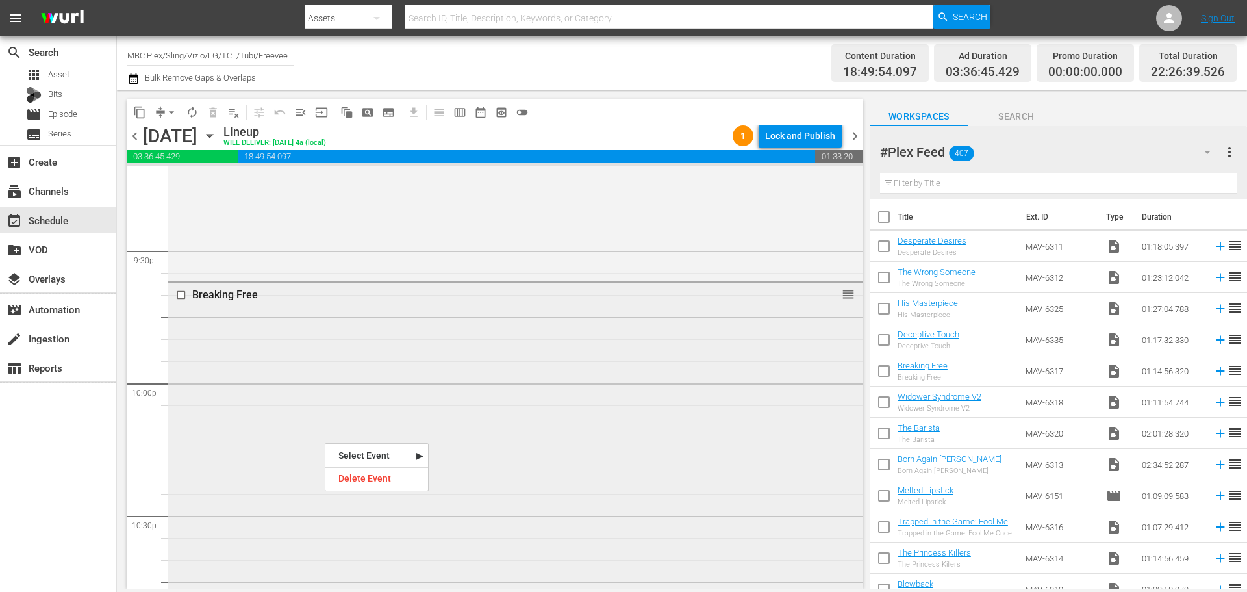
click at [330, 354] on div "Breaking Free reorder" at bounding box center [515, 446] width 694 height 327
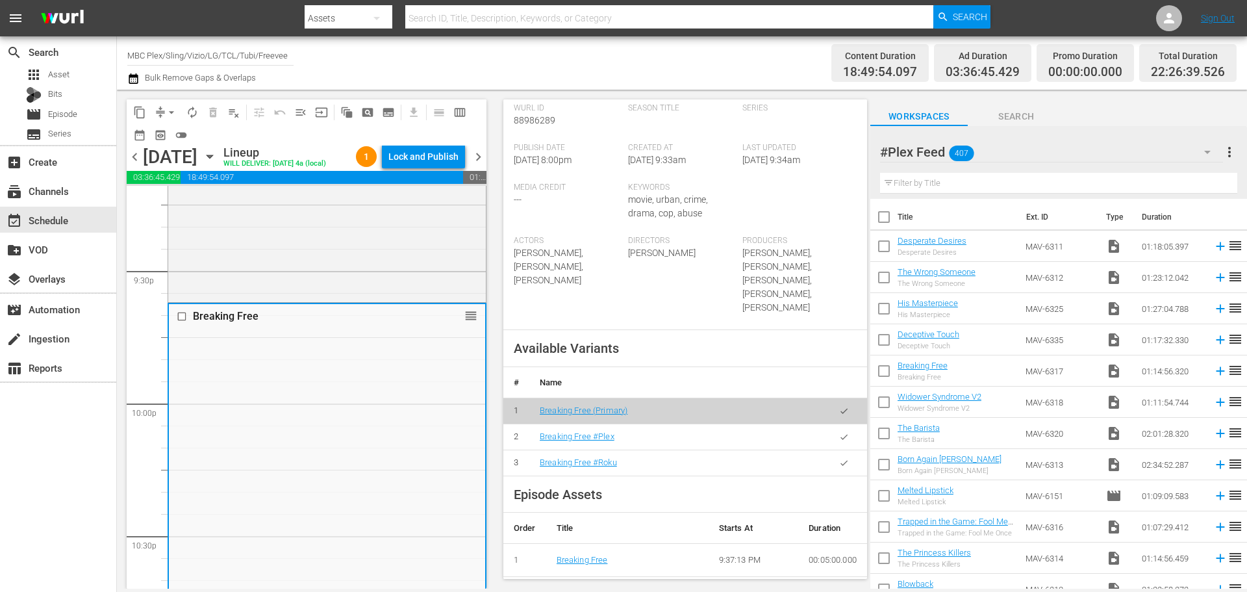
scroll to position [325, 0]
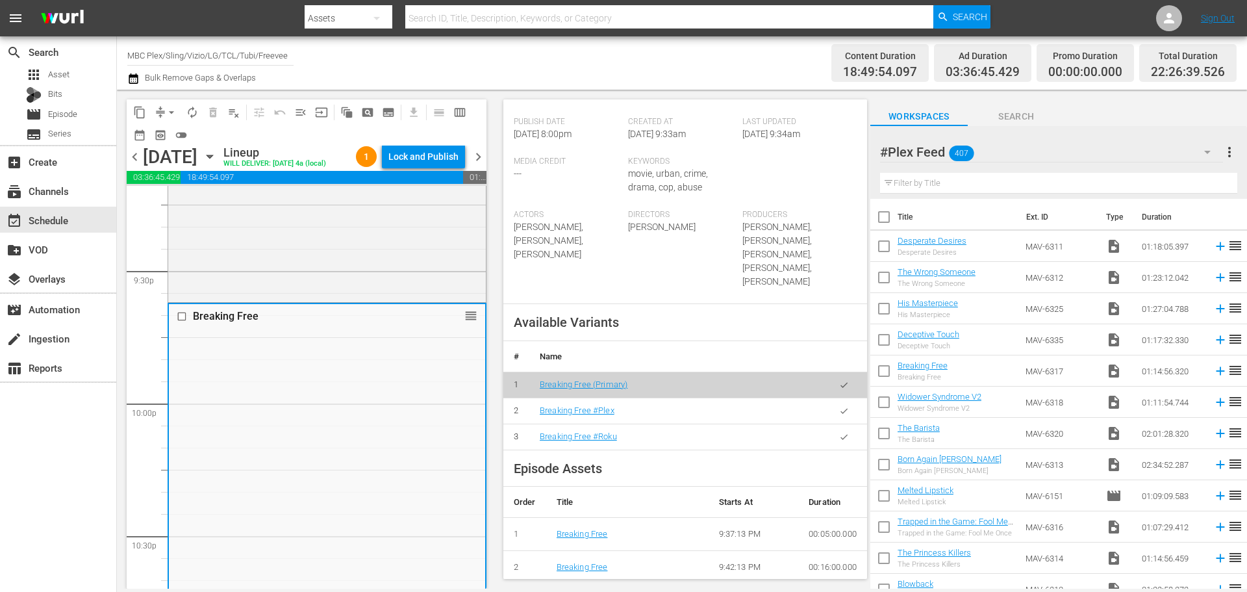
click at [839, 406] on icon "button" at bounding box center [844, 411] width 10 height 10
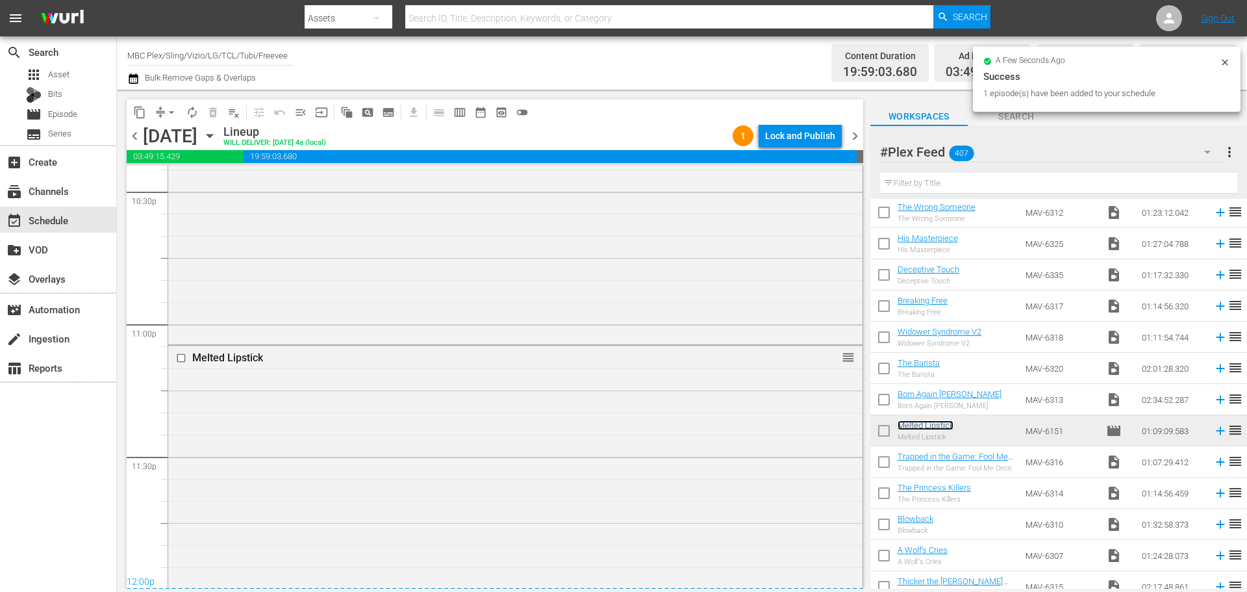
scroll to position [5937, 0]
click at [432, 418] on div "Melted Lipstick reorder" at bounding box center [515, 495] width 694 height 301
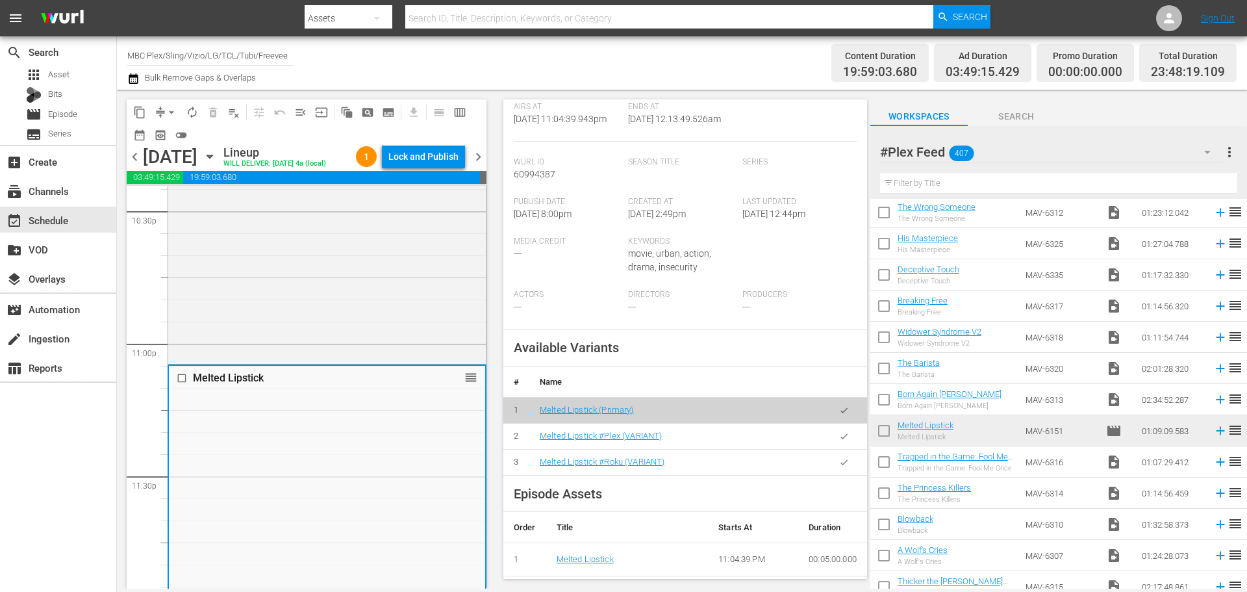
scroll to position [325, 0]
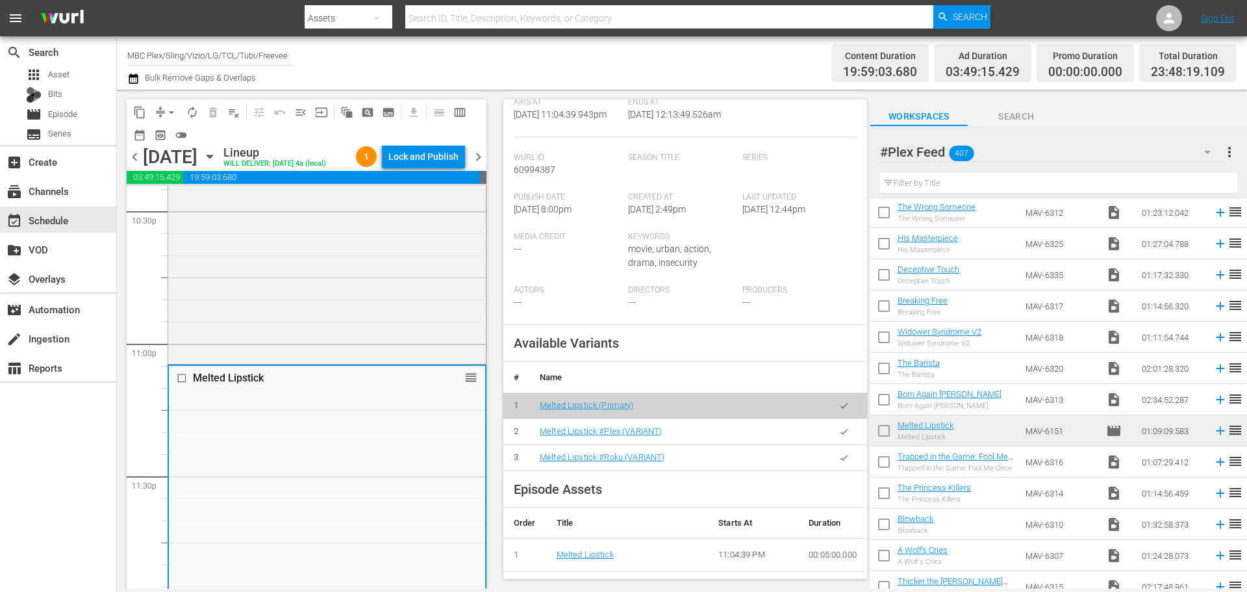
click at [841, 433] on button "button" at bounding box center [843, 431] width 25 height 25
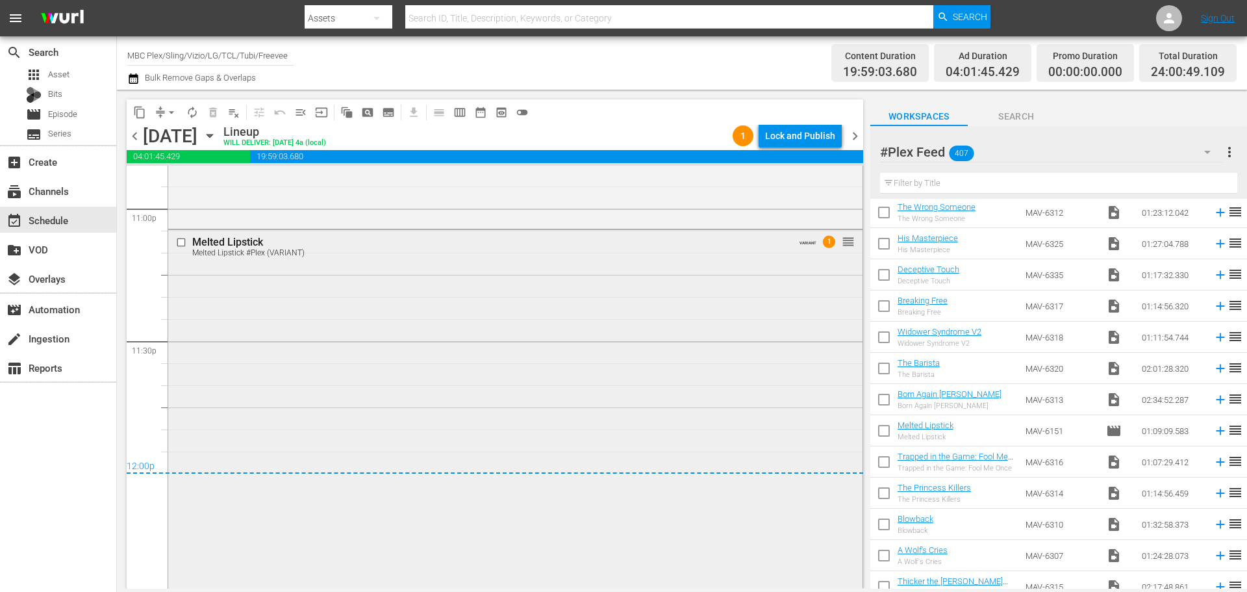
scroll to position [6053, 0]
click at [804, 135] on div "Lock and Publish" at bounding box center [800, 135] width 70 height 23
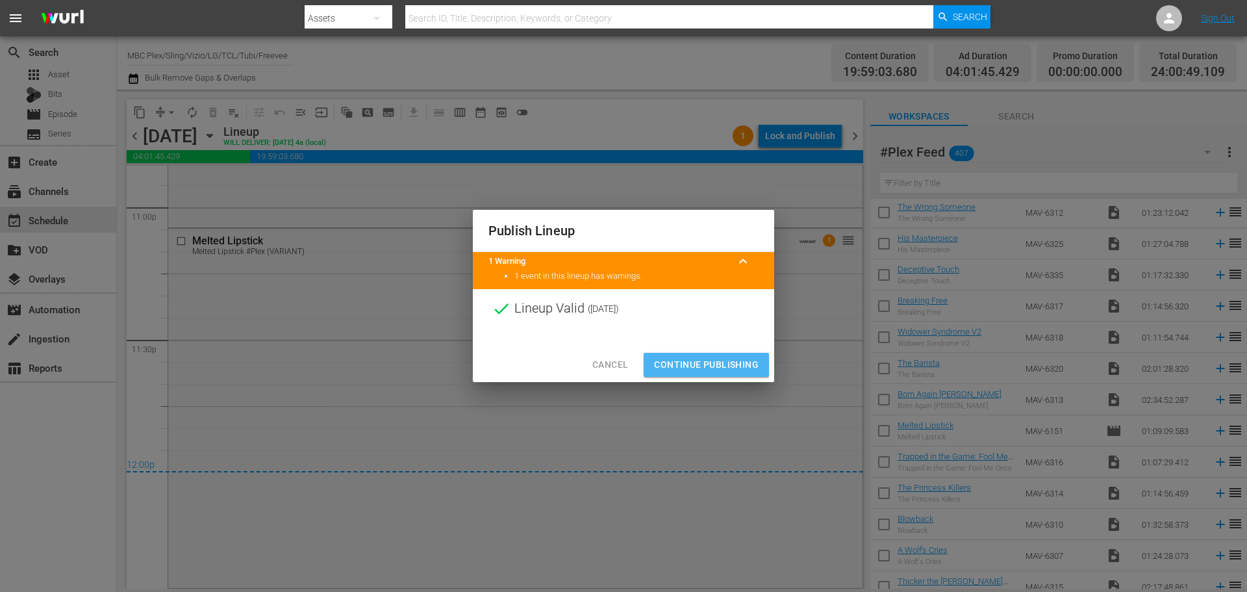
click at [668, 370] on span "Continue Publishing" at bounding box center [706, 365] width 105 height 16
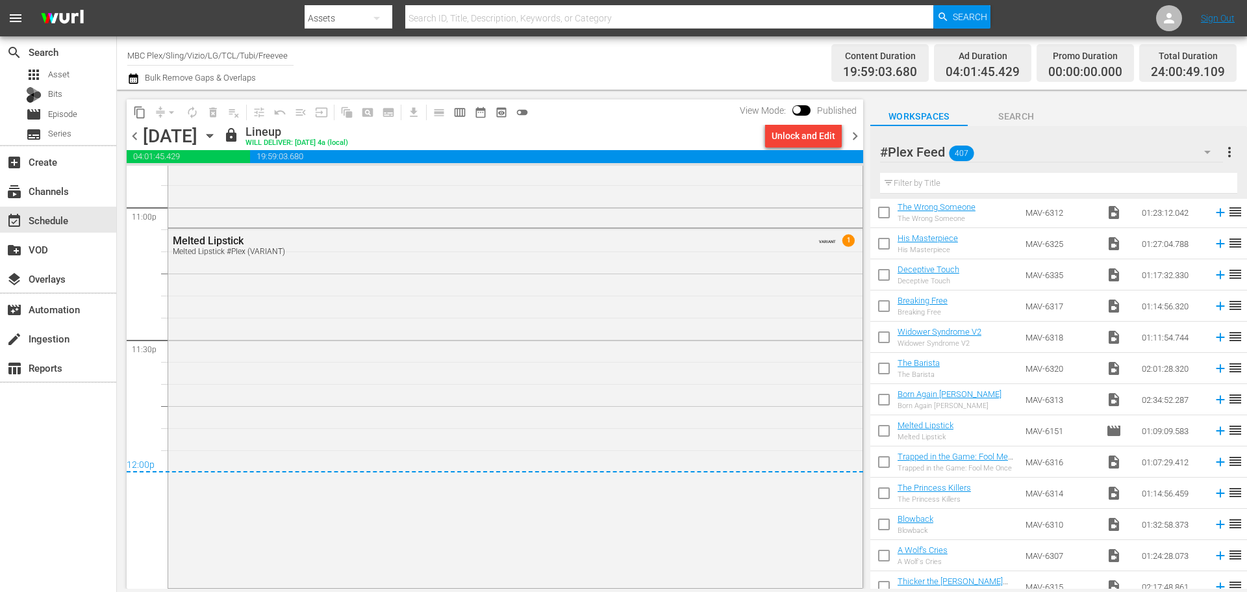
click at [220, 133] on div "[DATE] [DATE]" at bounding box center [181, 135] width 77 height 21
click at [212, 136] on icon "button" at bounding box center [210, 135] width 6 height 3
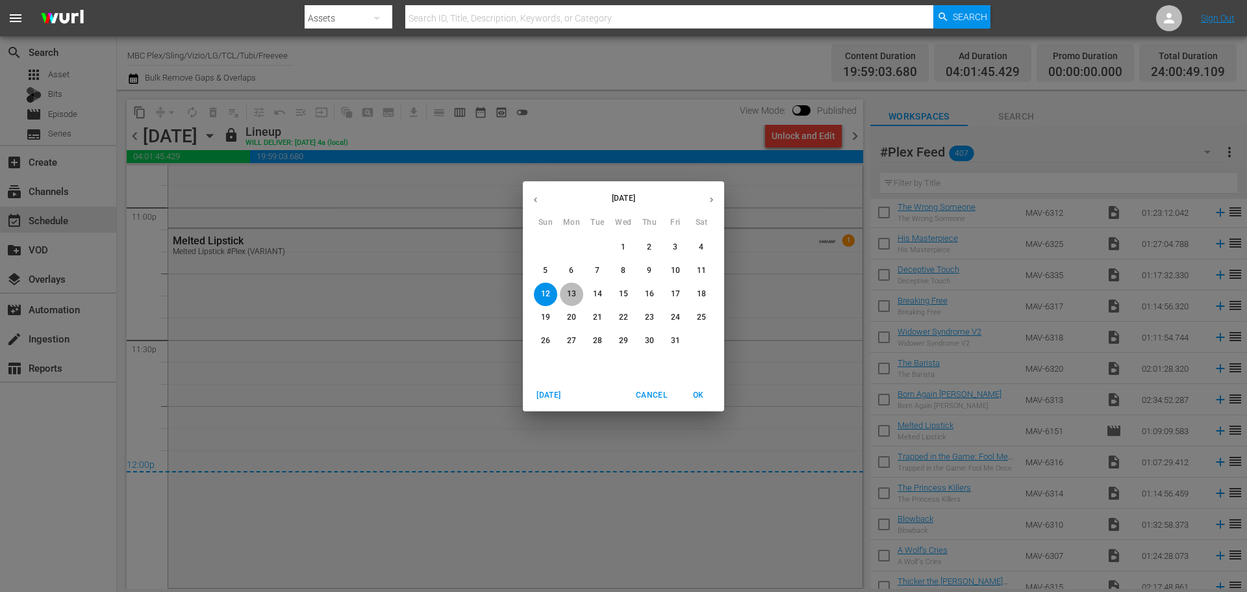
click at [575, 292] on p "13" at bounding box center [571, 293] width 9 height 11
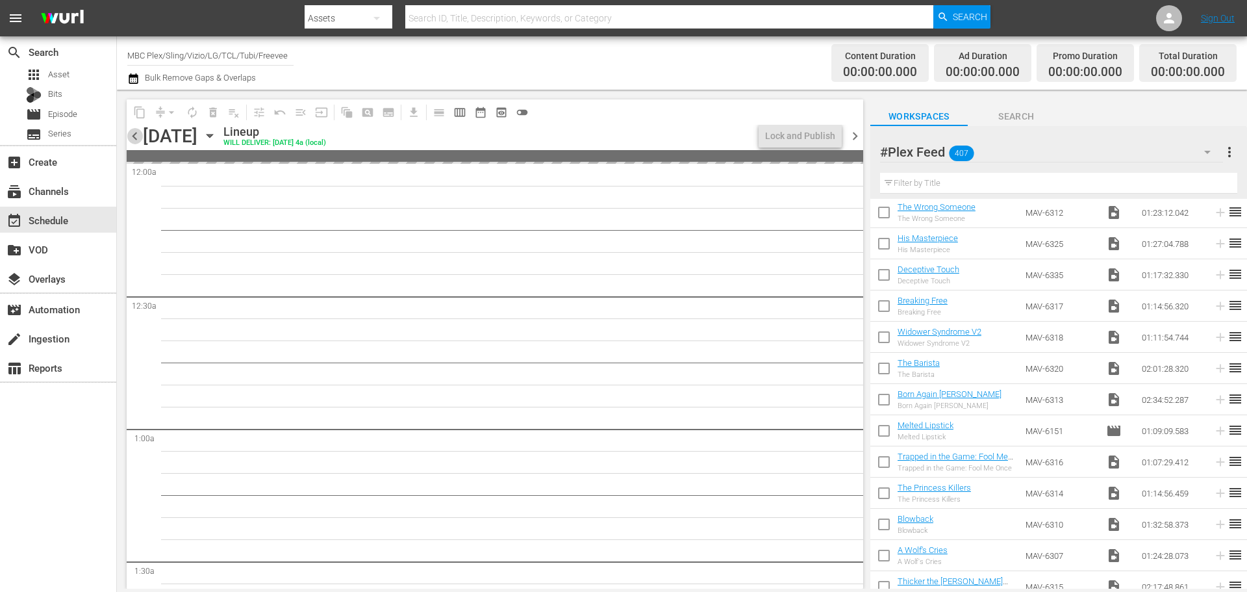
click at [131, 141] on span "chevron_left" at bounding box center [135, 136] width 16 height 16
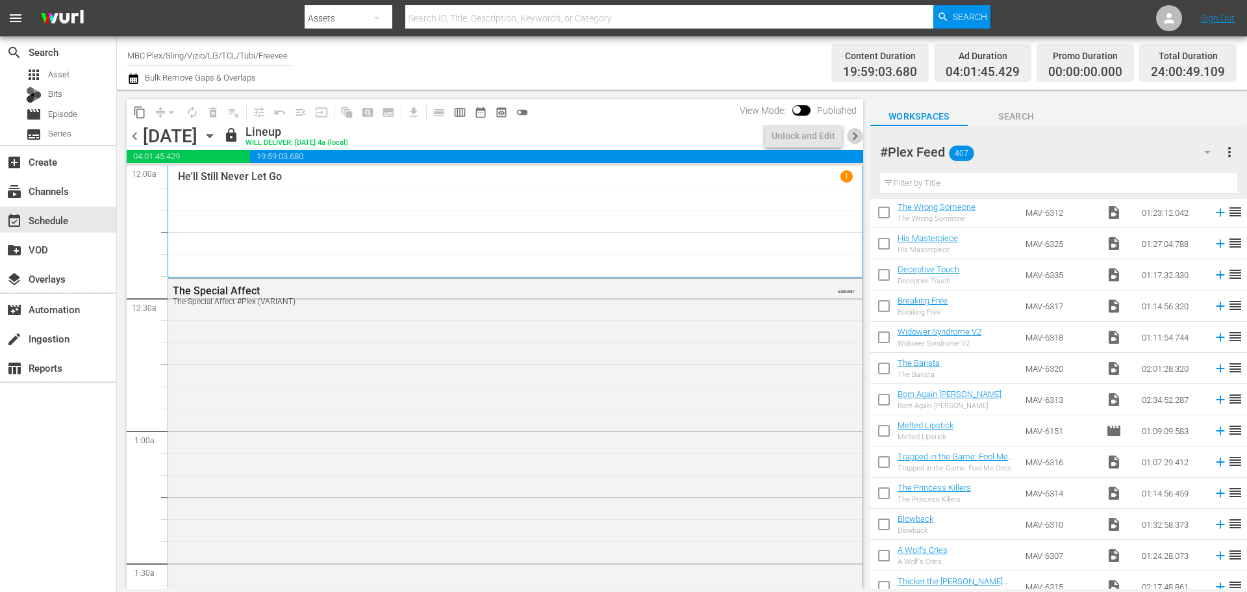
click at [855, 136] on span "chevron_right" at bounding box center [855, 136] width 16 height 16
